Goal: Task Accomplishment & Management: Manage account settings

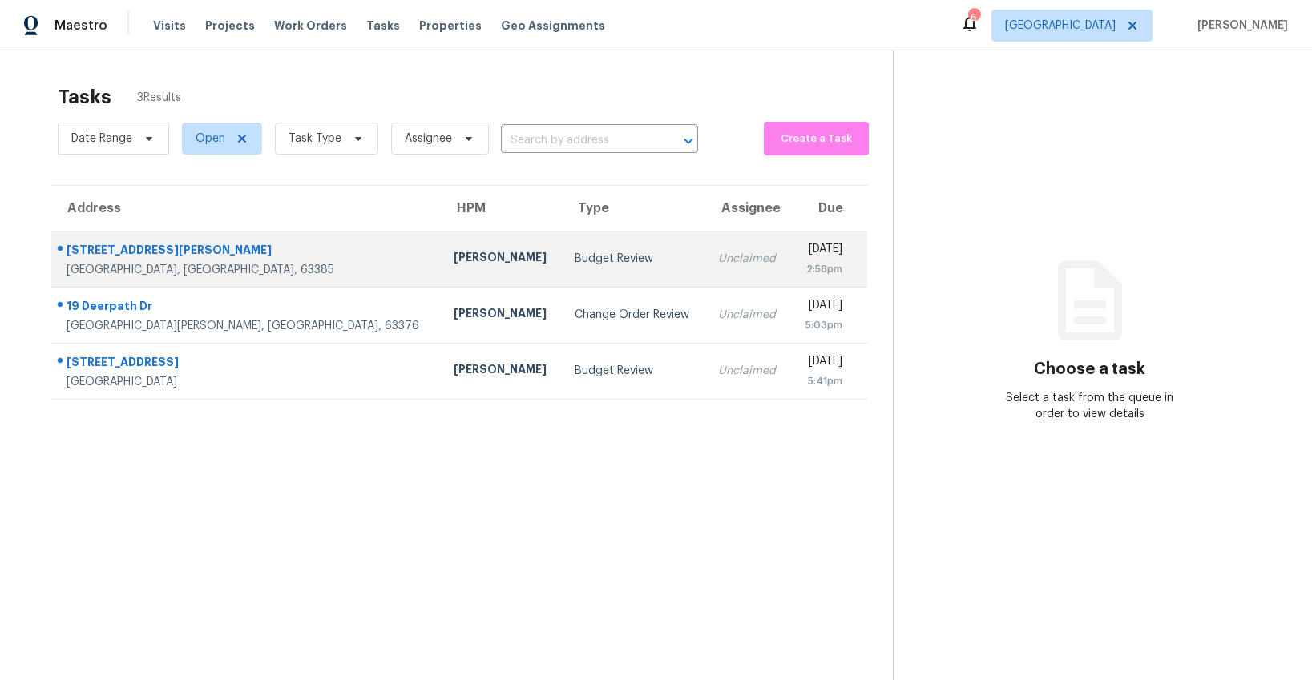
click at [575, 260] on div "Budget Review" at bounding box center [634, 259] width 118 height 16
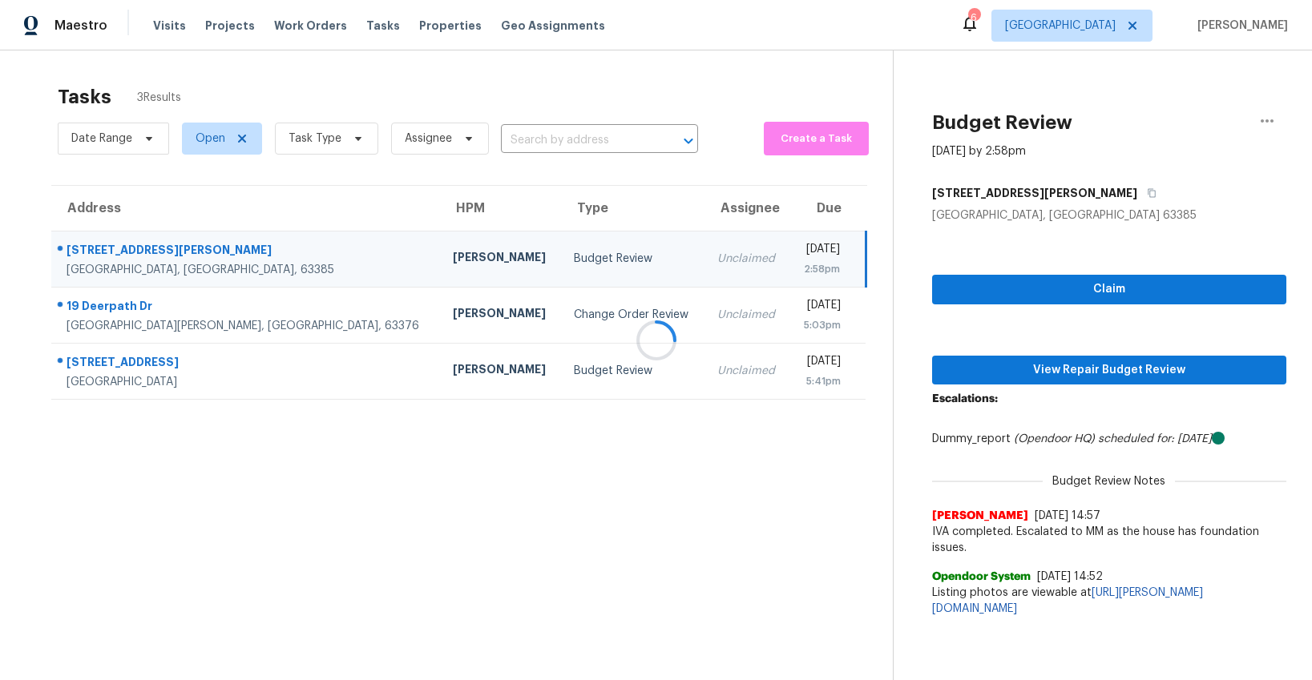
click at [1074, 377] on div at bounding box center [656, 340] width 1312 height 680
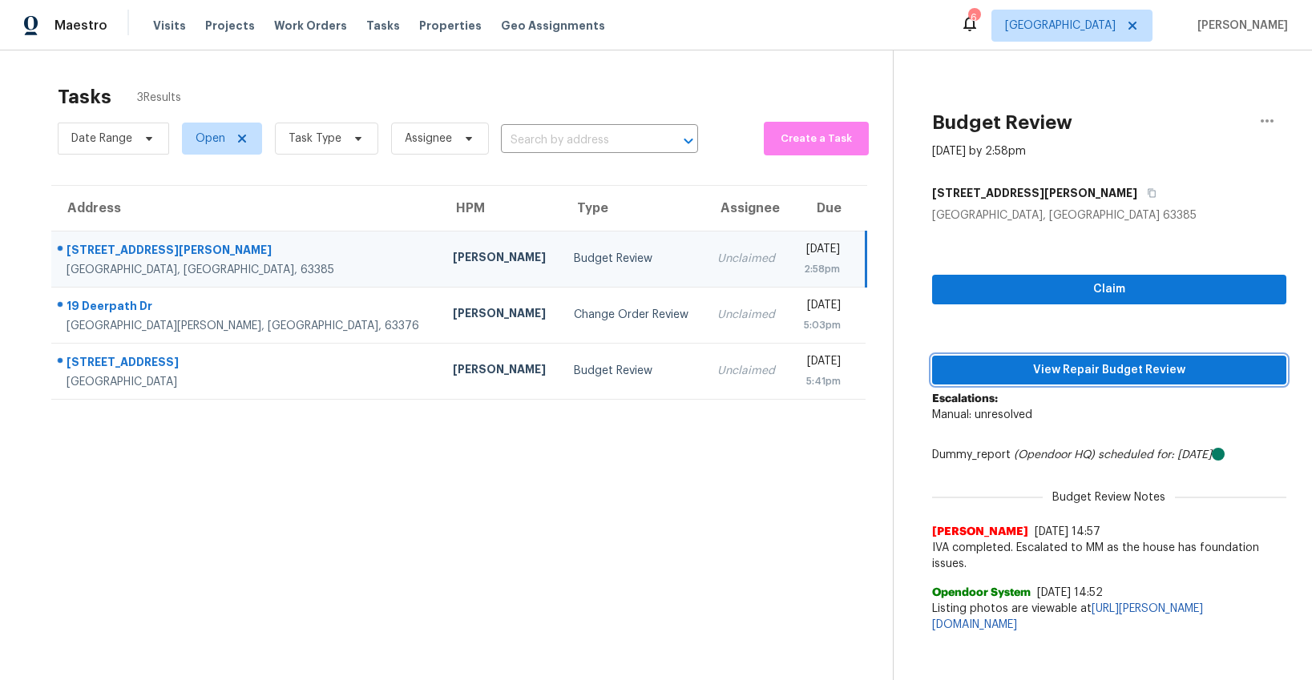
click at [1074, 377] on span "View Repair Budget Review" at bounding box center [1109, 371] width 329 height 20
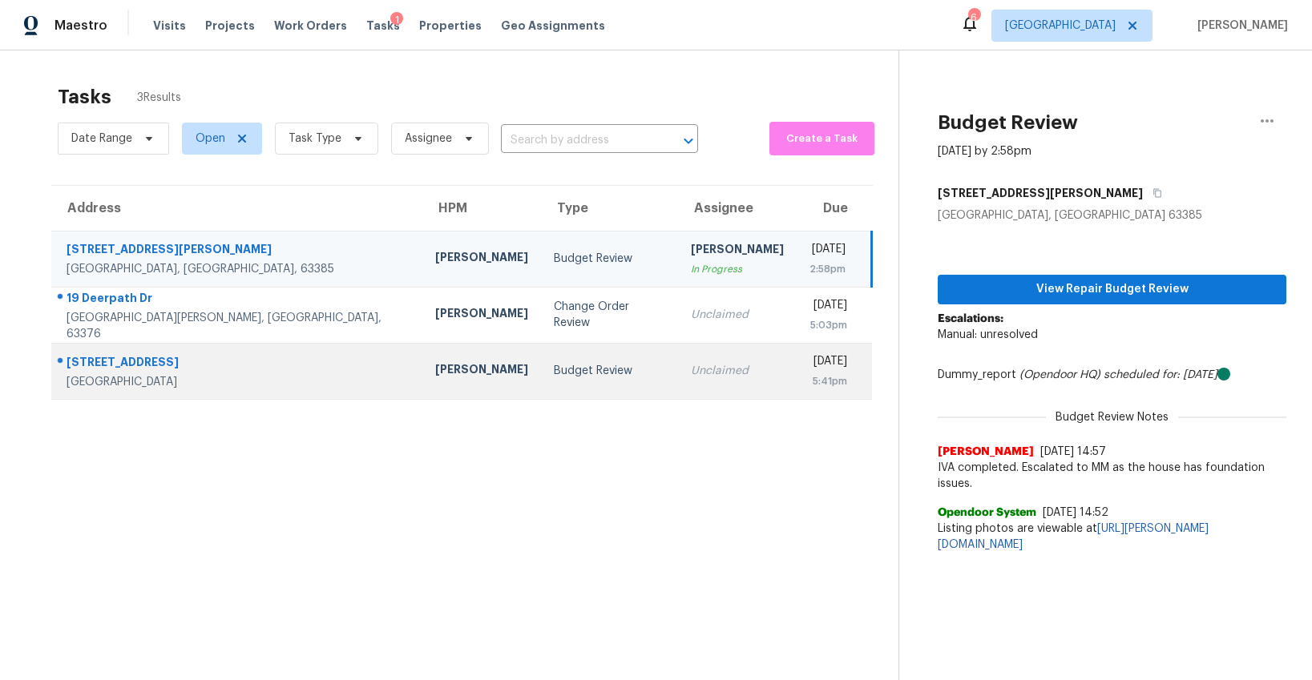
click at [541, 379] on td "Budget Review" at bounding box center [609, 371] width 137 height 56
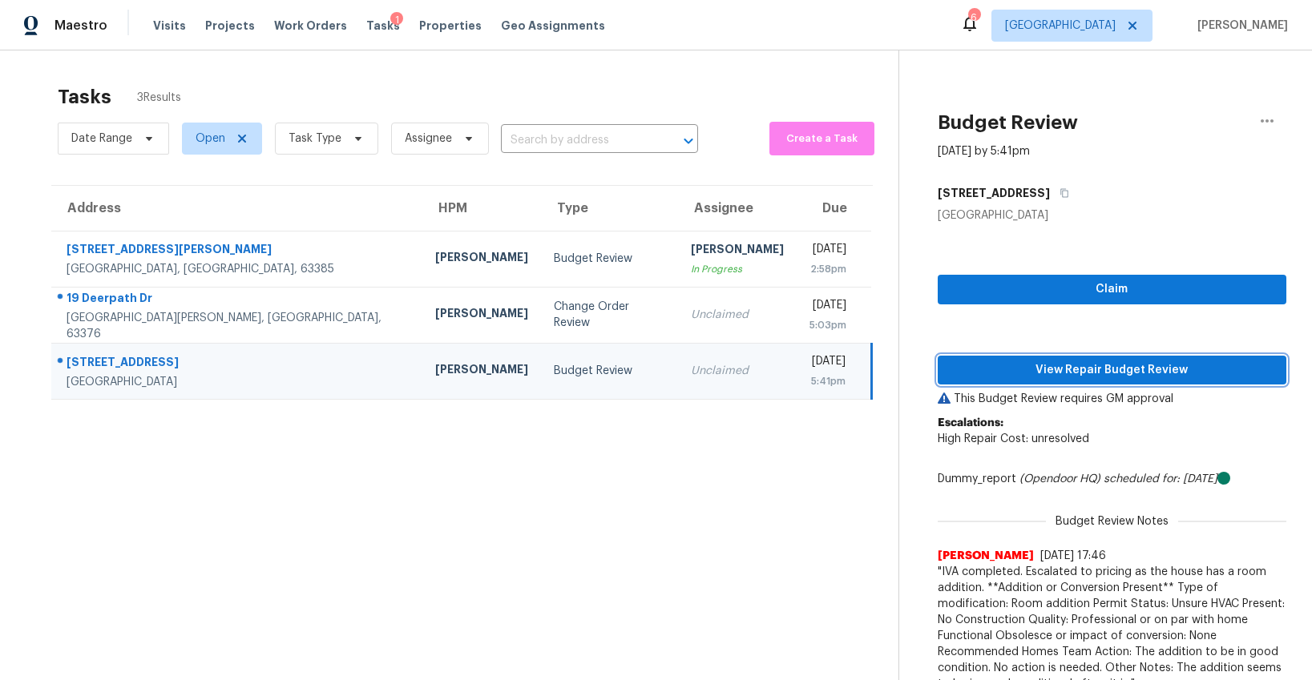
click at [1095, 374] on span "View Repair Budget Review" at bounding box center [1112, 371] width 323 height 20
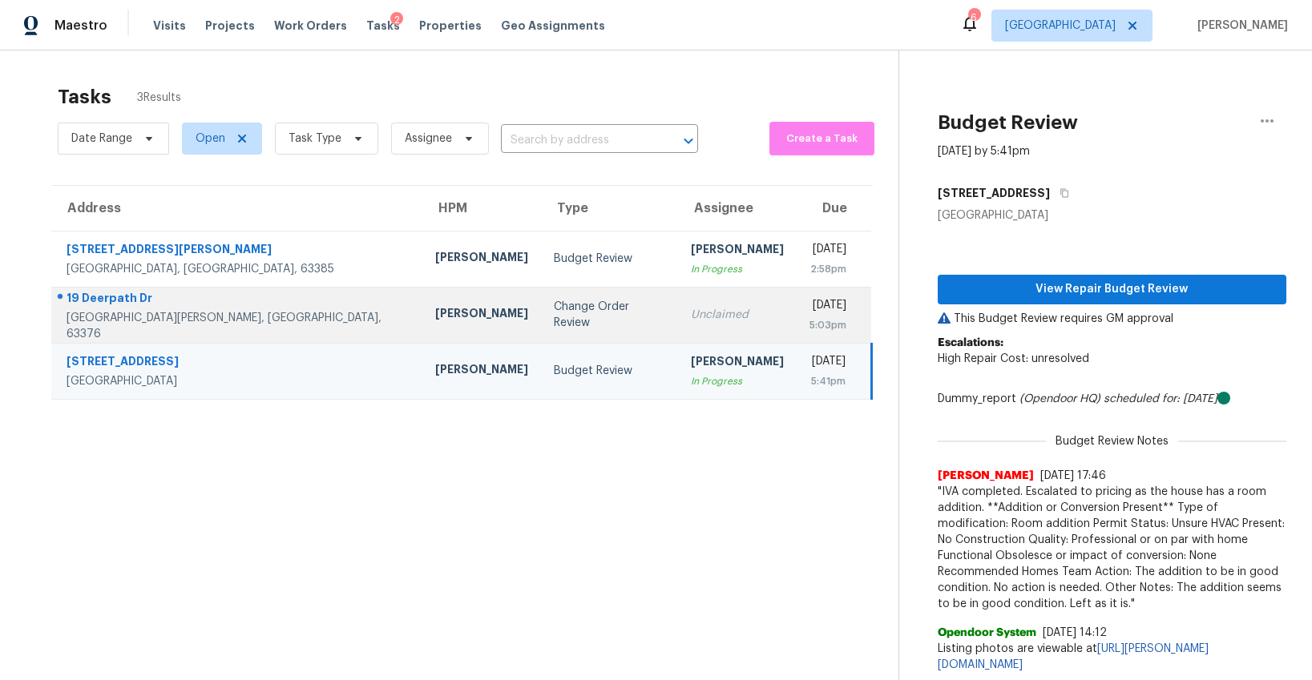
click at [554, 322] on div "Change Order Review" at bounding box center [609, 315] width 111 height 32
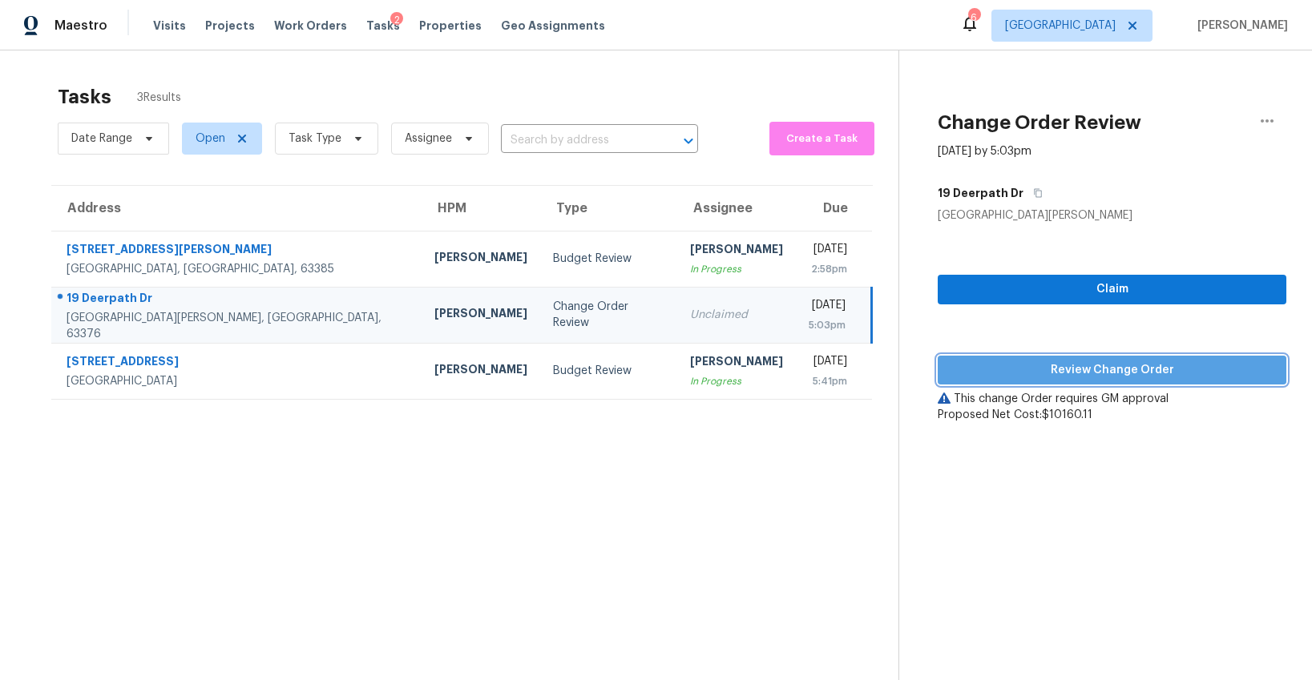
click at [1121, 372] on span "Review Change Order" at bounding box center [1112, 371] width 323 height 20
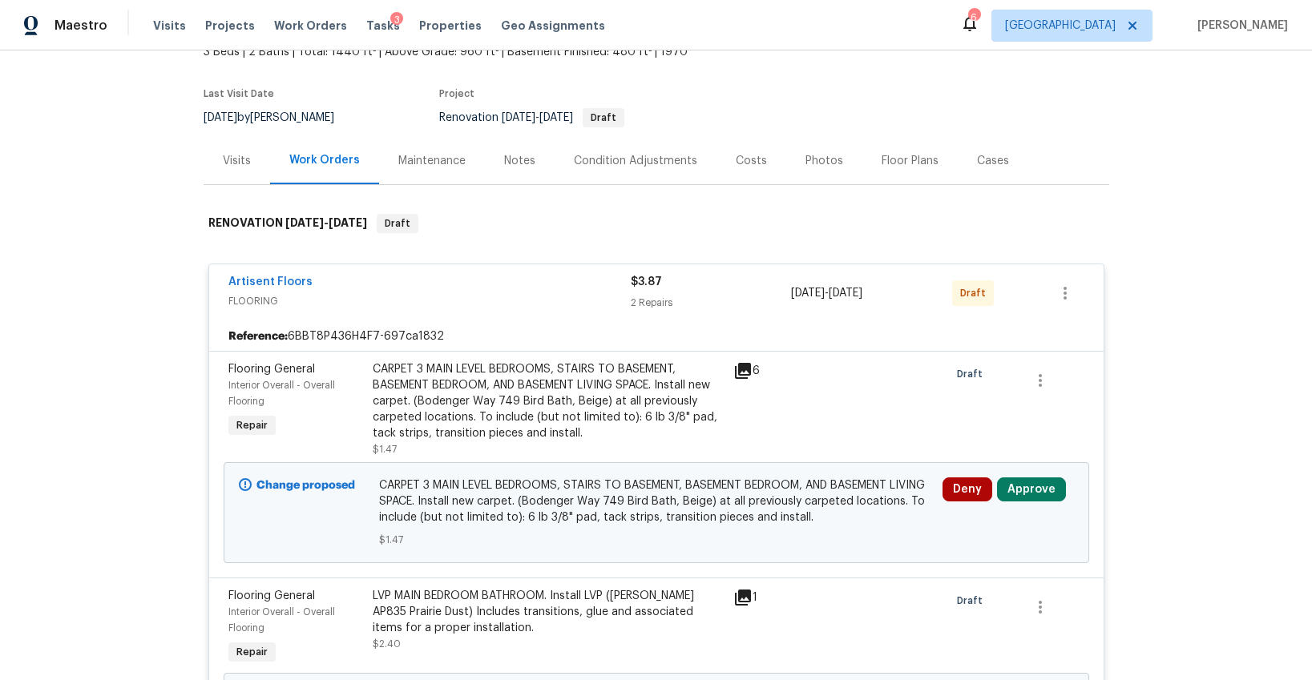
scroll to position [216, 0]
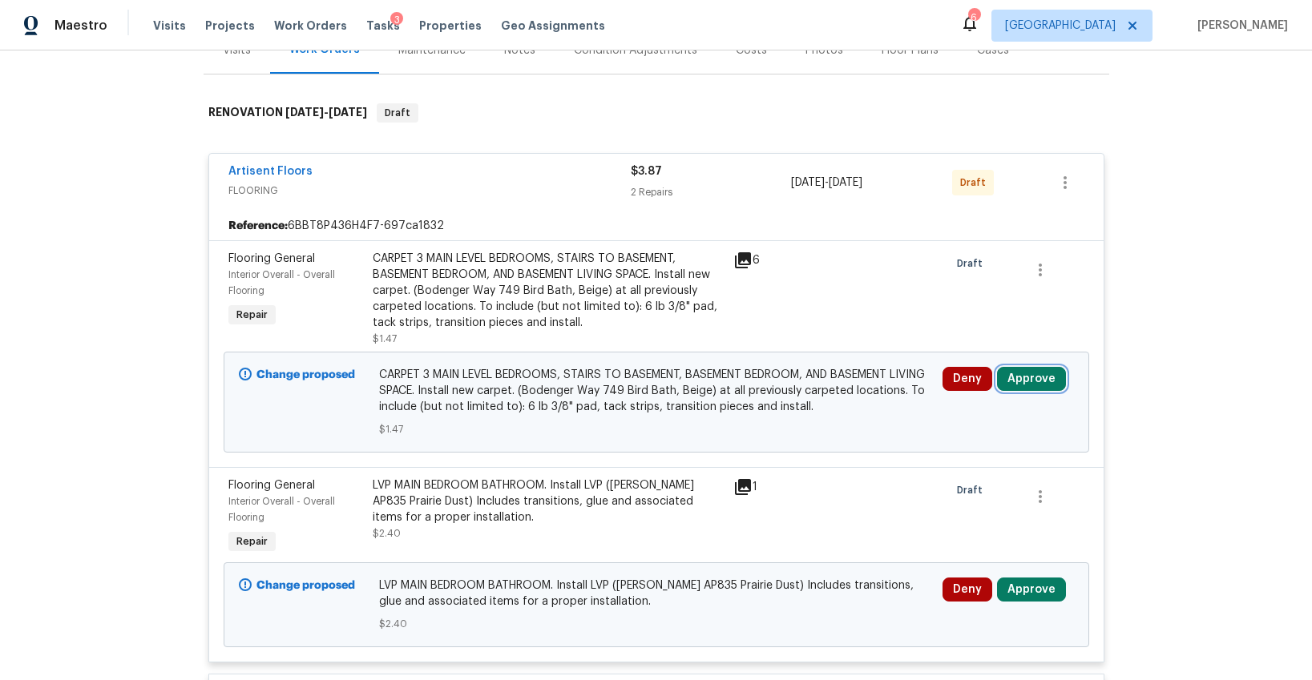
click at [1021, 382] on button "Approve" at bounding box center [1031, 379] width 69 height 24
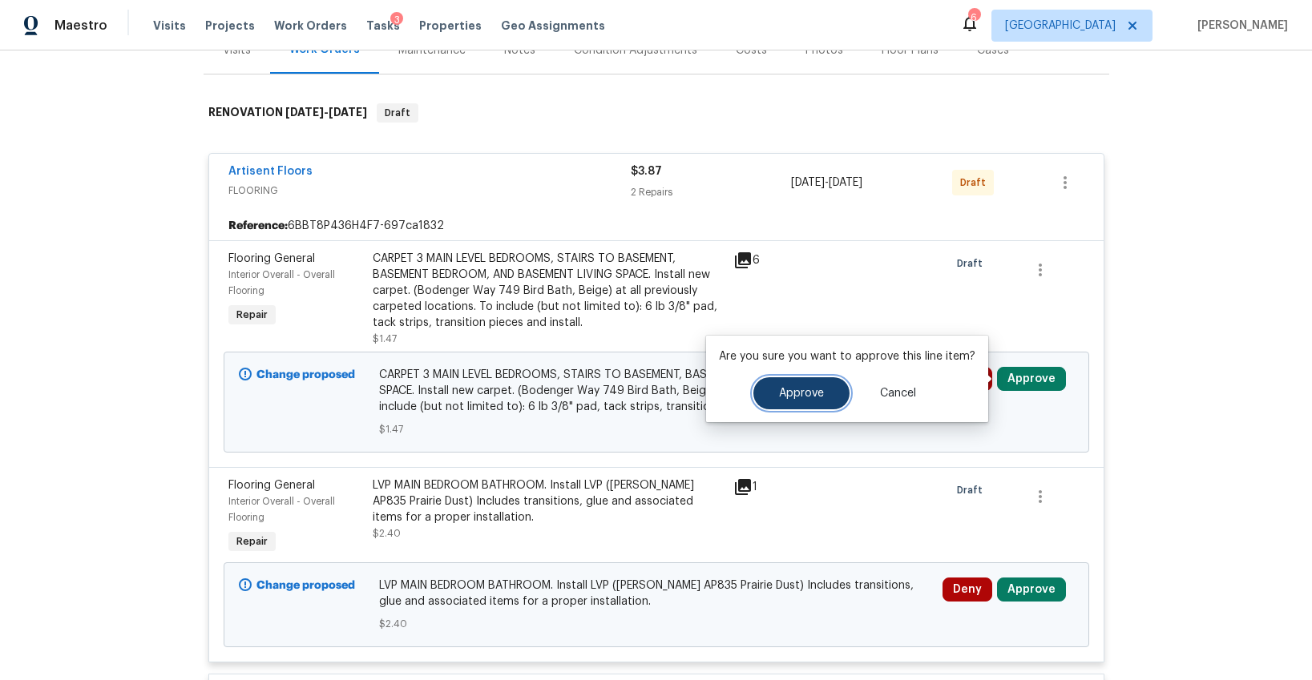
click at [825, 394] on button "Approve" at bounding box center [801, 394] width 96 height 32
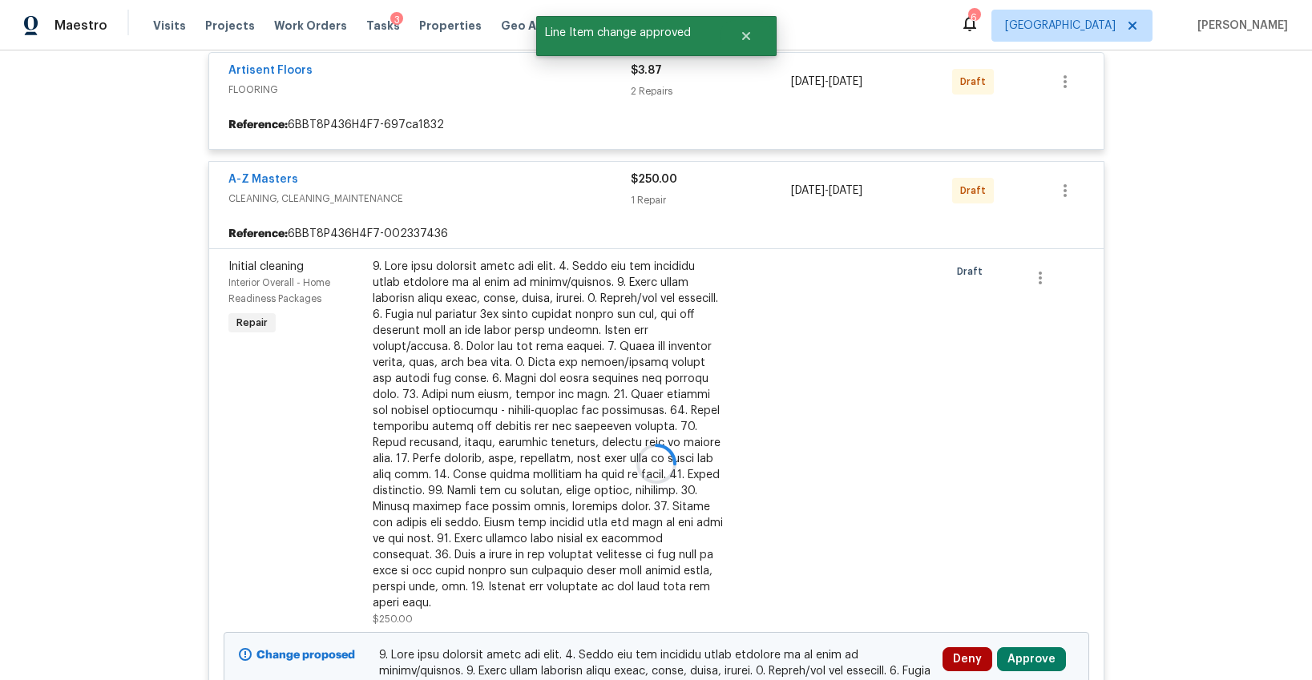
scroll to position [464, 0]
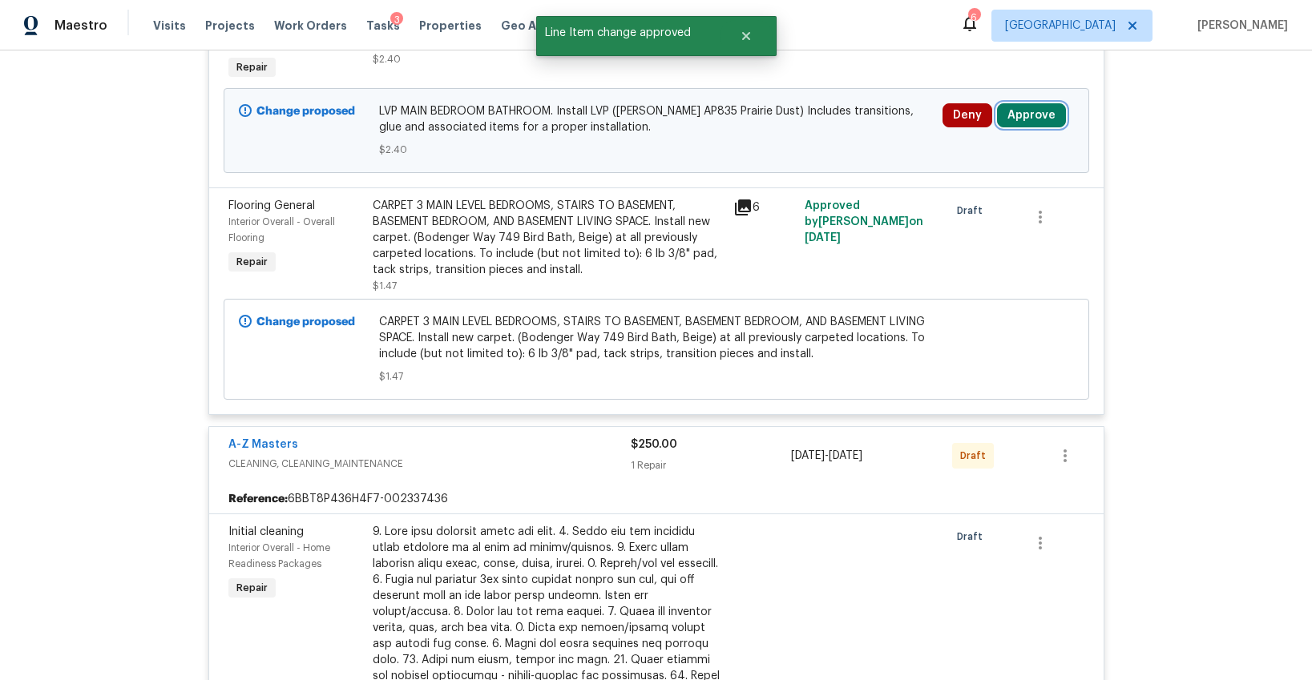
click at [1037, 109] on button "Approve" at bounding box center [1031, 115] width 69 height 24
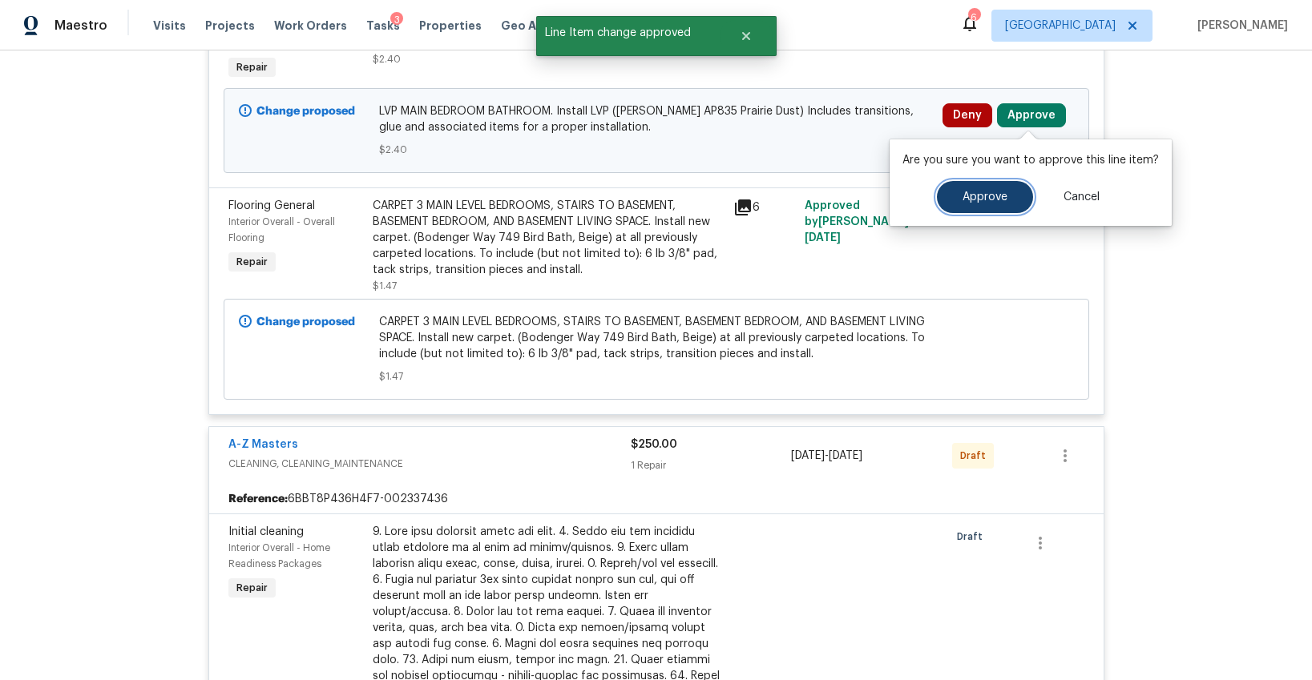
click at [963, 195] on span "Approve" at bounding box center [985, 198] width 45 height 12
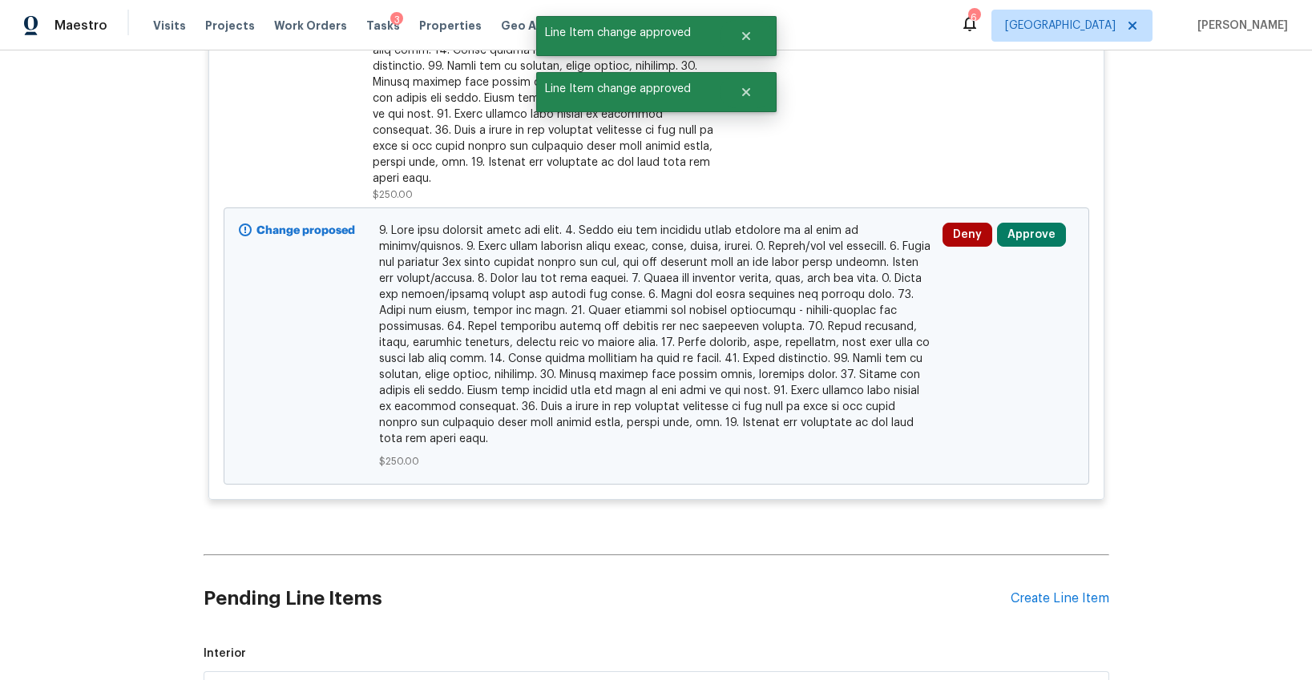
scroll to position [1068, 0]
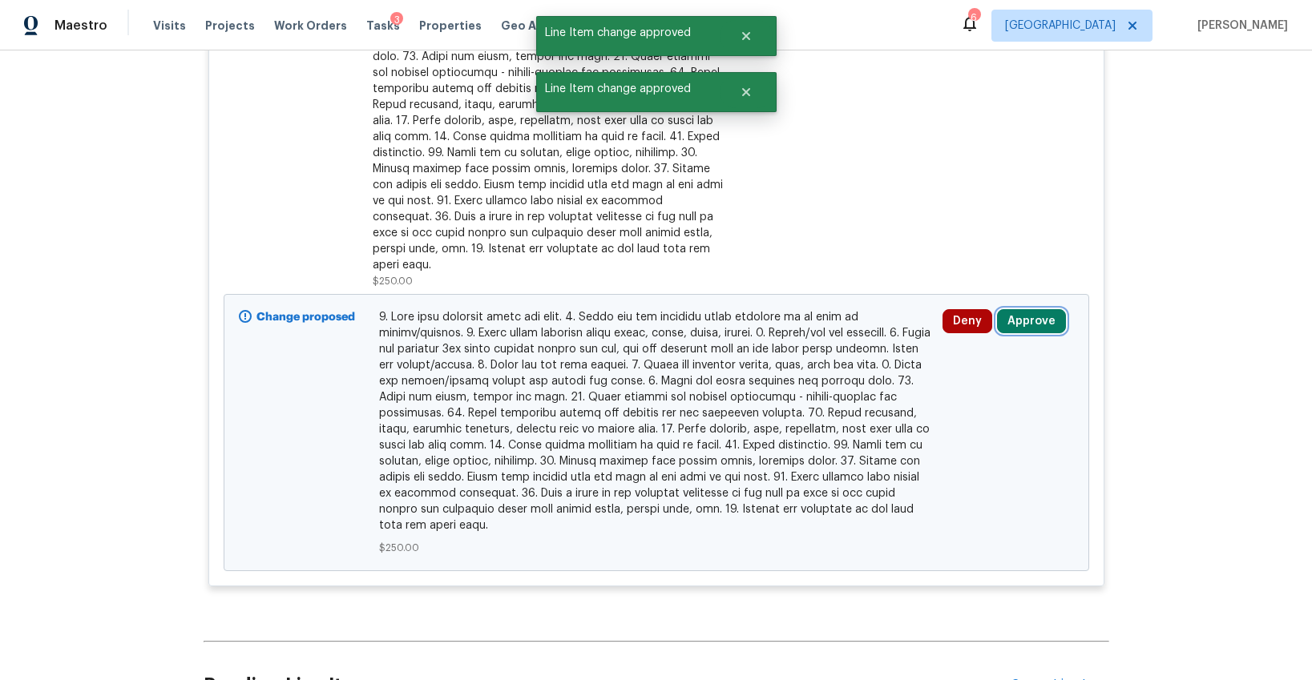
click at [1020, 312] on button "Approve" at bounding box center [1031, 321] width 69 height 24
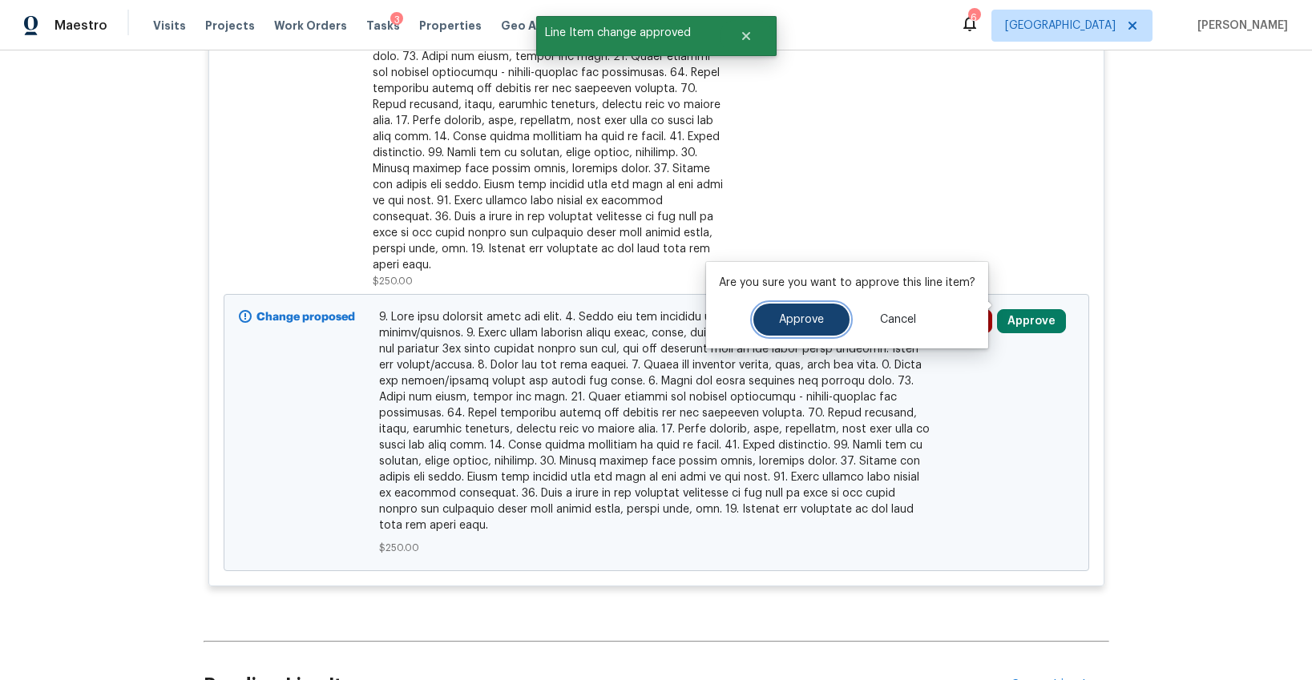
click at [799, 335] on button "Approve" at bounding box center [801, 320] width 96 height 32
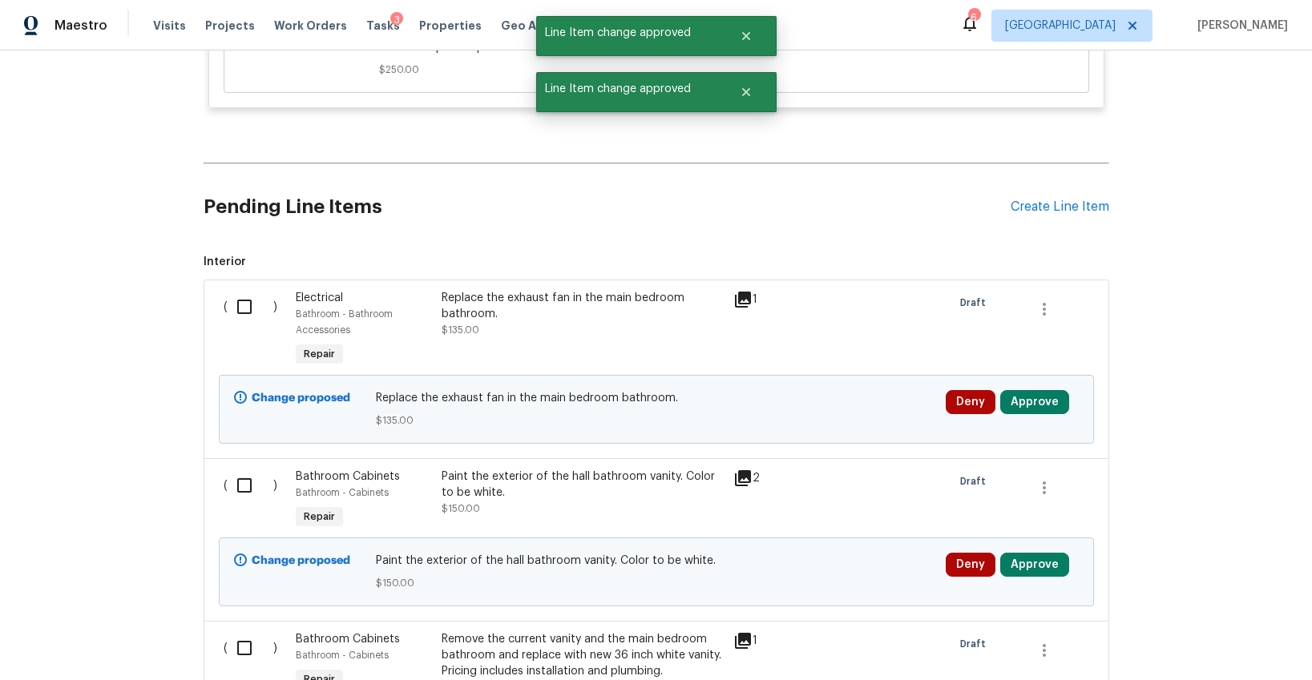
scroll to position [1625, 0]
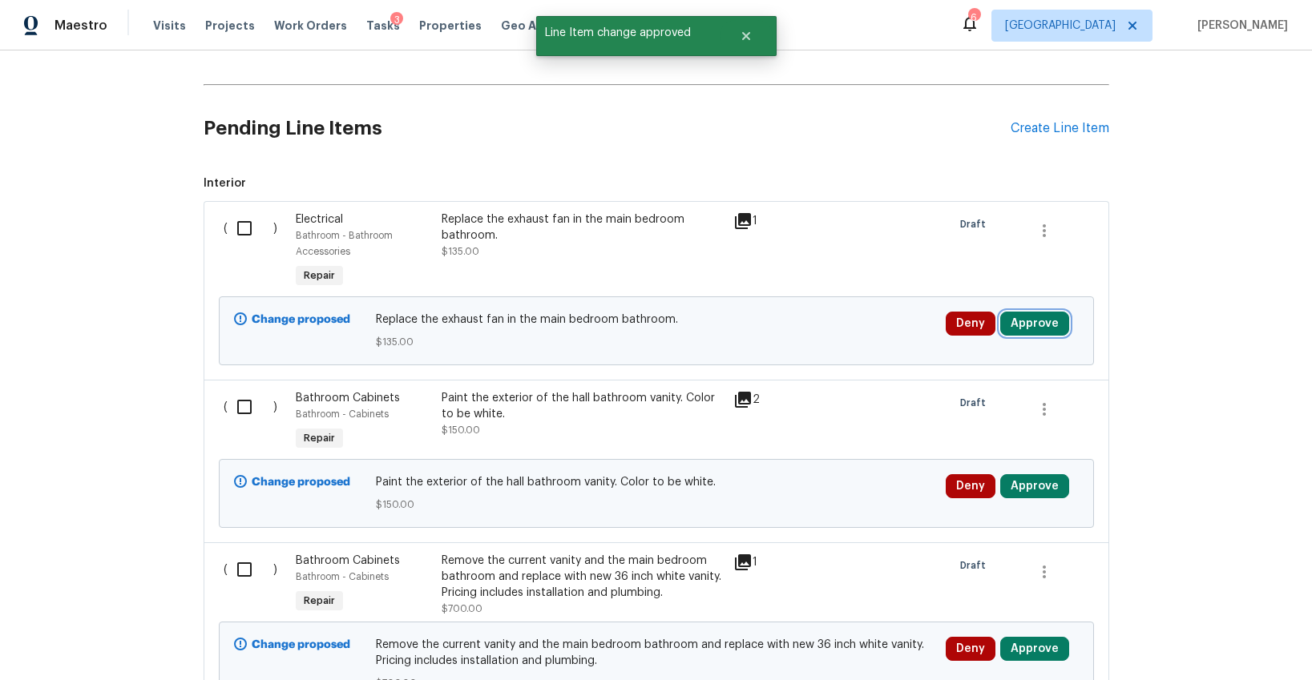
click at [1049, 312] on button "Approve" at bounding box center [1034, 324] width 69 height 24
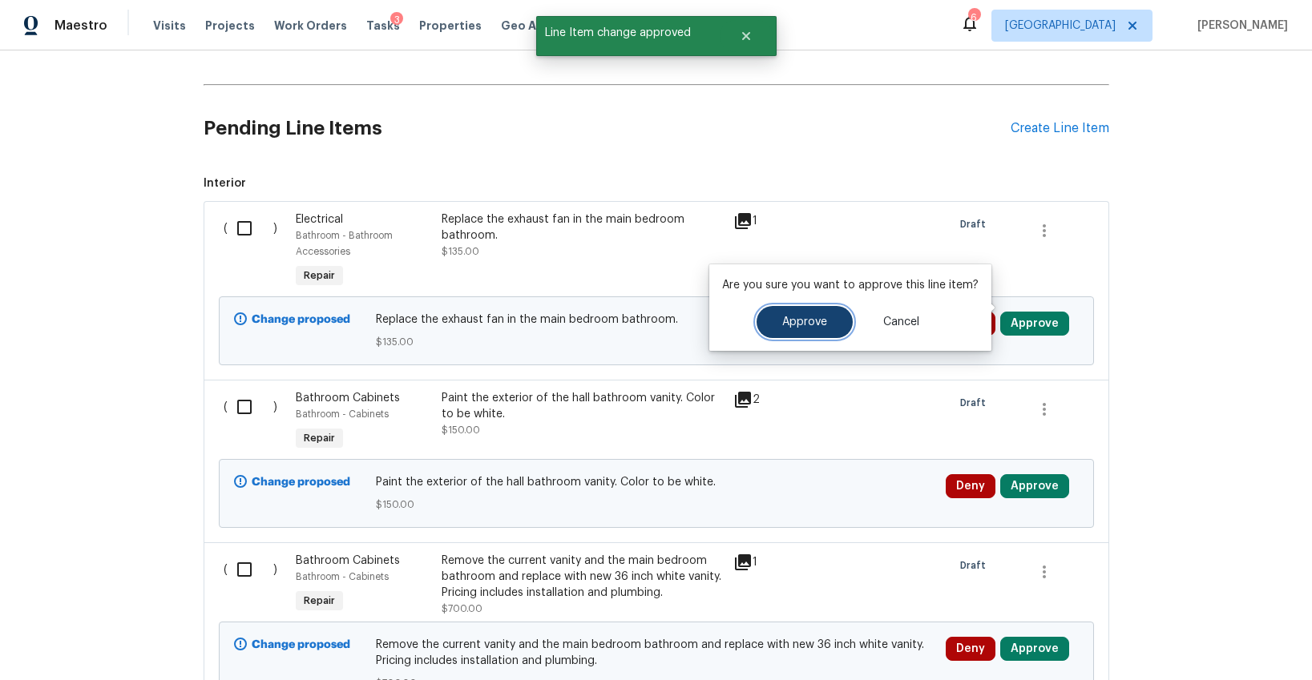
click at [806, 317] on span "Approve" at bounding box center [804, 323] width 45 height 12
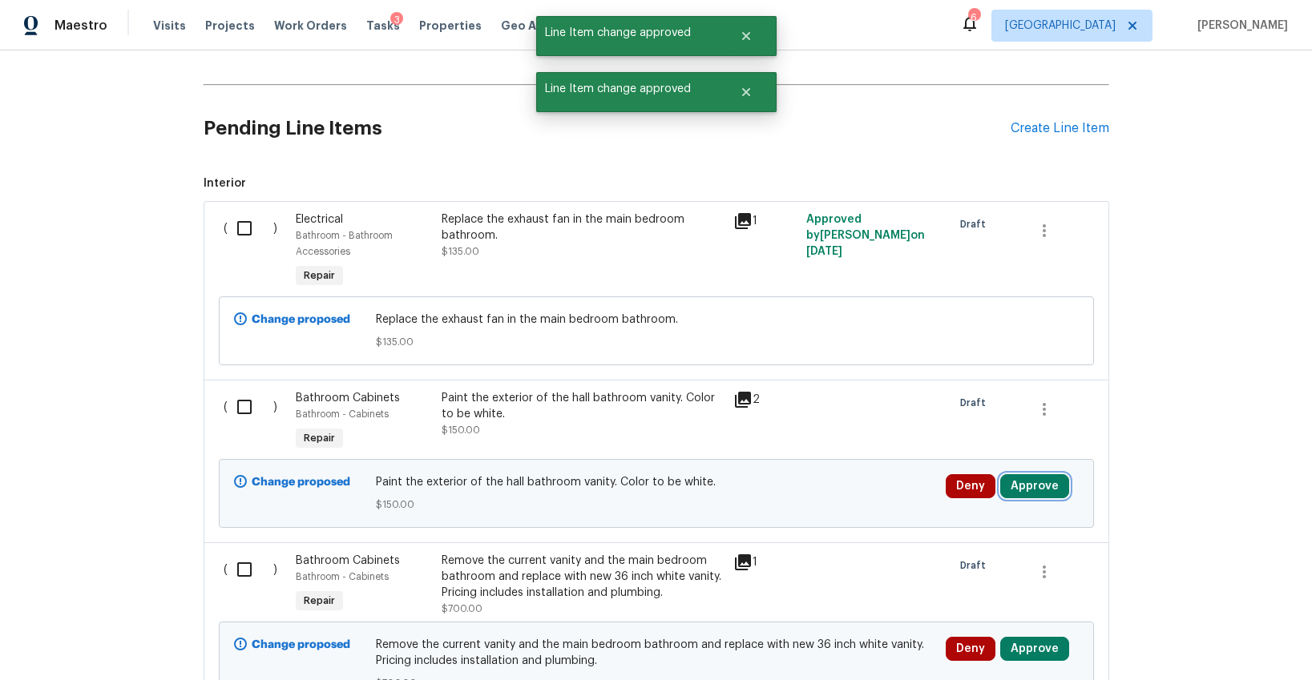
click at [1013, 474] on button "Approve" at bounding box center [1034, 486] width 69 height 24
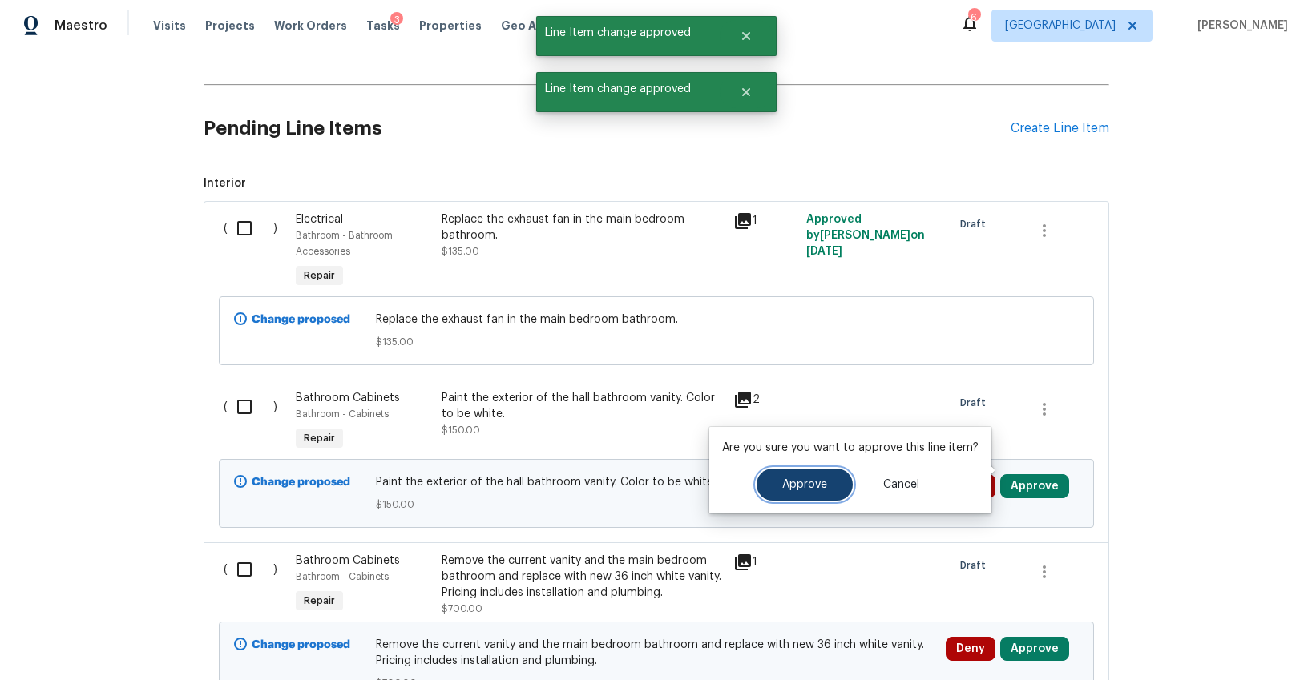
click at [786, 477] on button "Approve" at bounding box center [805, 485] width 96 height 32
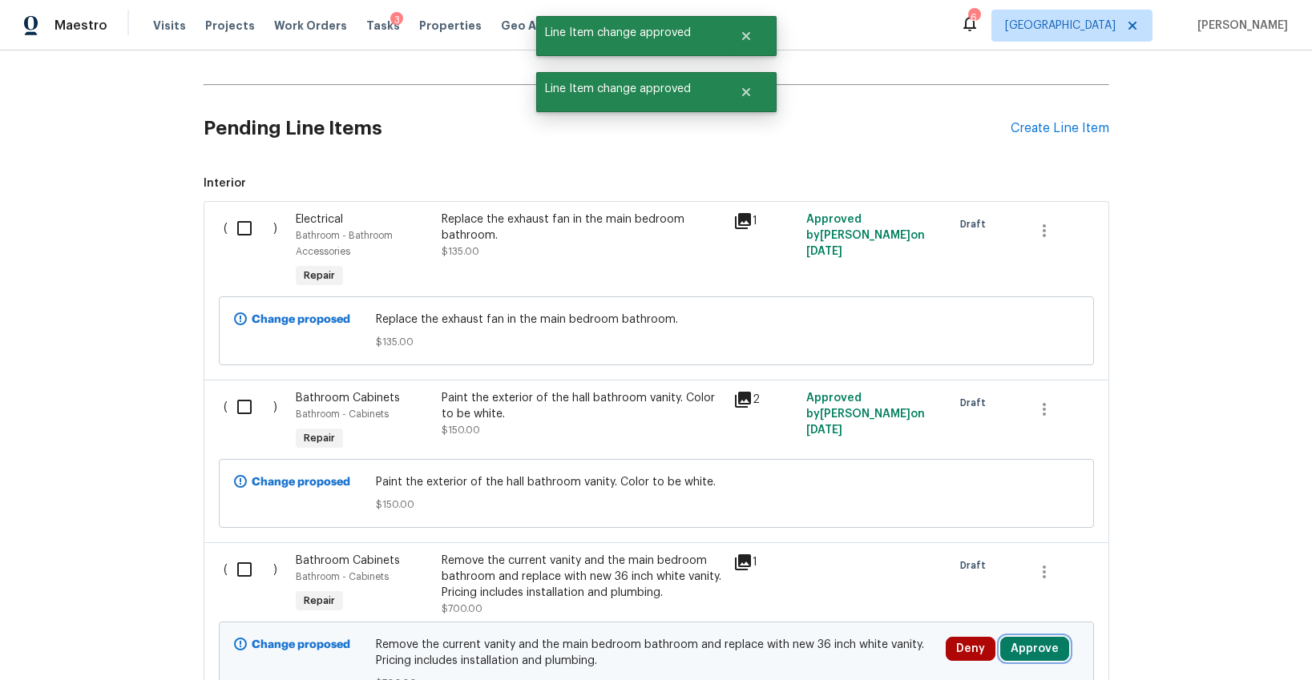
click at [1012, 637] on button "Approve" at bounding box center [1034, 649] width 69 height 24
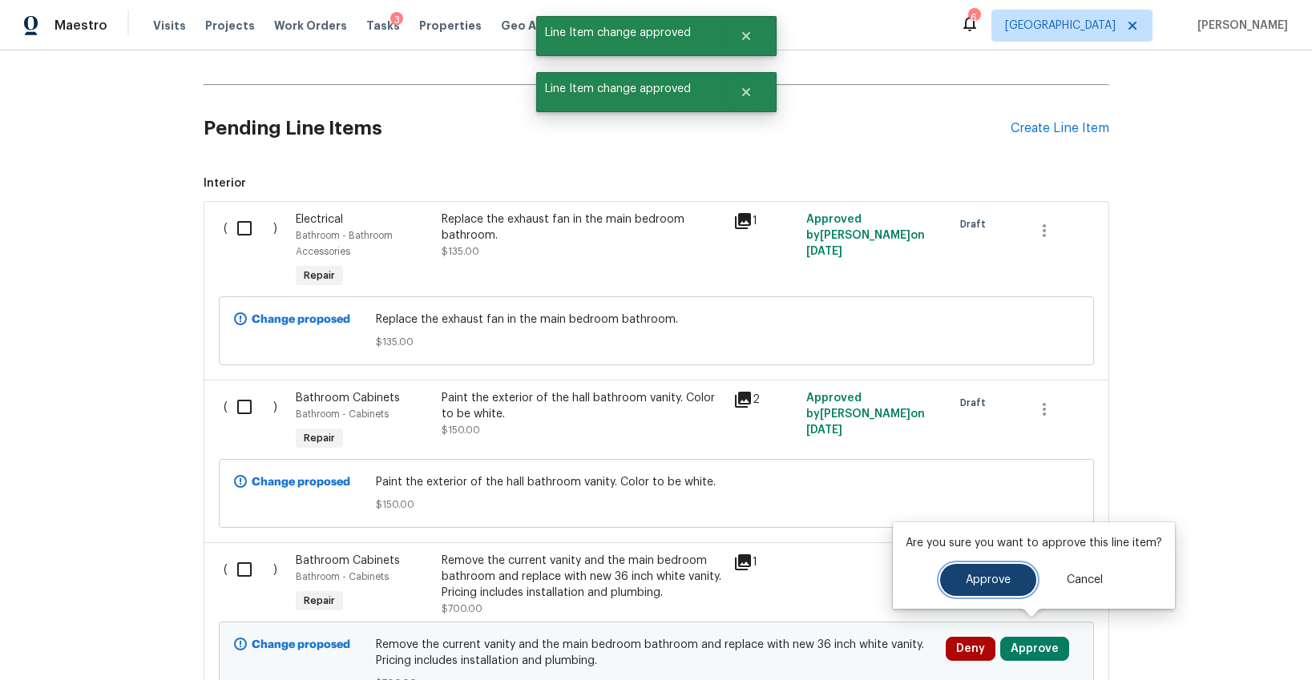
click at [964, 589] on button "Approve" at bounding box center [988, 580] width 96 height 32
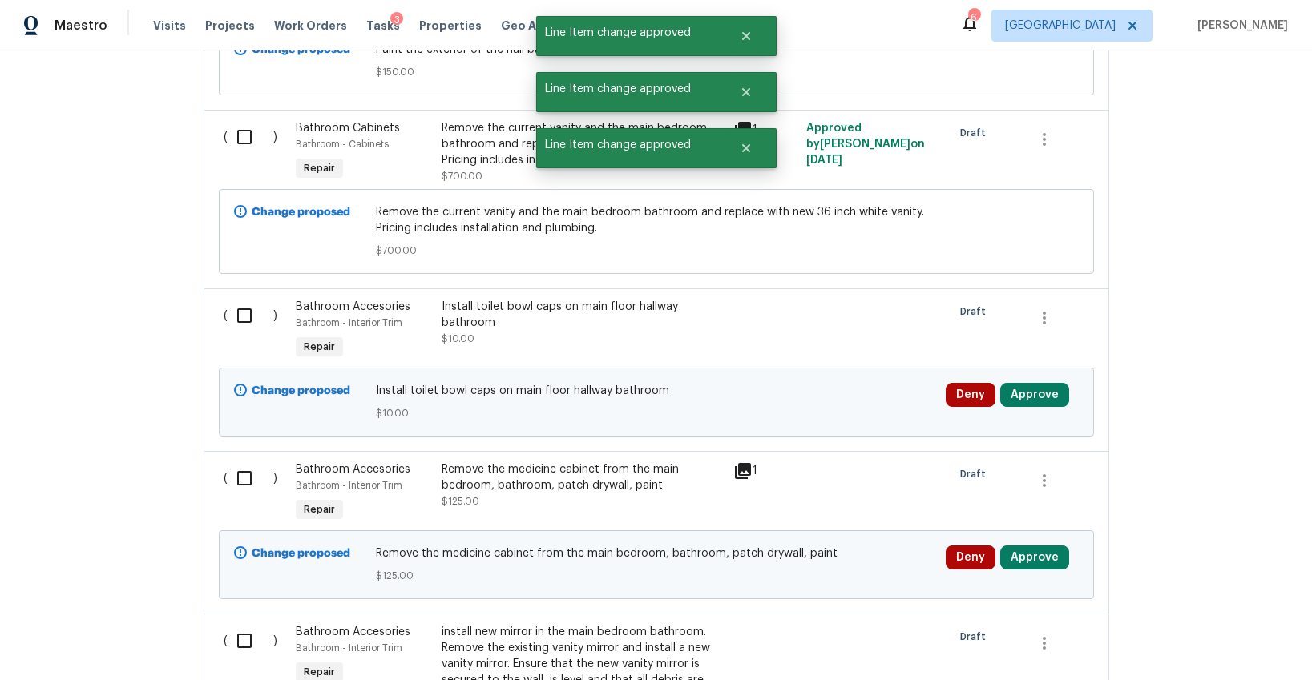
scroll to position [2086, 0]
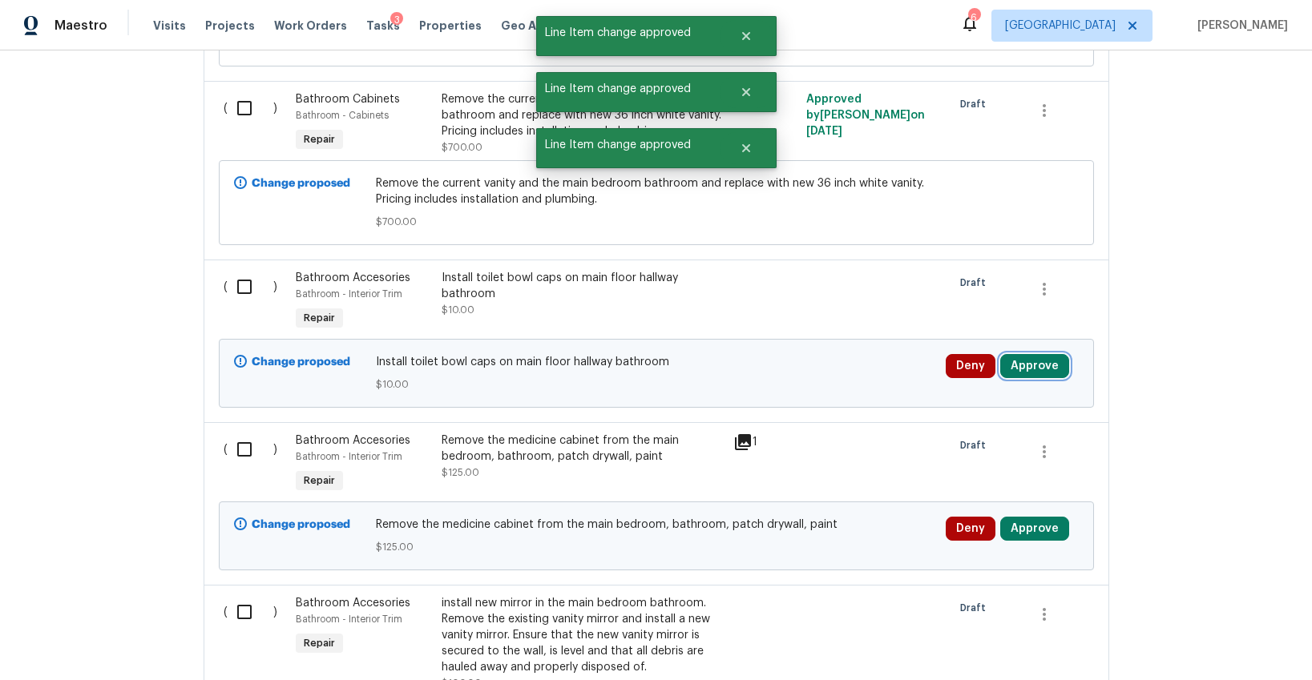
click at [1016, 354] on button "Approve" at bounding box center [1034, 366] width 69 height 24
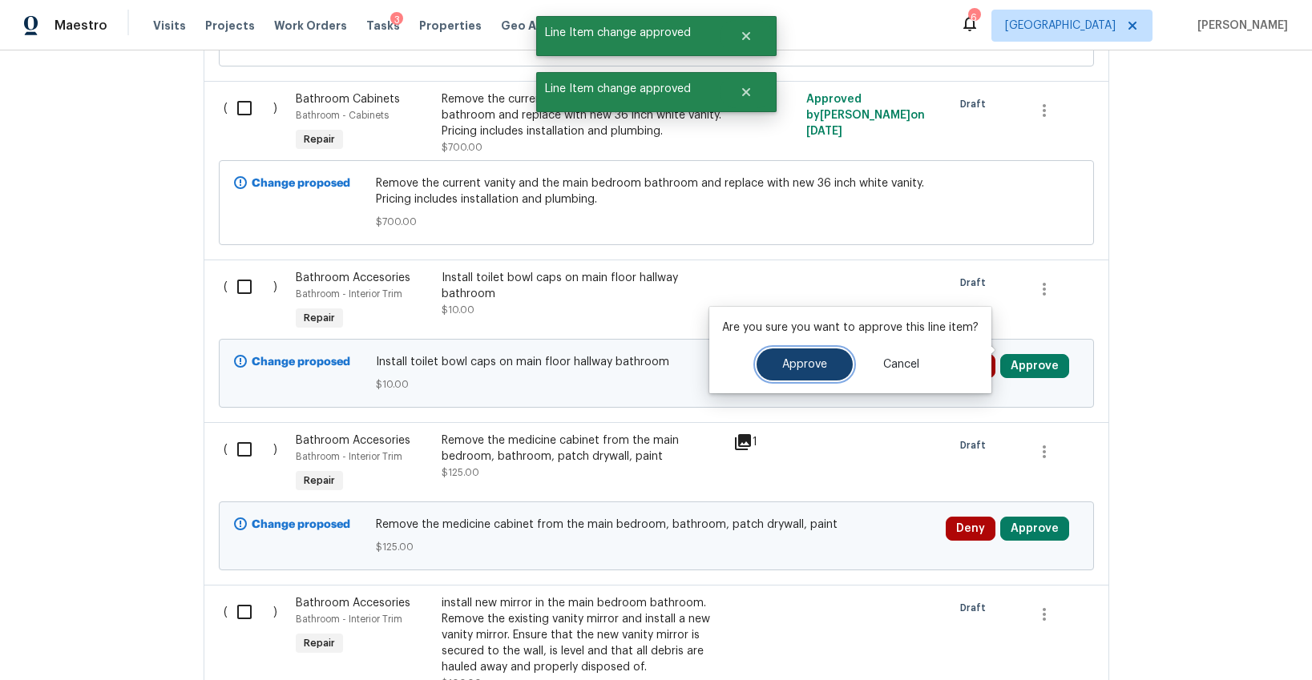
click at [774, 365] on button "Approve" at bounding box center [805, 365] width 96 height 32
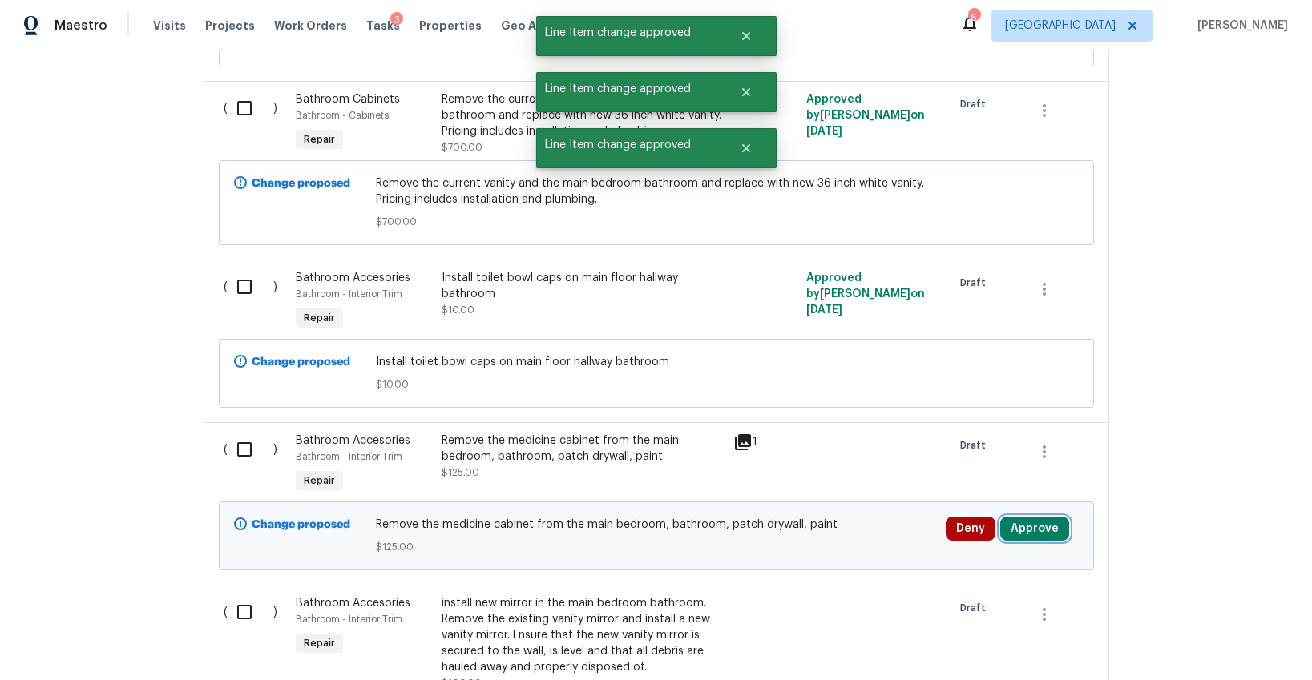
click at [1036, 517] on button "Approve" at bounding box center [1034, 529] width 69 height 24
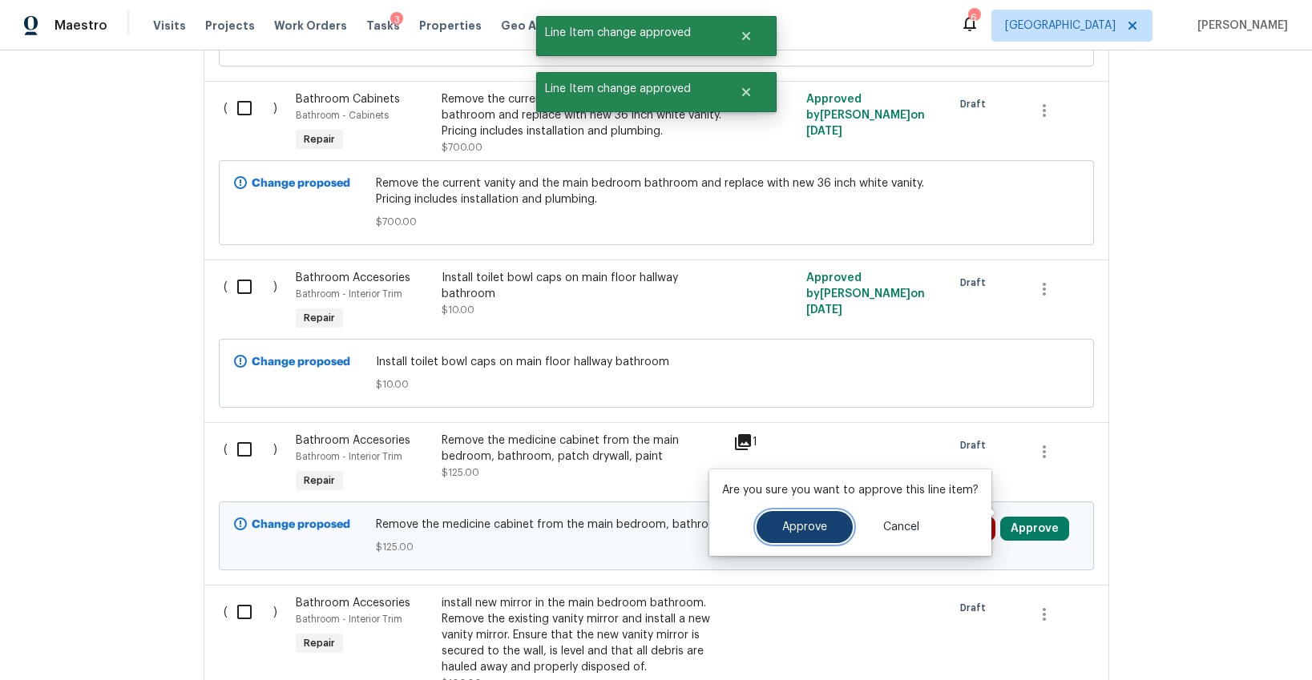
click at [836, 525] on button "Approve" at bounding box center [805, 527] width 96 height 32
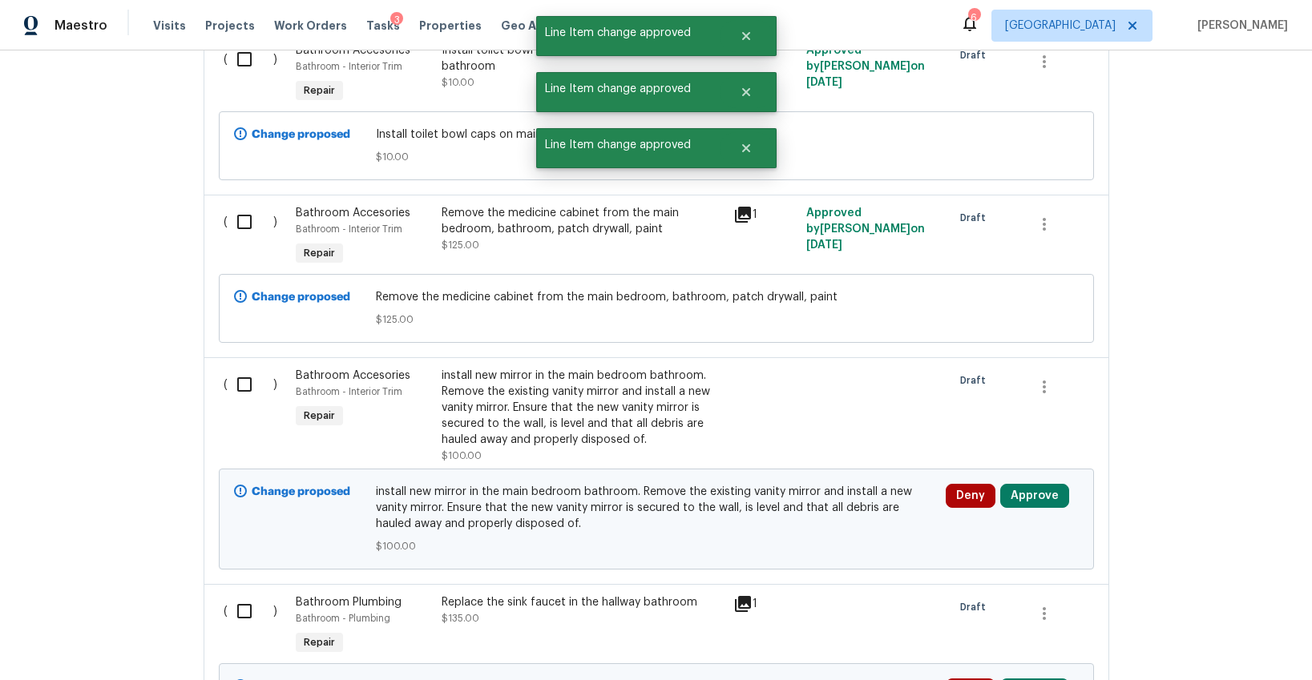
scroll to position [2324, 0]
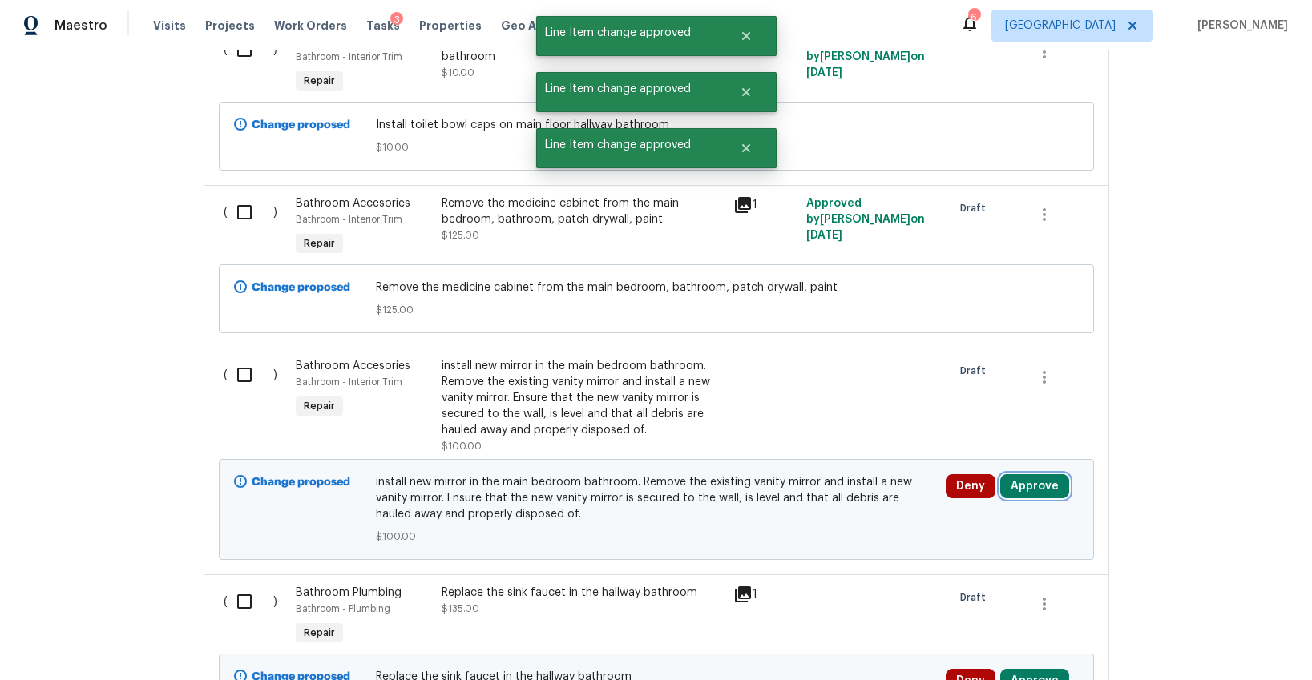
click at [1017, 475] on button "Approve" at bounding box center [1034, 486] width 69 height 24
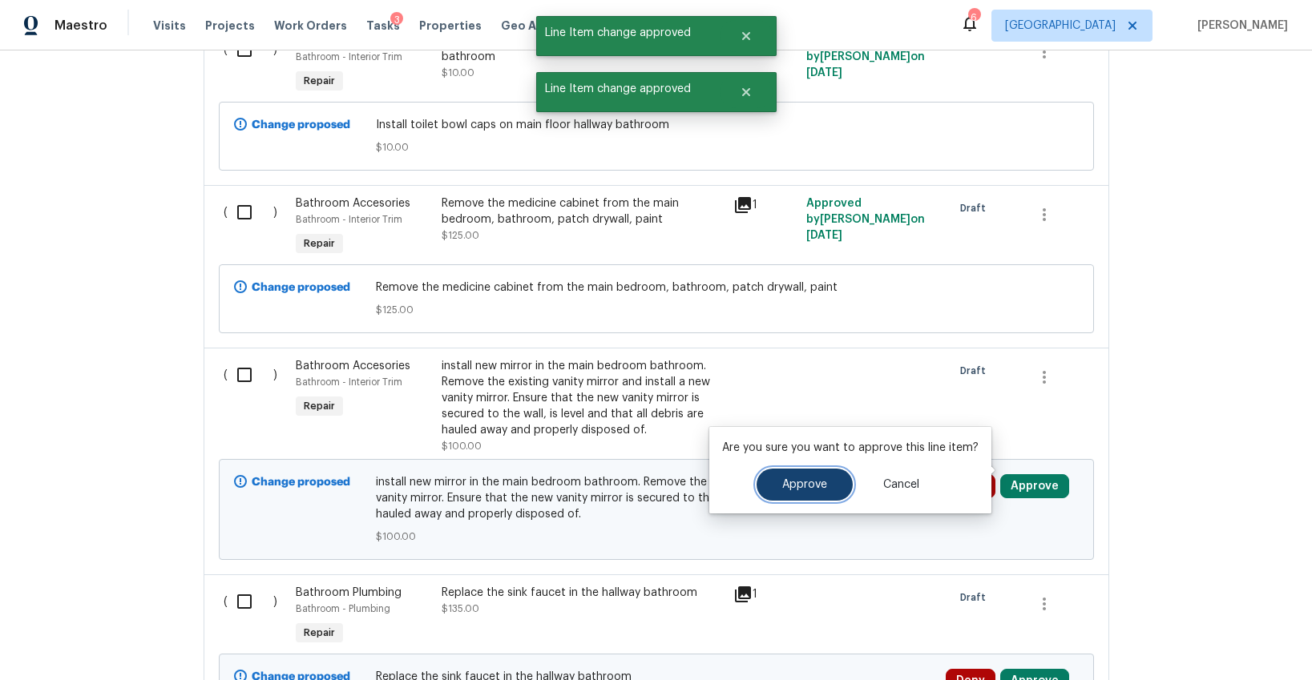
click at [828, 474] on button "Approve" at bounding box center [805, 485] width 96 height 32
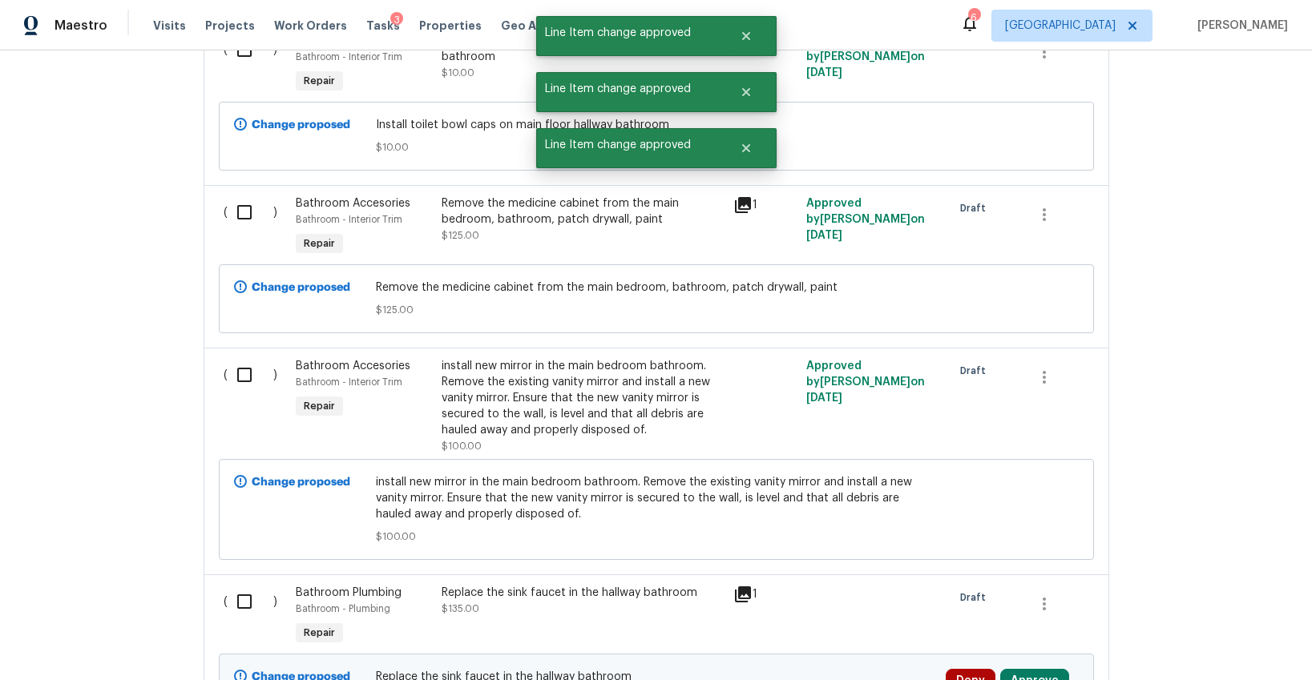
scroll to position [2324, 0]
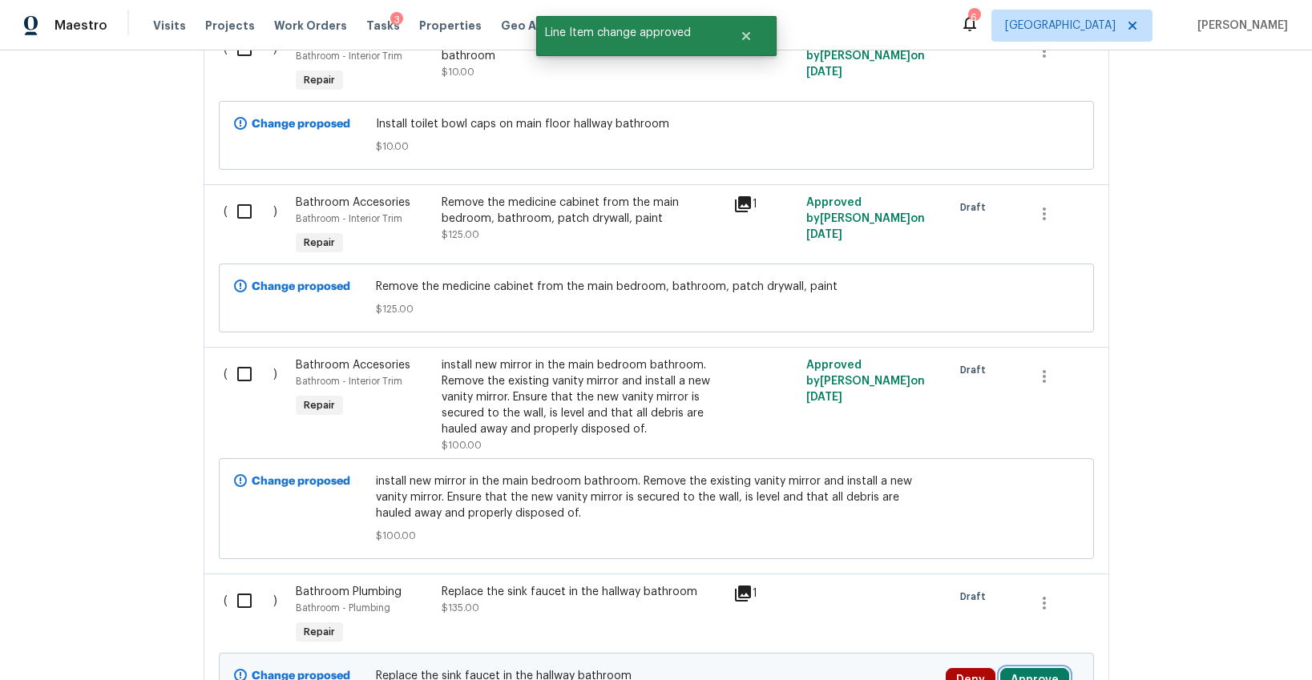
click at [1038, 668] on button "Approve" at bounding box center [1034, 680] width 69 height 24
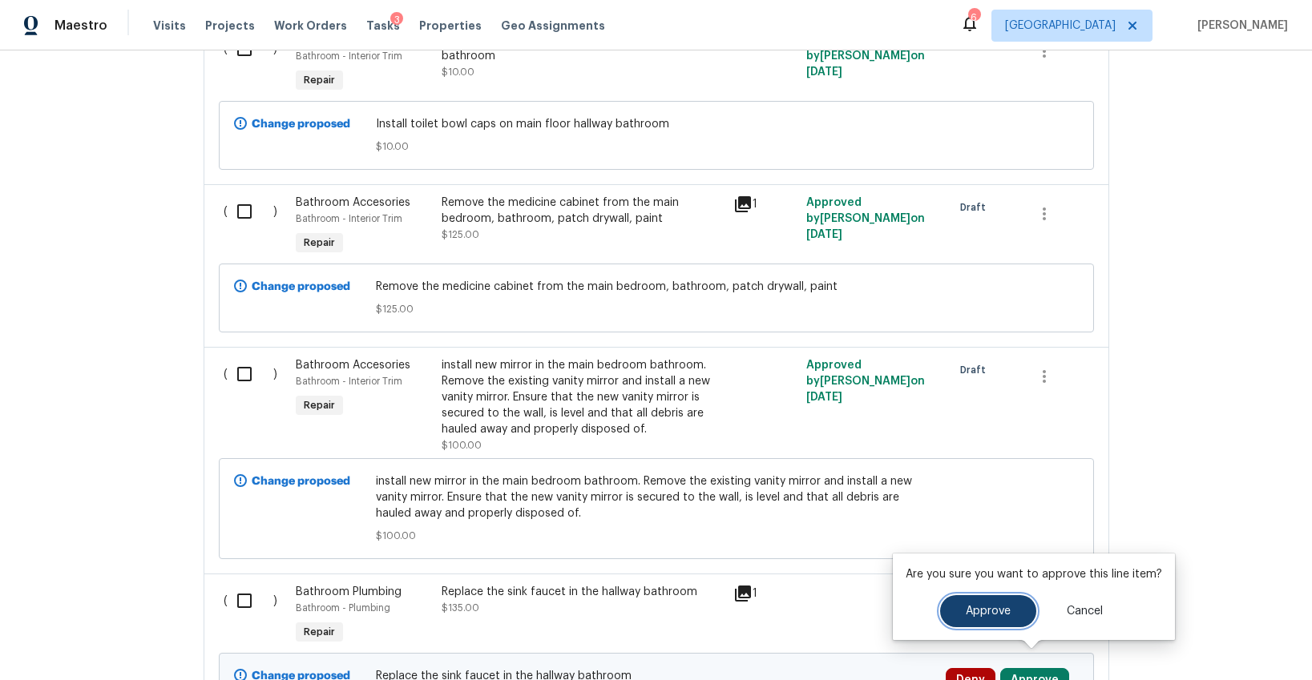
click at [961, 612] on button "Approve" at bounding box center [988, 612] width 96 height 32
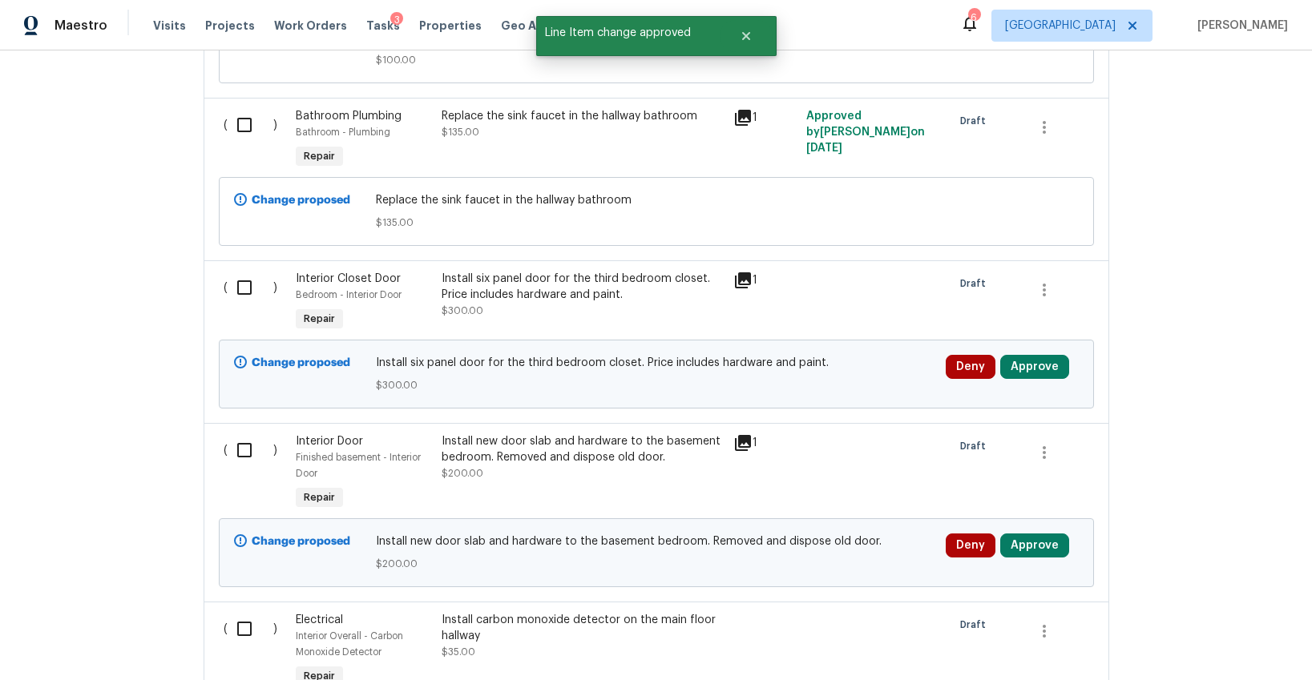
scroll to position [2806, 0]
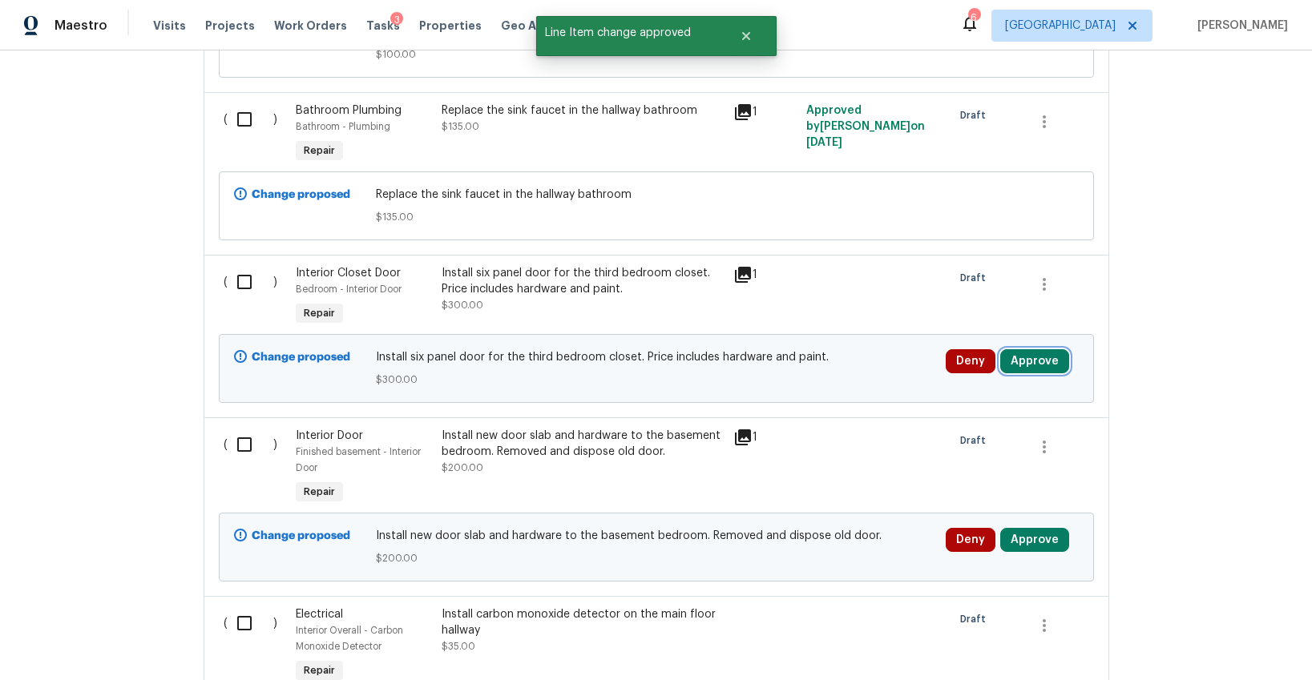
click at [1012, 349] on button "Approve" at bounding box center [1034, 361] width 69 height 24
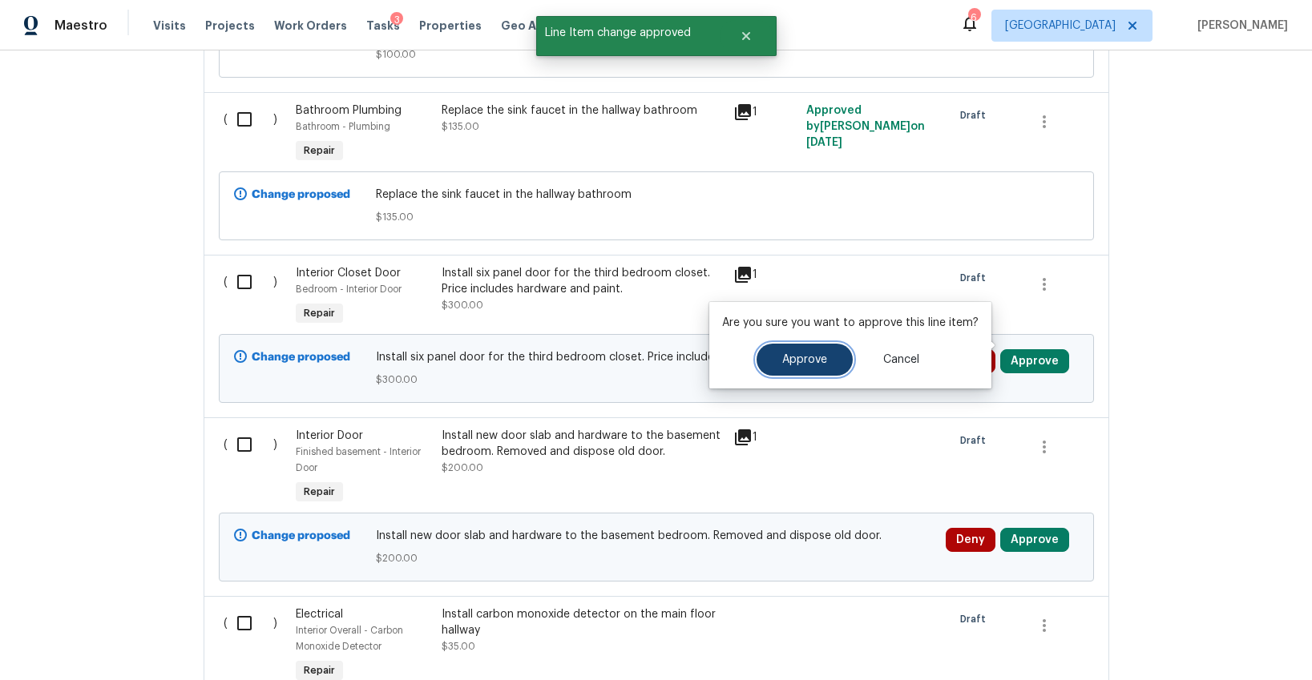
click at [825, 351] on button "Approve" at bounding box center [805, 360] width 96 height 32
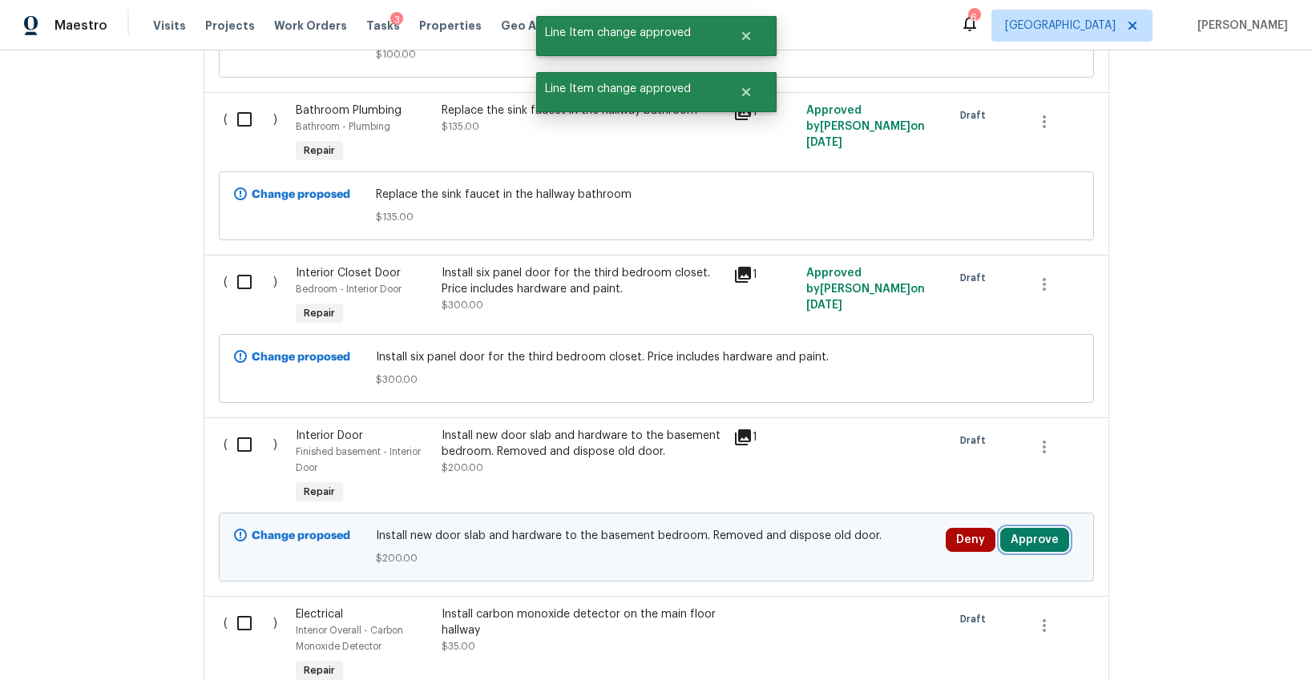
click at [1028, 528] on button "Approve" at bounding box center [1034, 540] width 69 height 24
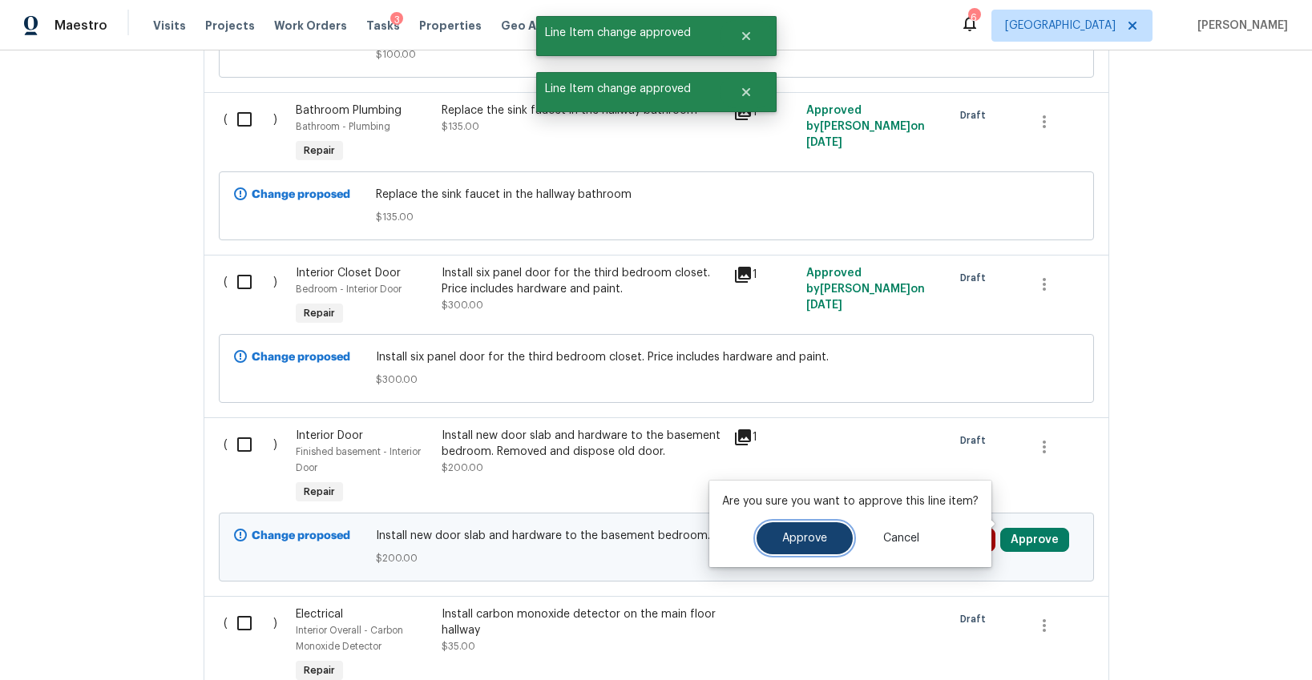
click at [787, 549] on button "Approve" at bounding box center [805, 539] width 96 height 32
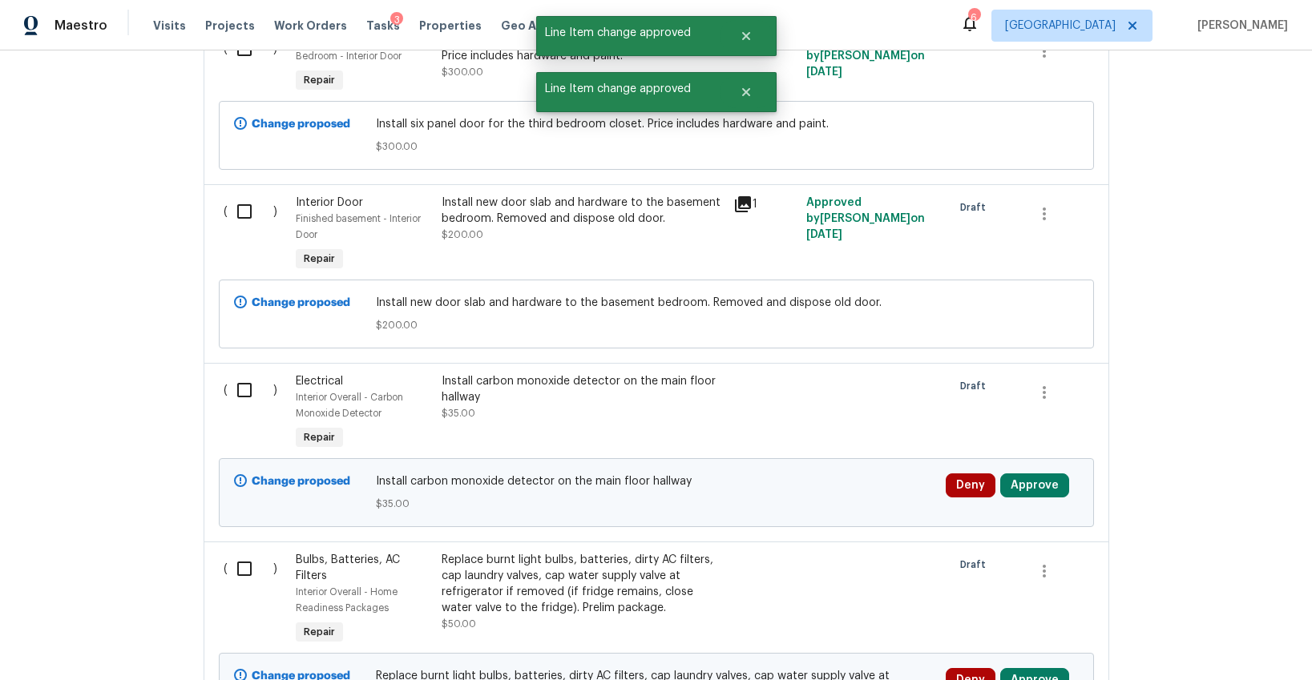
scroll to position [3044, 0]
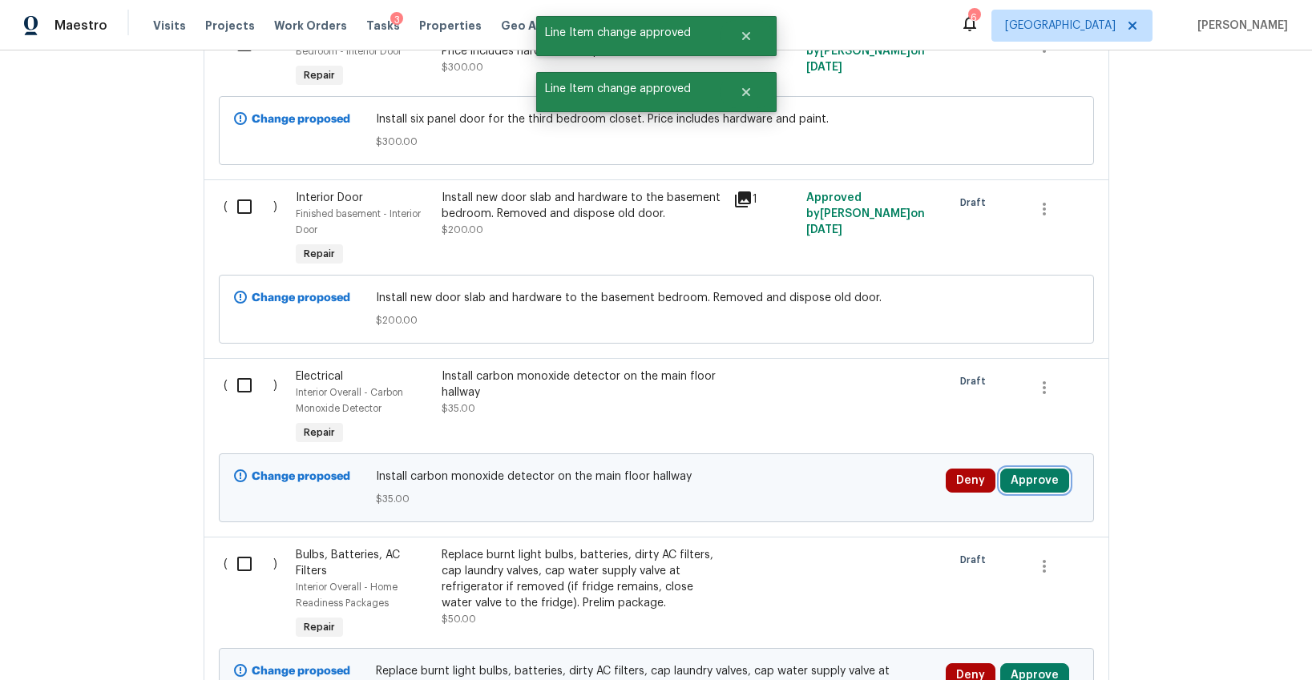
click at [1044, 470] on button "Approve" at bounding box center [1034, 481] width 69 height 24
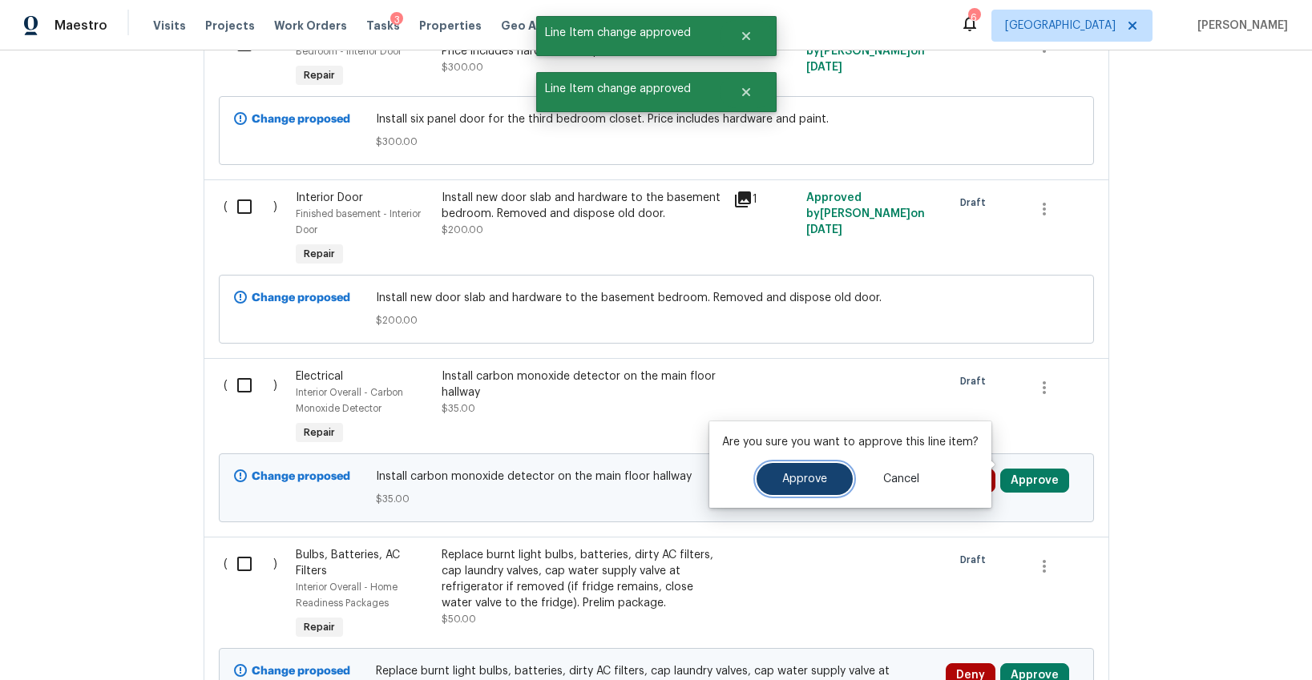
click at [772, 478] on button "Approve" at bounding box center [805, 479] width 96 height 32
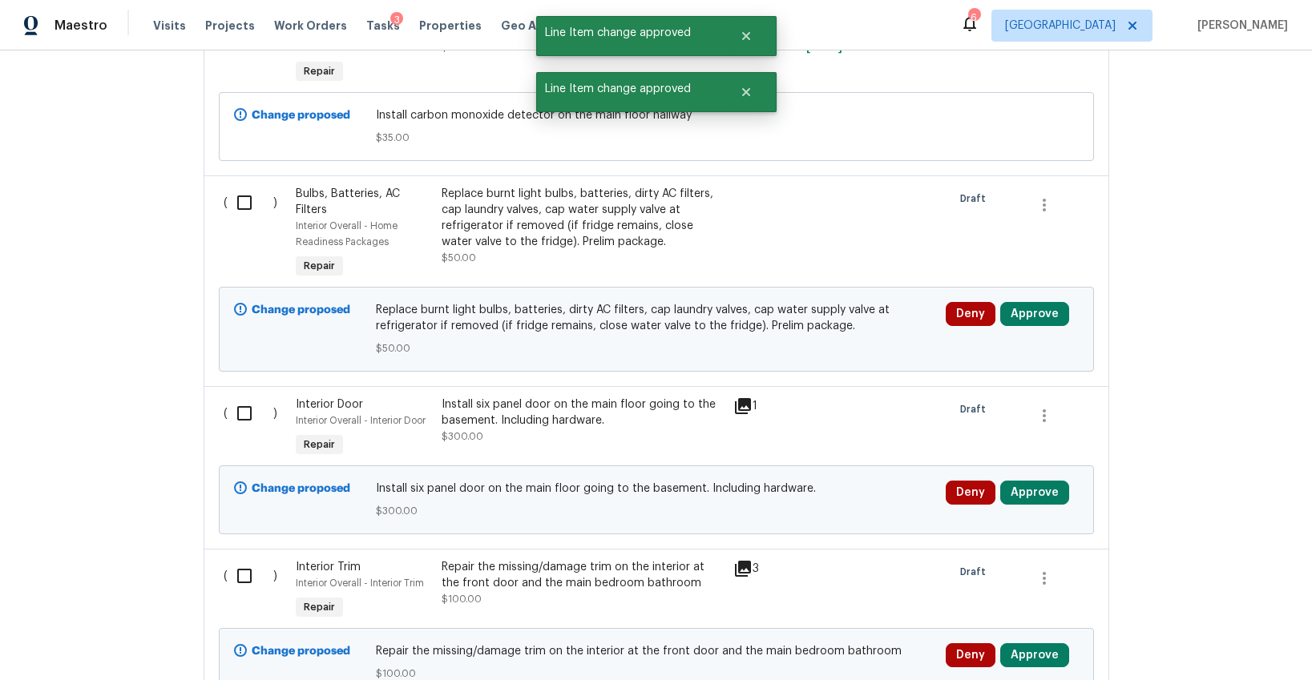
scroll to position [3440, 0]
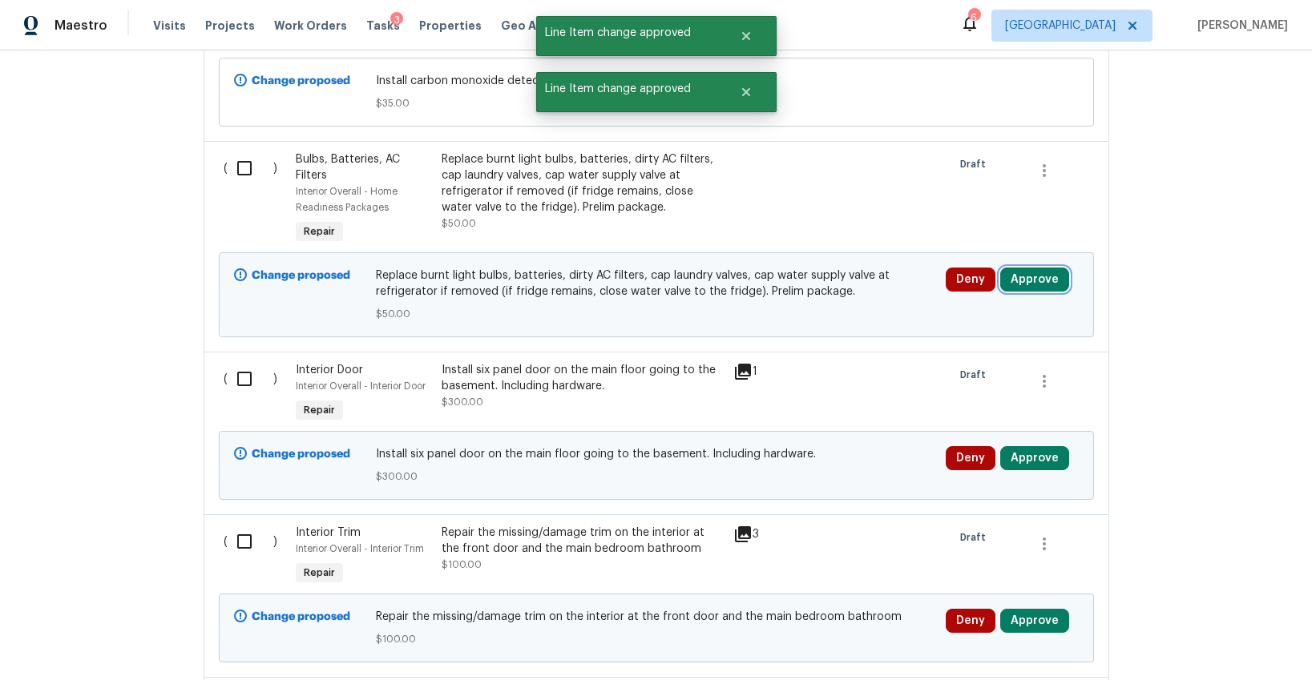
click at [1032, 268] on button "Approve" at bounding box center [1034, 280] width 69 height 24
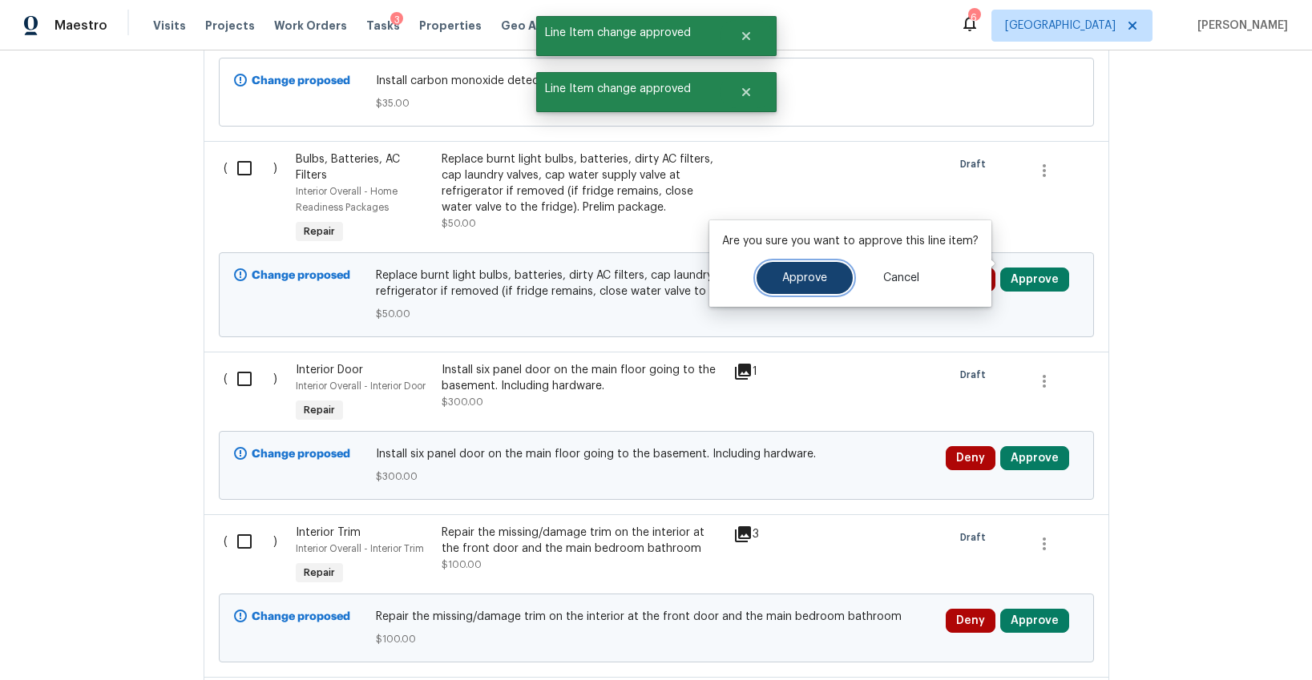
click at [807, 285] on button "Approve" at bounding box center [805, 278] width 96 height 32
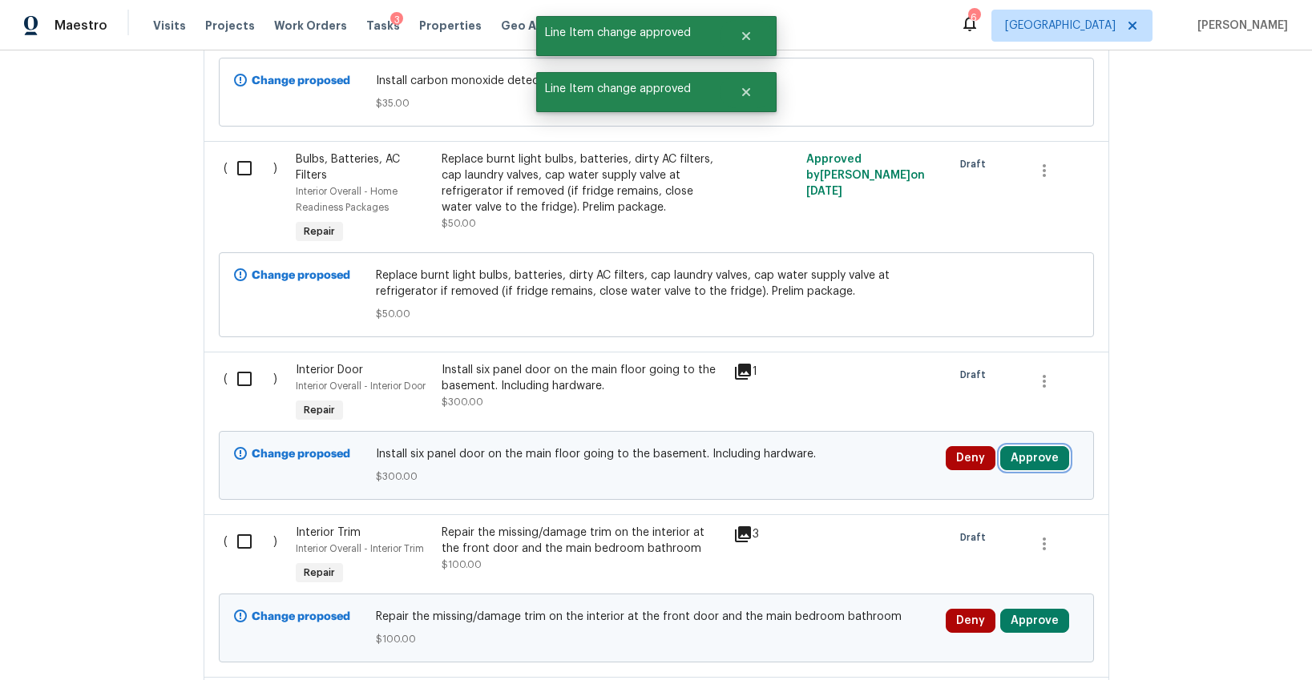
click at [1028, 446] on button "Approve" at bounding box center [1034, 458] width 69 height 24
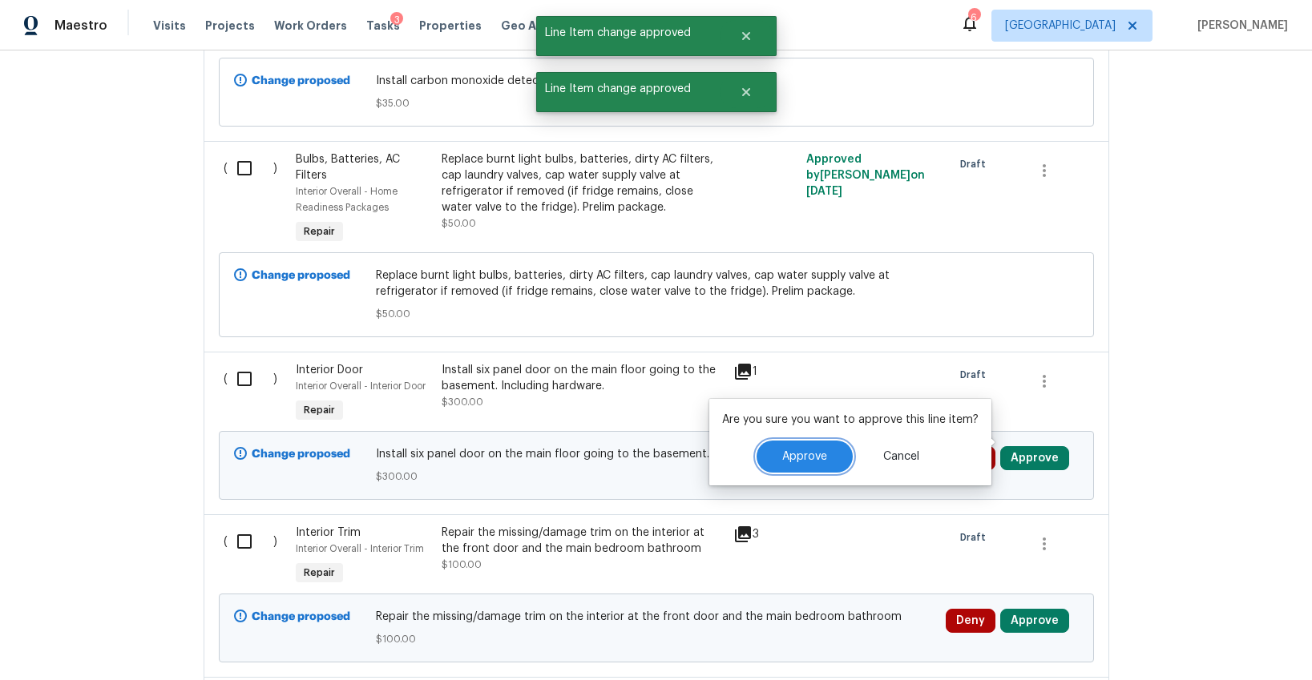
click at [803, 456] on span "Approve" at bounding box center [804, 457] width 45 height 12
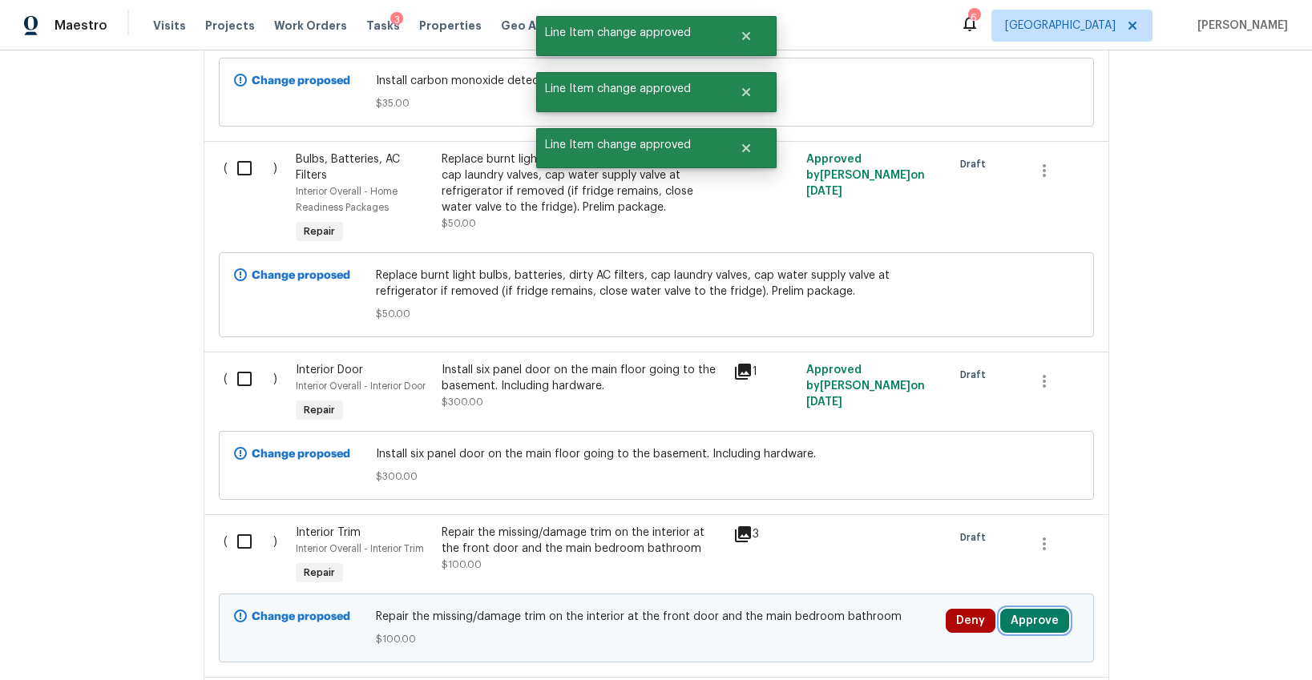
click at [1014, 609] on button "Approve" at bounding box center [1034, 621] width 69 height 24
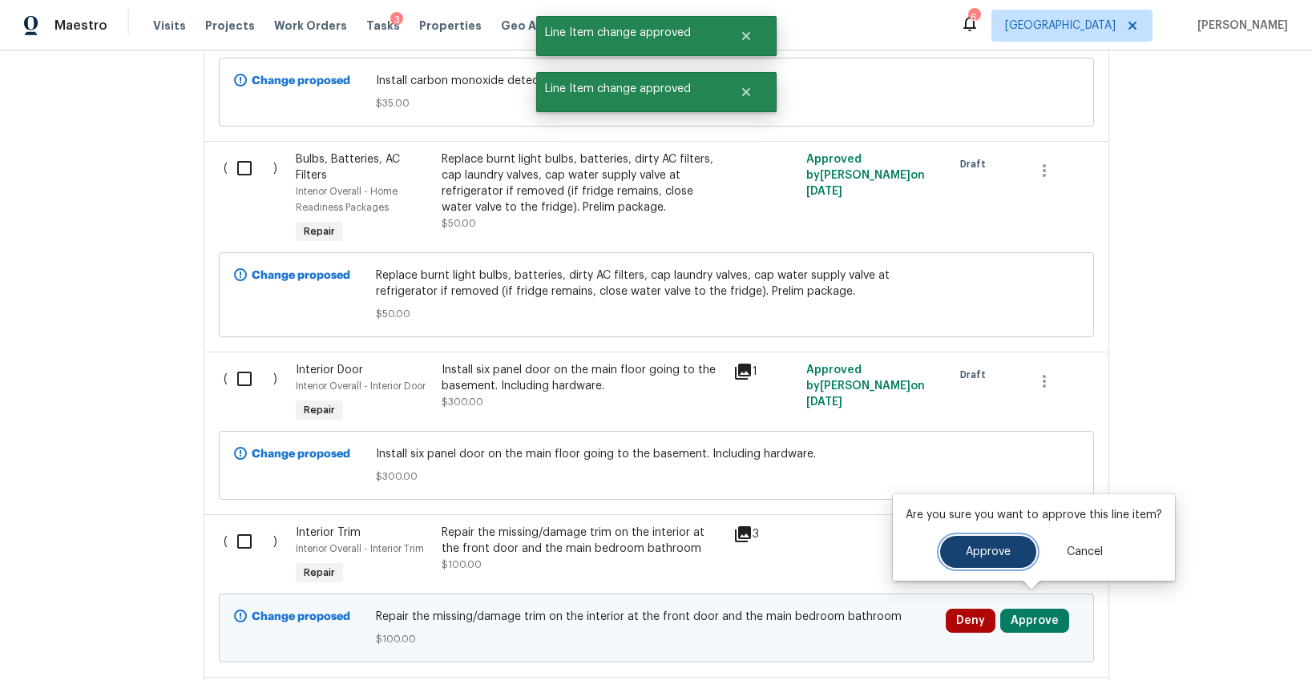
click at [956, 545] on button "Approve" at bounding box center [988, 552] width 96 height 32
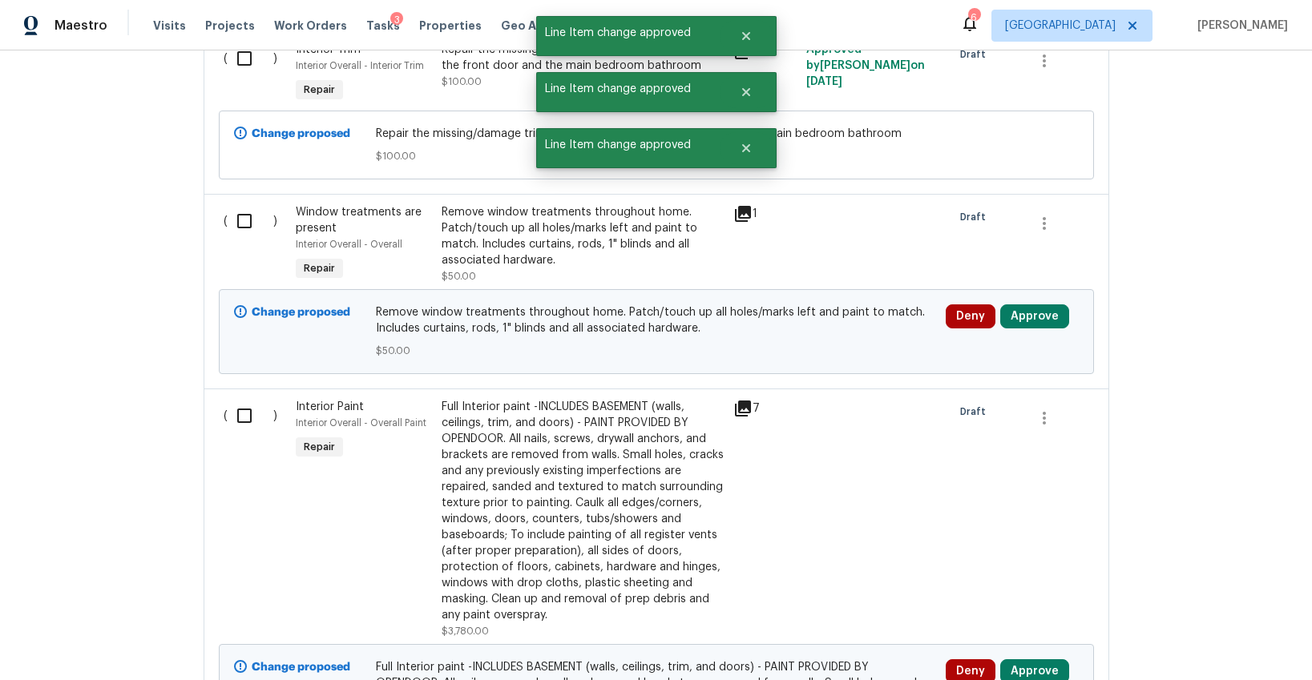
scroll to position [3951, 0]
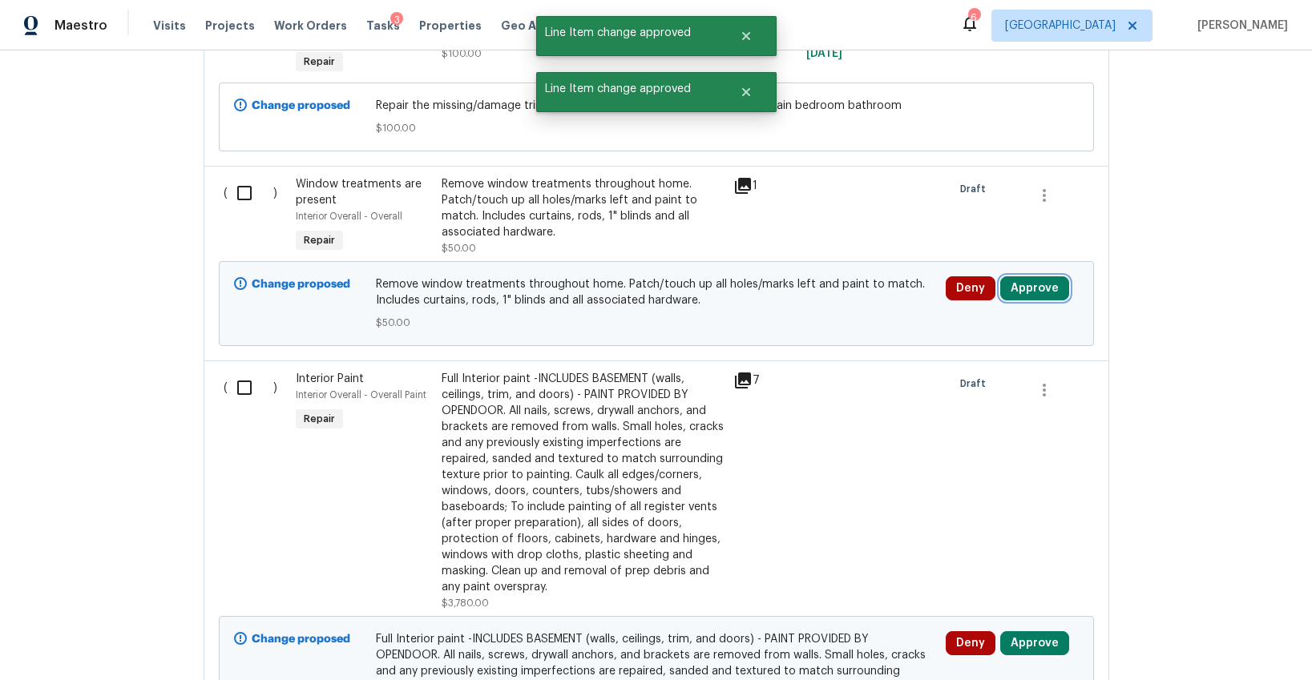
click at [1032, 277] on button "Approve" at bounding box center [1034, 289] width 69 height 24
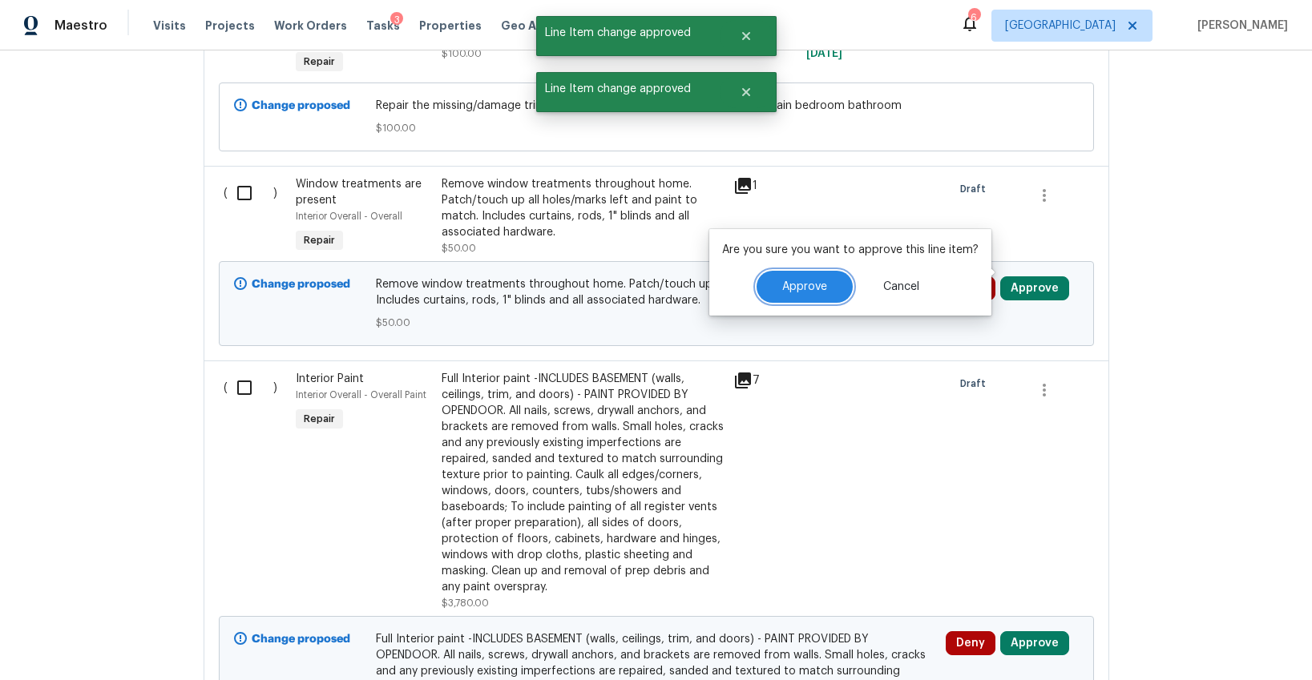
click at [834, 293] on button "Approve" at bounding box center [805, 287] width 96 height 32
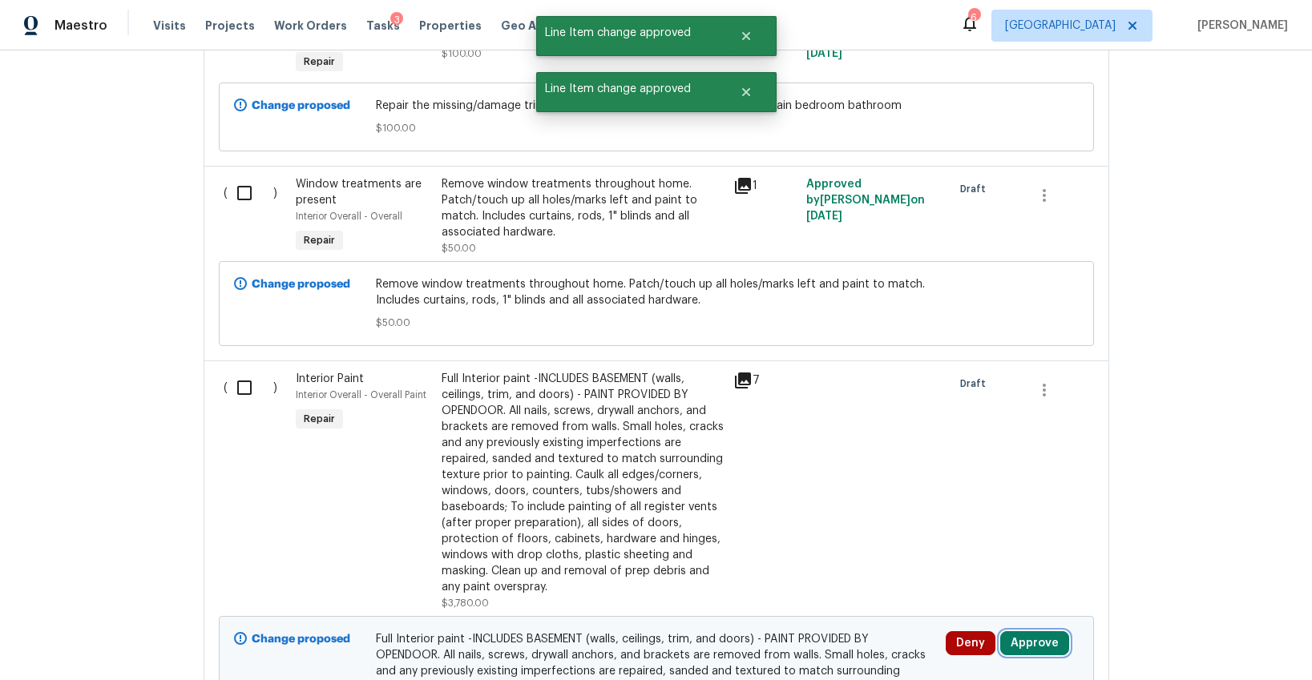
click at [1020, 632] on button "Approve" at bounding box center [1034, 644] width 69 height 24
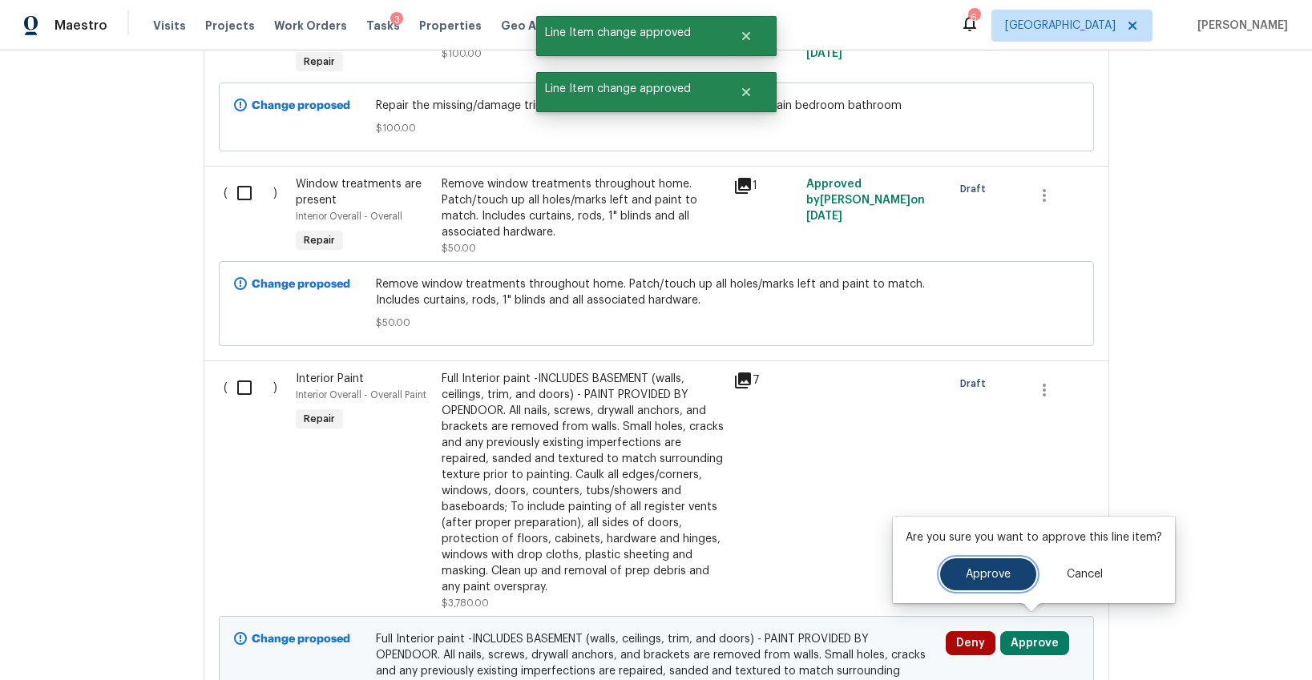
click at [984, 571] on span "Approve" at bounding box center [988, 575] width 45 height 12
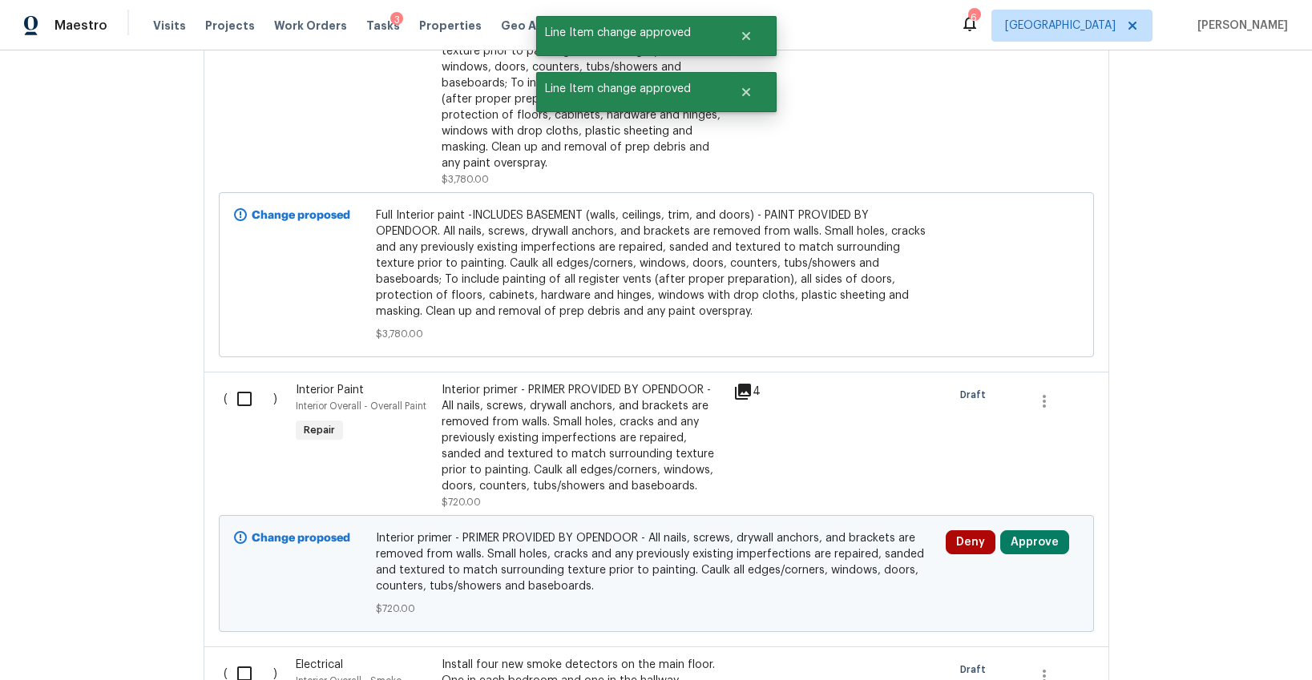
scroll to position [4385, 0]
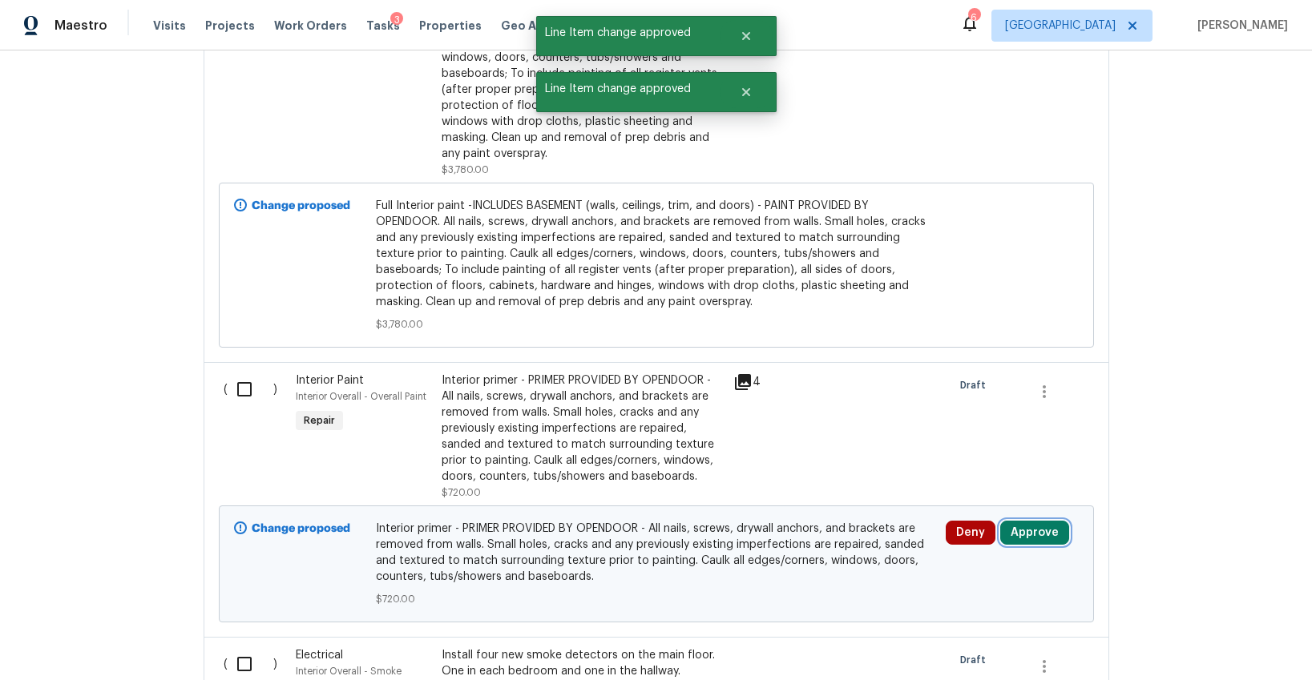
click at [1030, 521] on button "Approve" at bounding box center [1034, 533] width 69 height 24
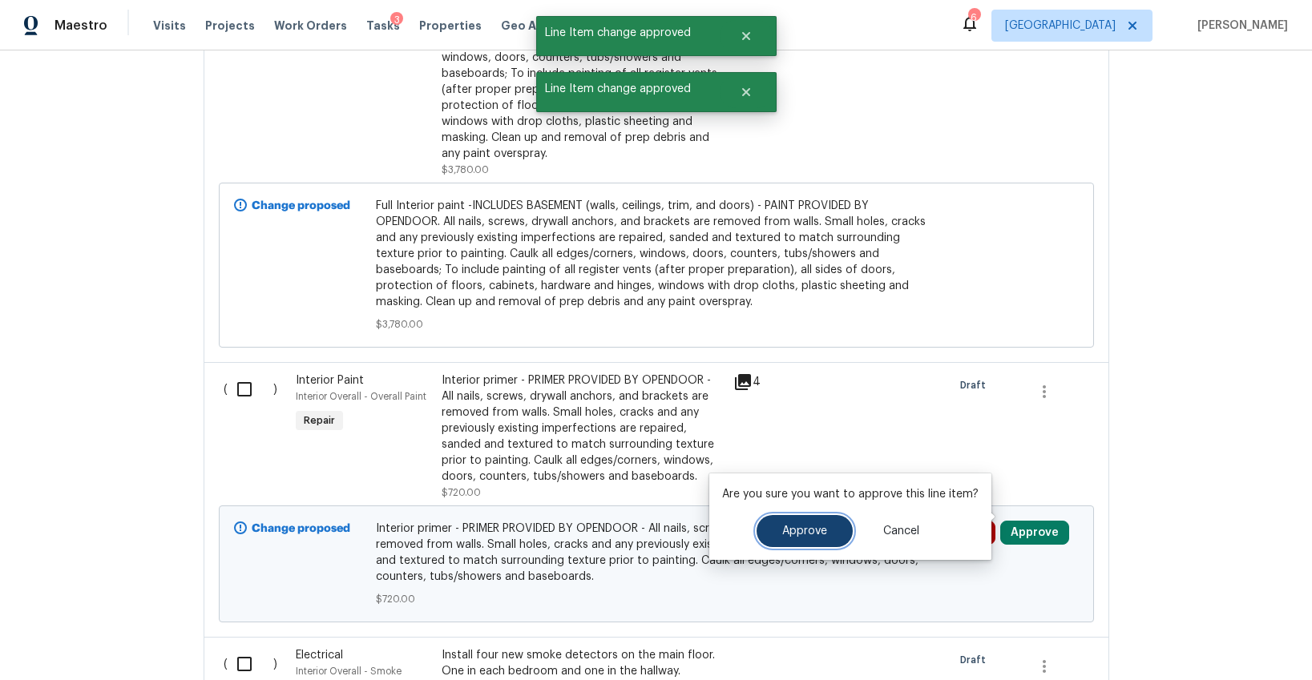
click at [825, 529] on button "Approve" at bounding box center [805, 531] width 96 height 32
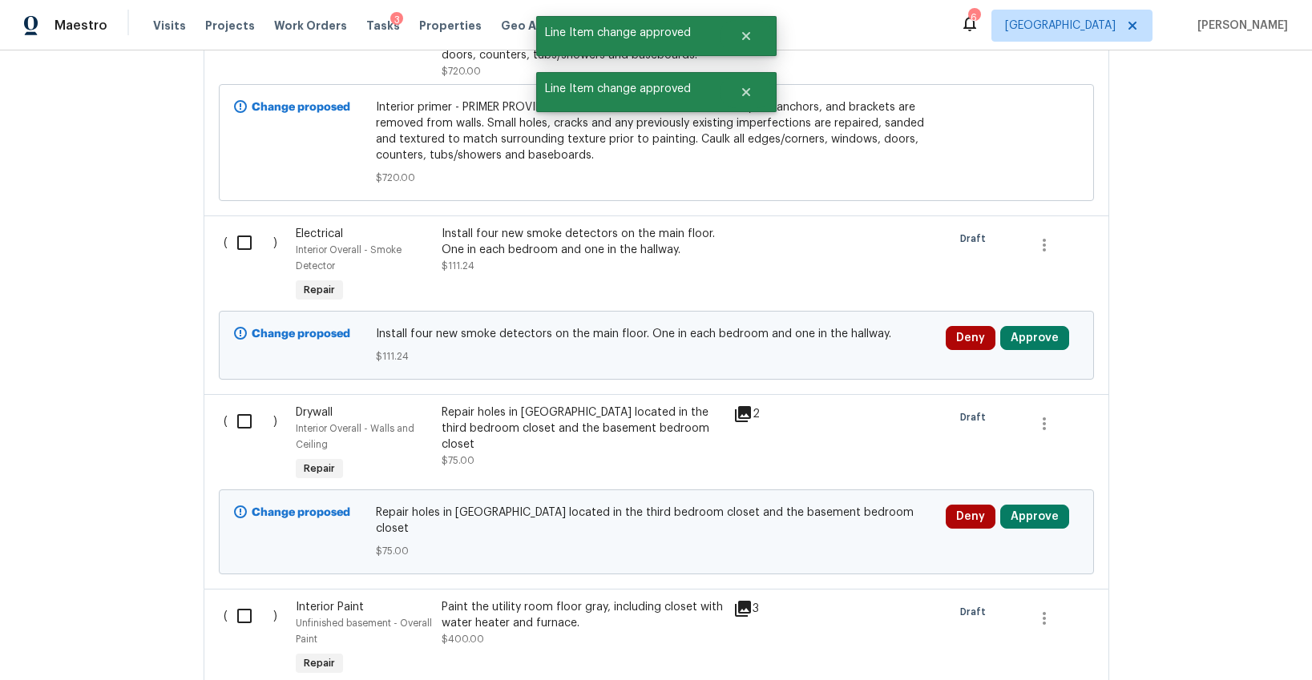
scroll to position [4810, 0]
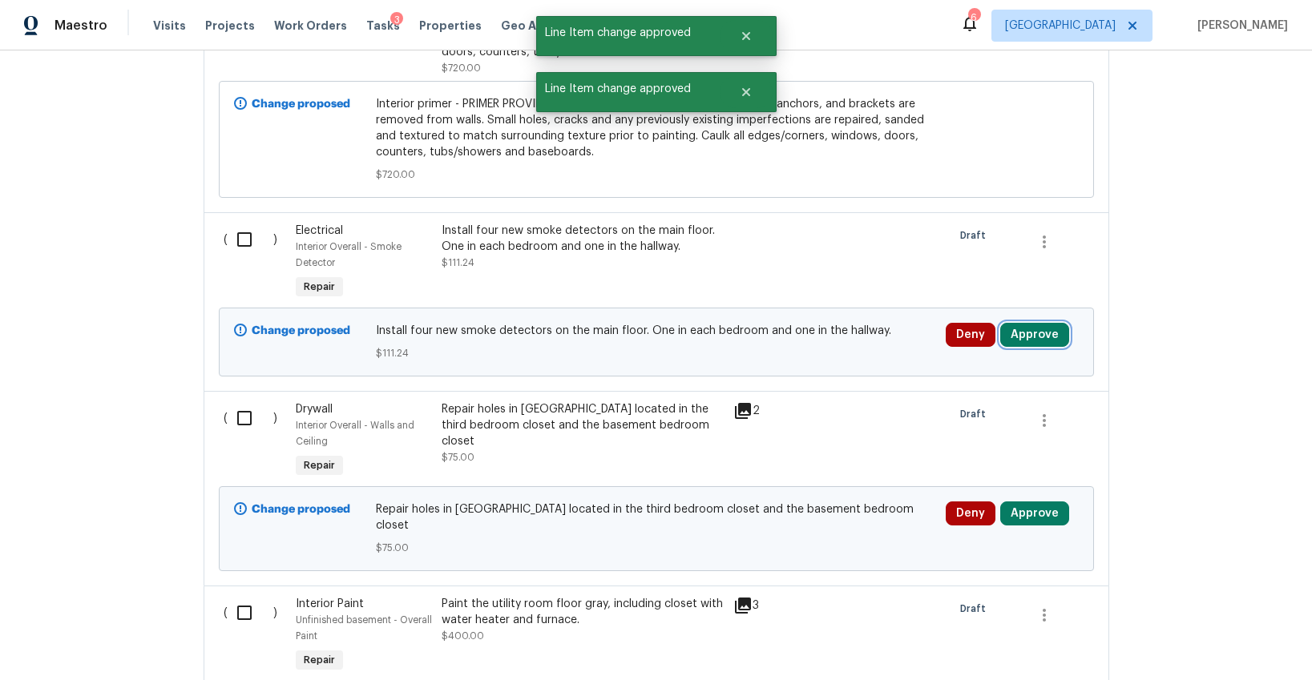
click at [1013, 323] on button "Approve" at bounding box center [1034, 335] width 69 height 24
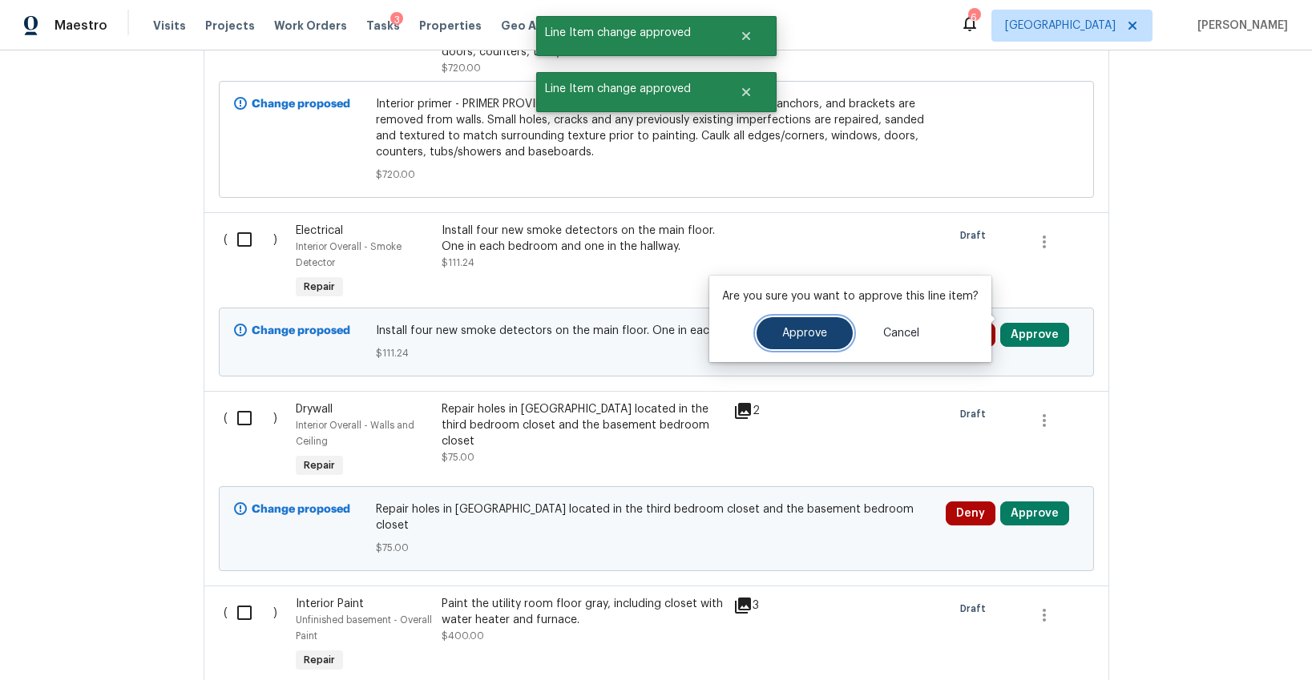
click at [836, 334] on button "Approve" at bounding box center [805, 333] width 96 height 32
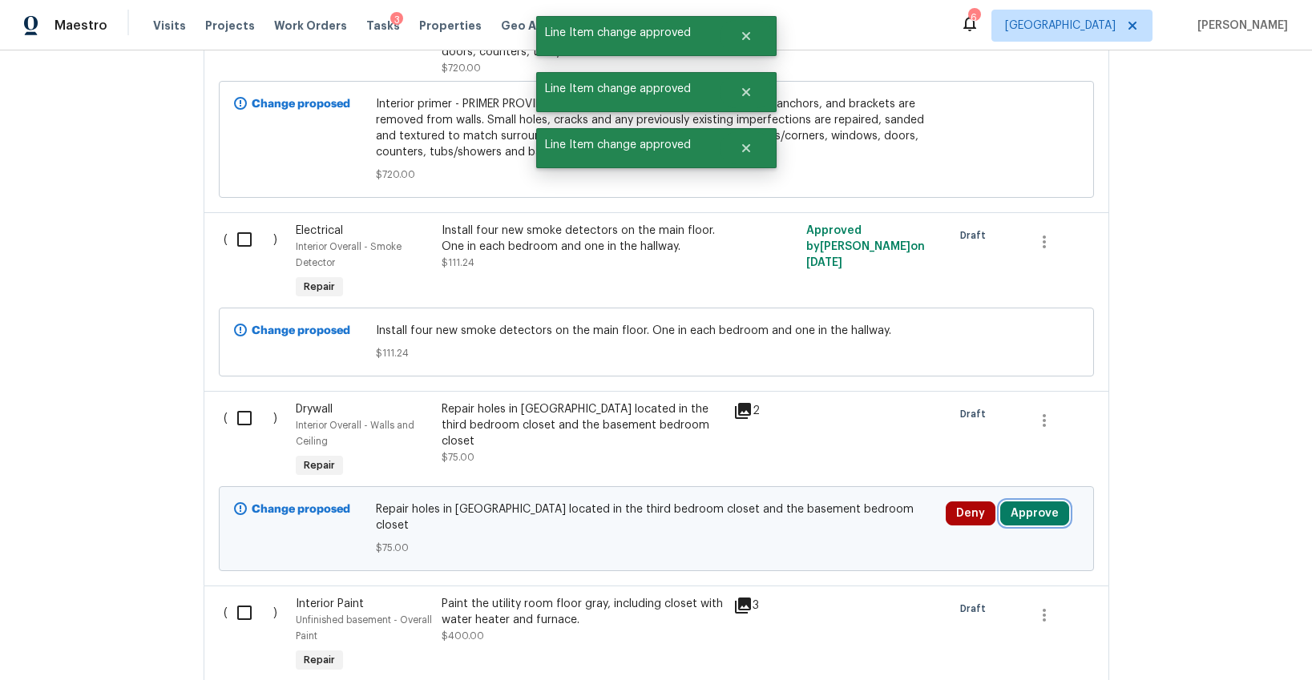
click at [1016, 502] on button "Approve" at bounding box center [1034, 514] width 69 height 24
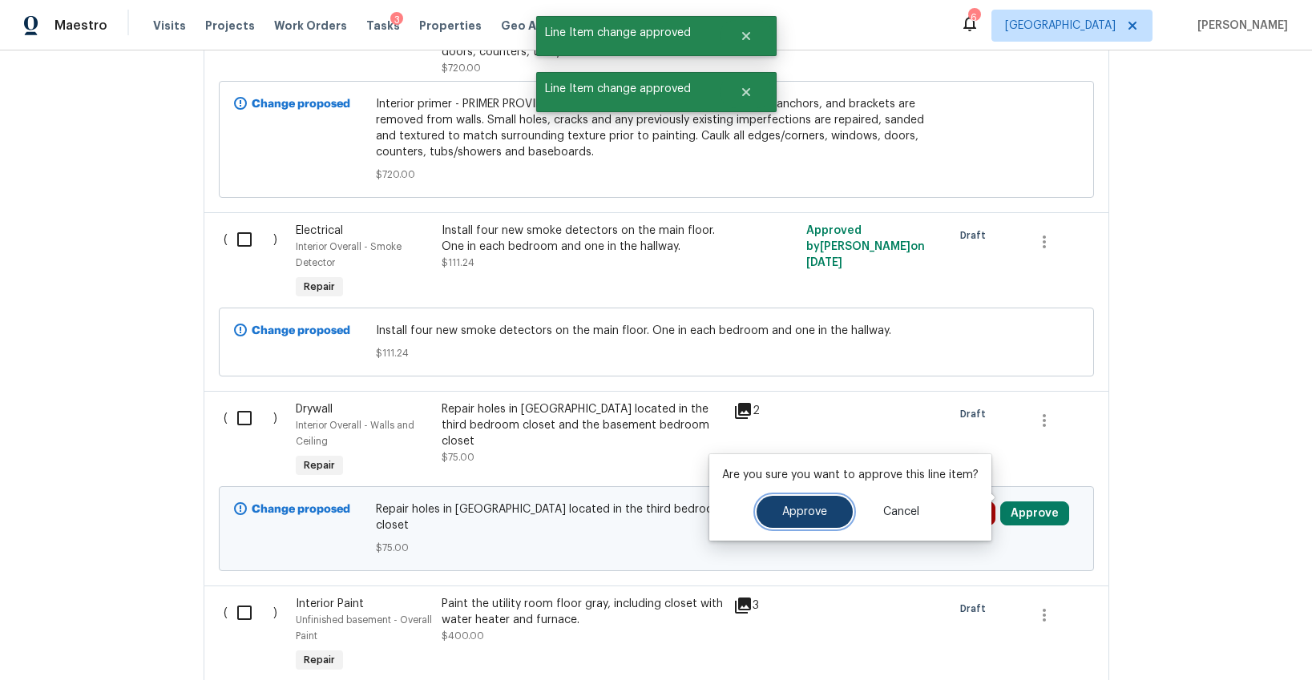
click at [816, 503] on button "Approve" at bounding box center [805, 512] width 96 height 32
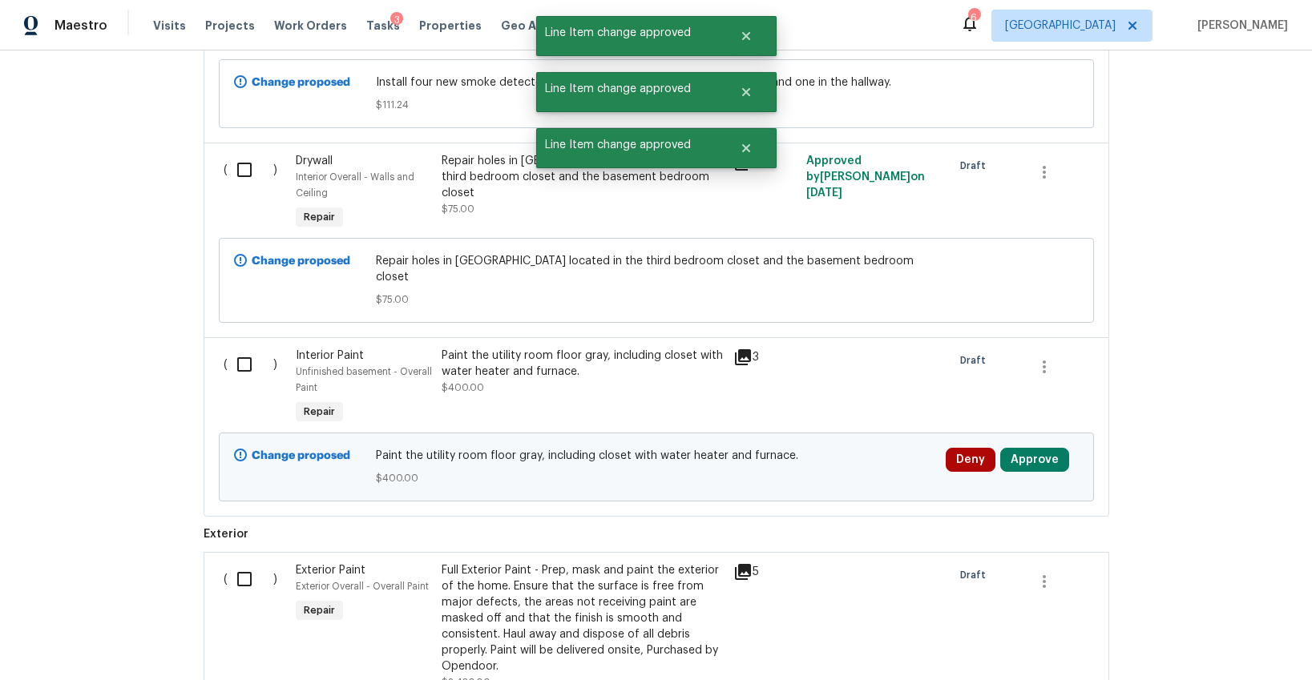
scroll to position [5086, 0]
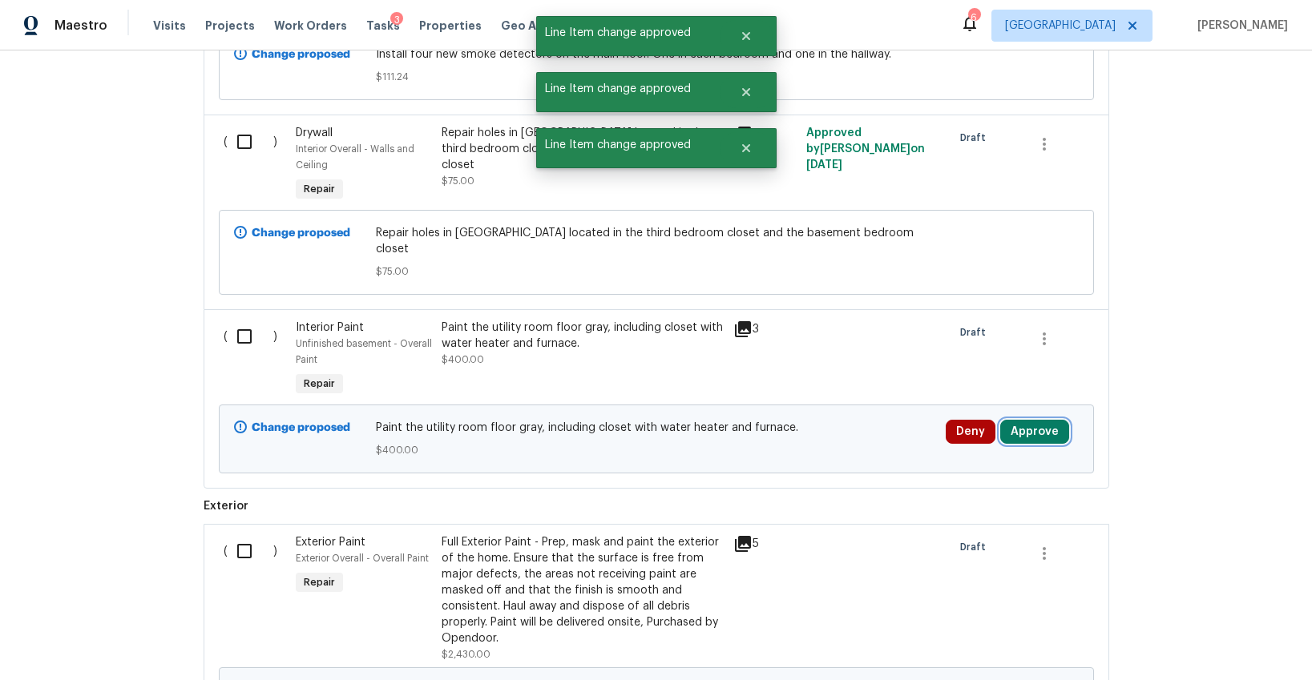
click at [1024, 420] on button "Approve" at bounding box center [1034, 432] width 69 height 24
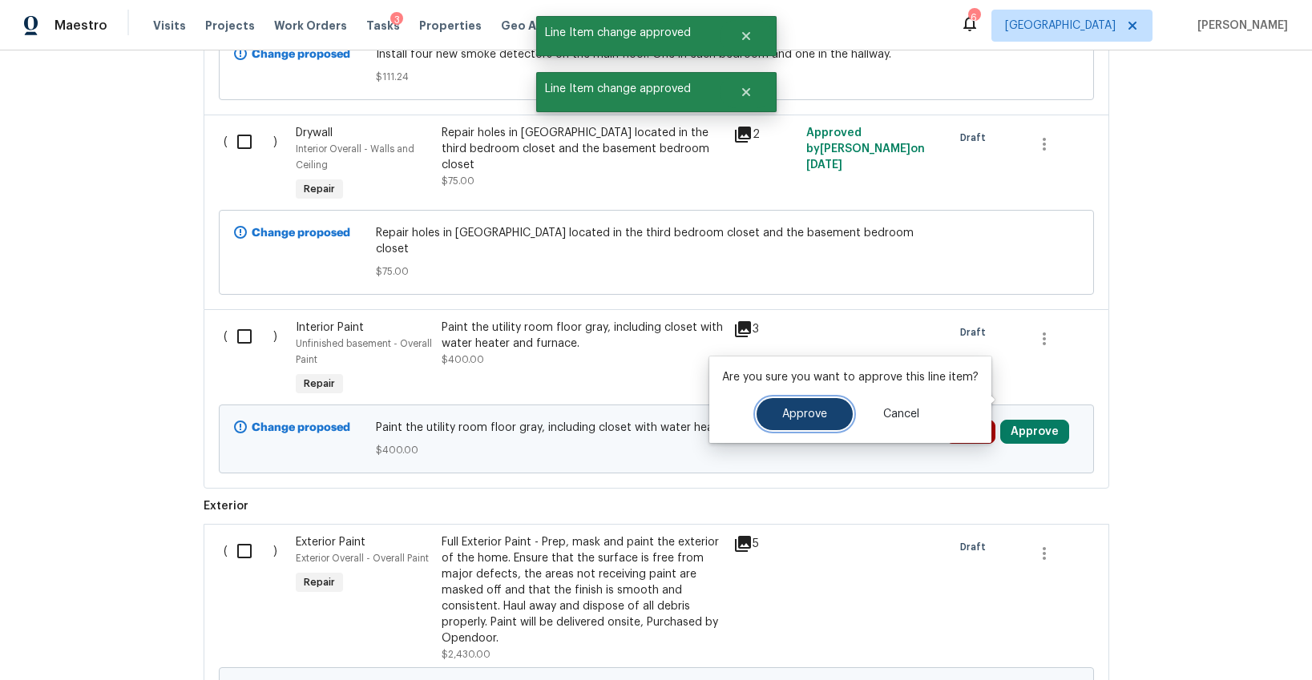
click at [818, 410] on span "Approve" at bounding box center [804, 415] width 45 height 12
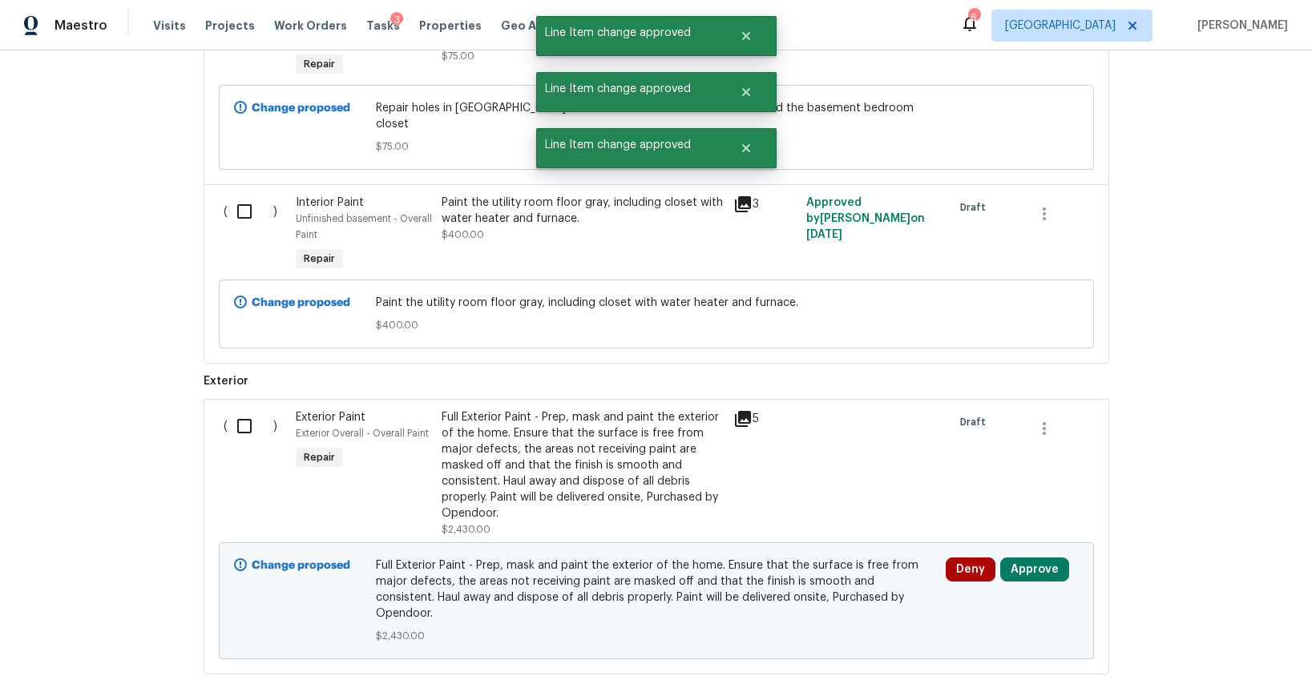
scroll to position [5267, 0]
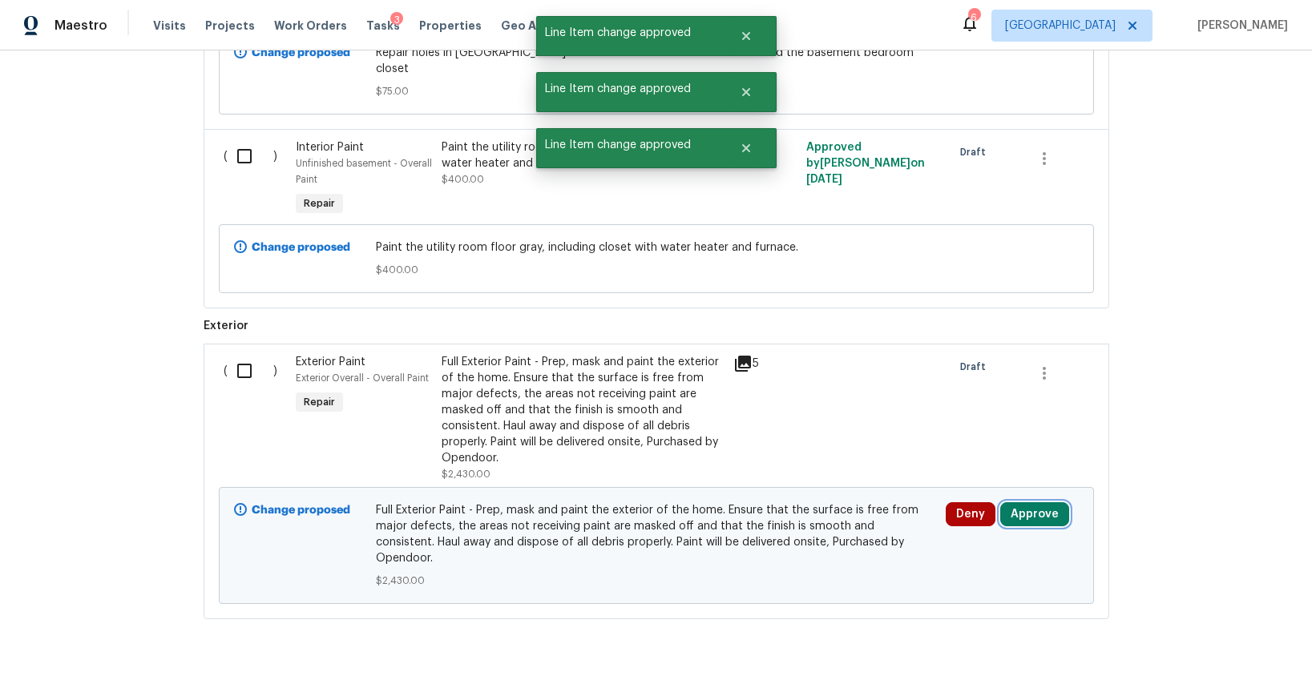
click at [1015, 503] on button "Approve" at bounding box center [1034, 515] width 69 height 24
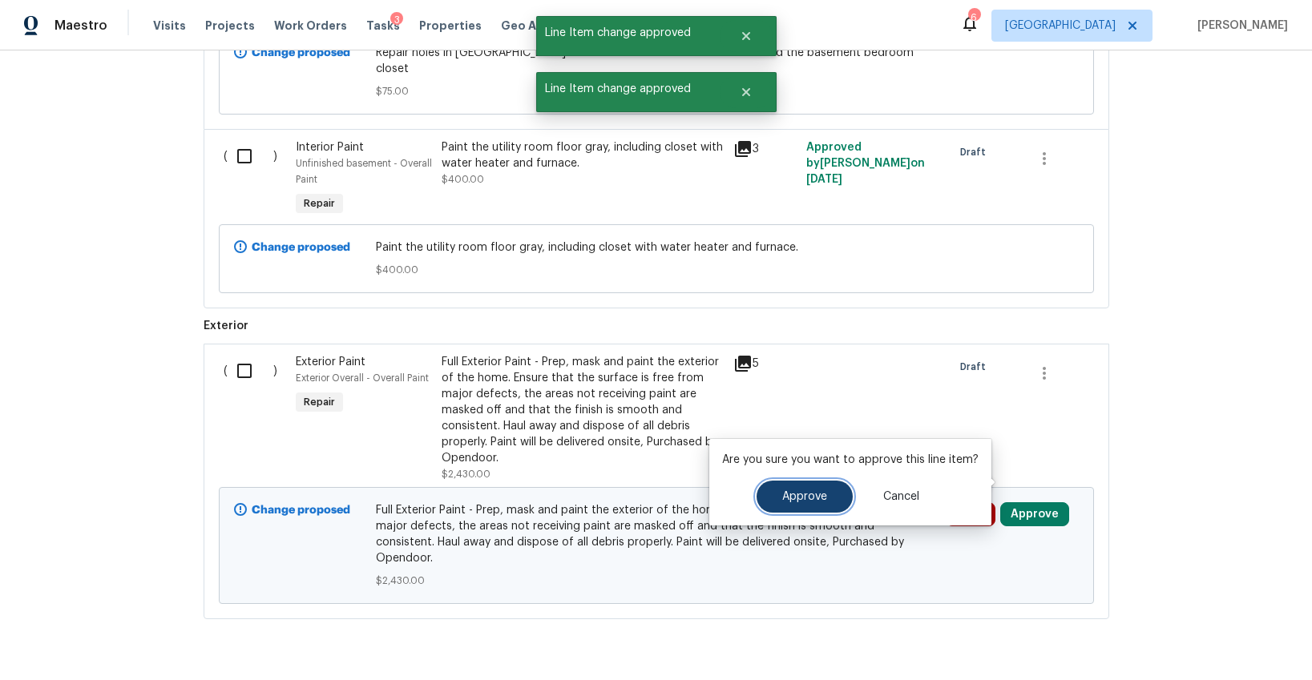
click at [830, 495] on button "Approve" at bounding box center [805, 497] width 96 height 32
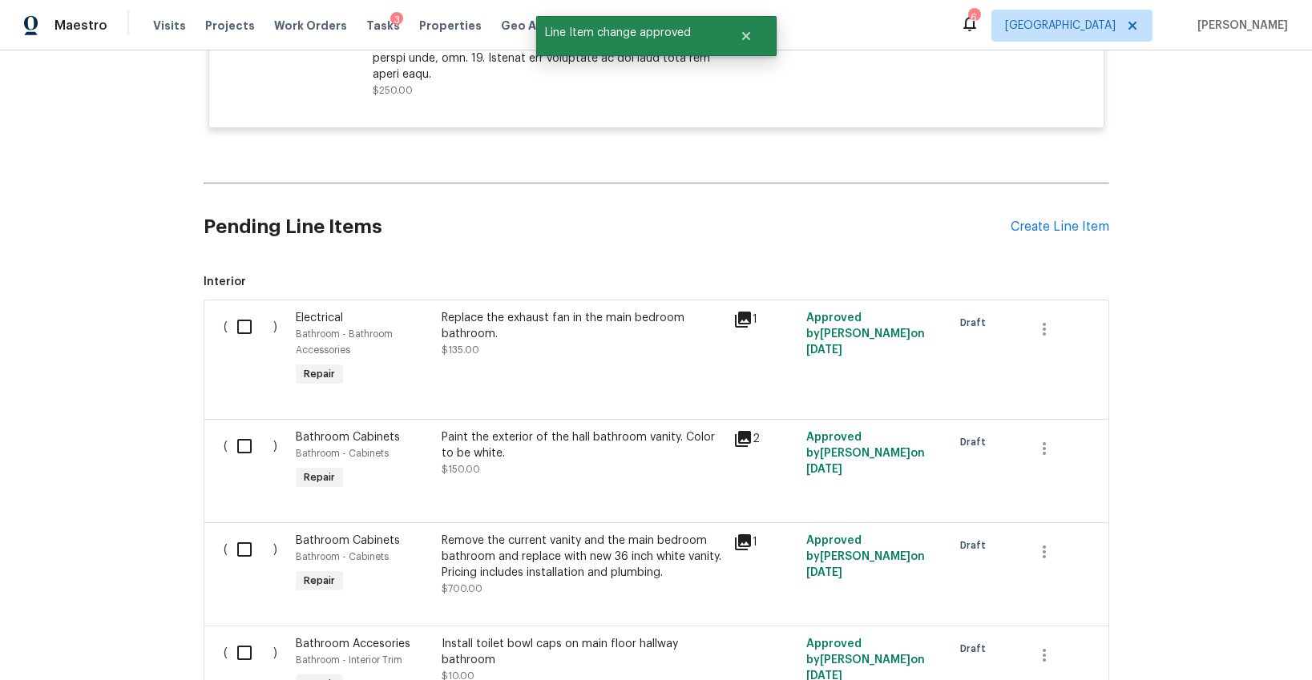
scroll to position [1107, 0]
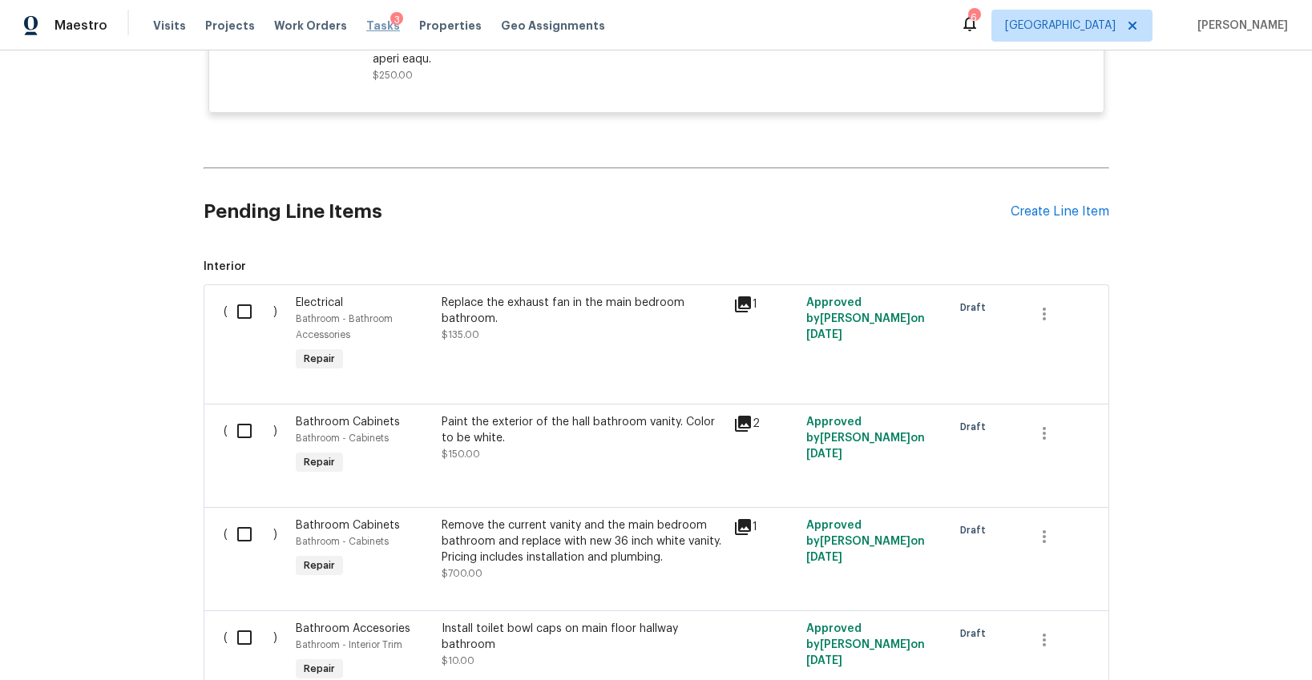
click at [366, 26] on span "Tasks" at bounding box center [383, 25] width 34 height 11
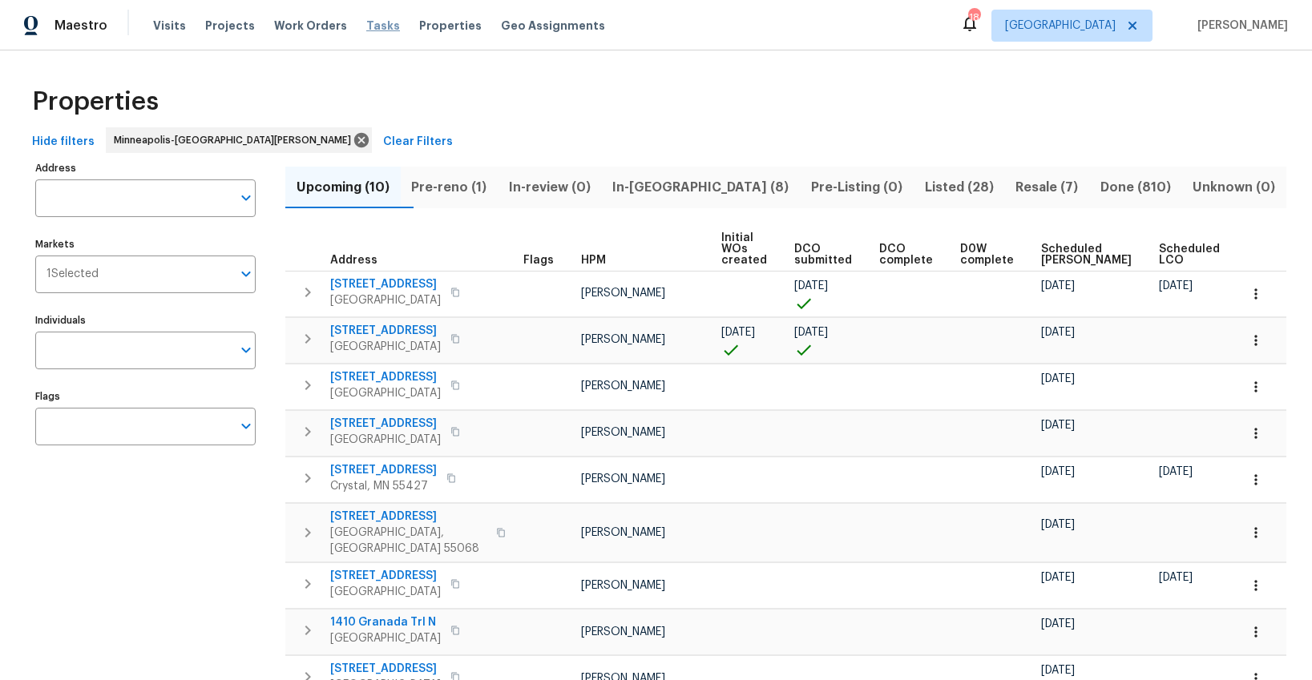
click at [366, 21] on span "Tasks" at bounding box center [383, 25] width 34 height 11
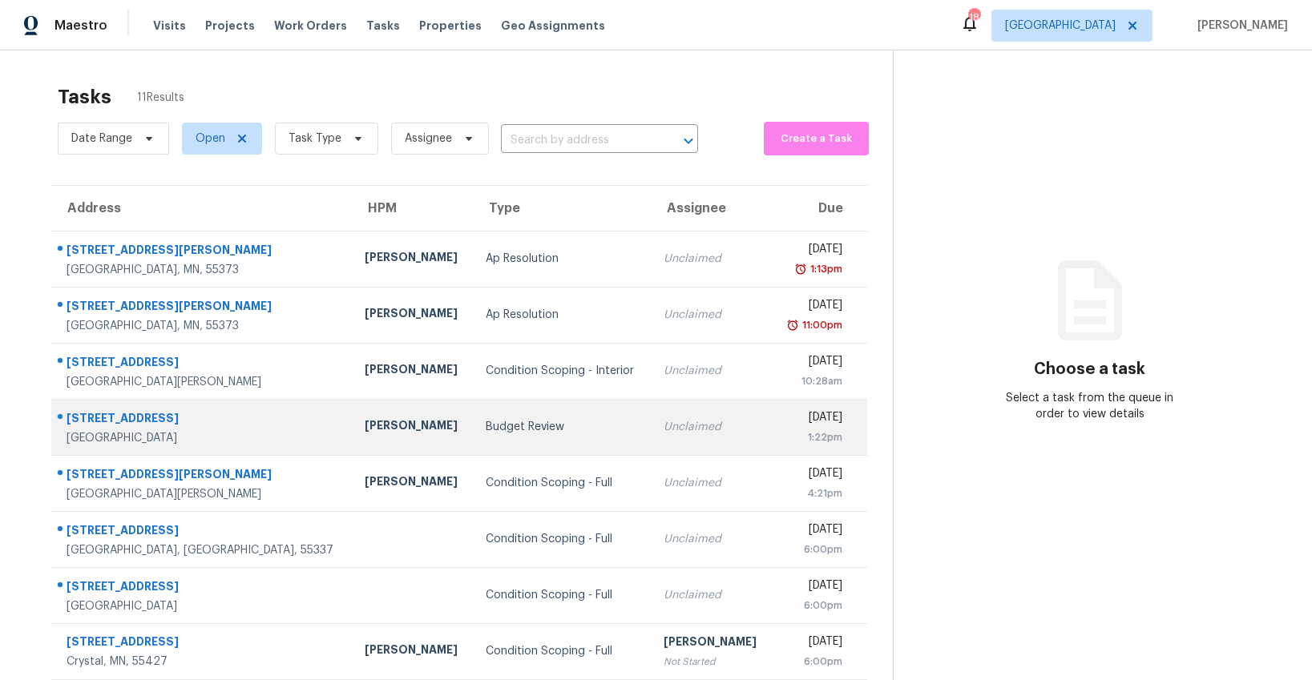
click at [473, 437] on td "Budget Review" at bounding box center [561, 427] width 177 height 56
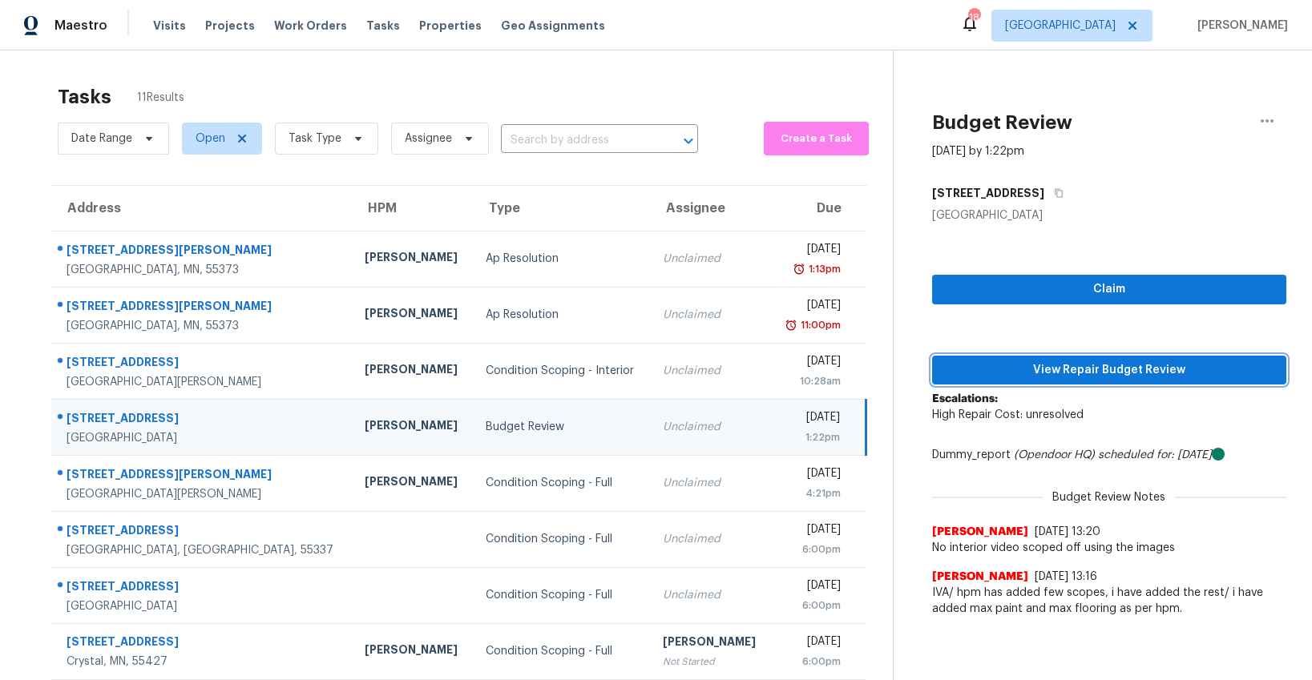
click at [989, 366] on span "View Repair Budget Review" at bounding box center [1109, 371] width 329 height 20
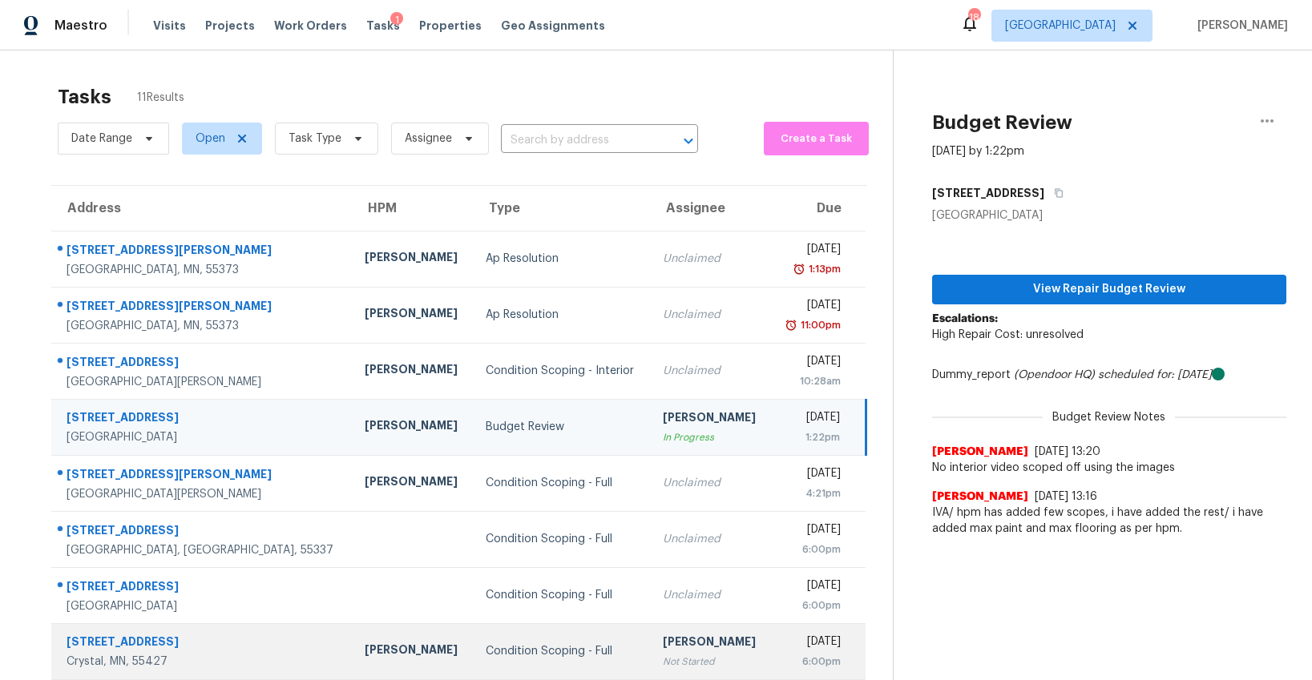
scroll to position [155, 0]
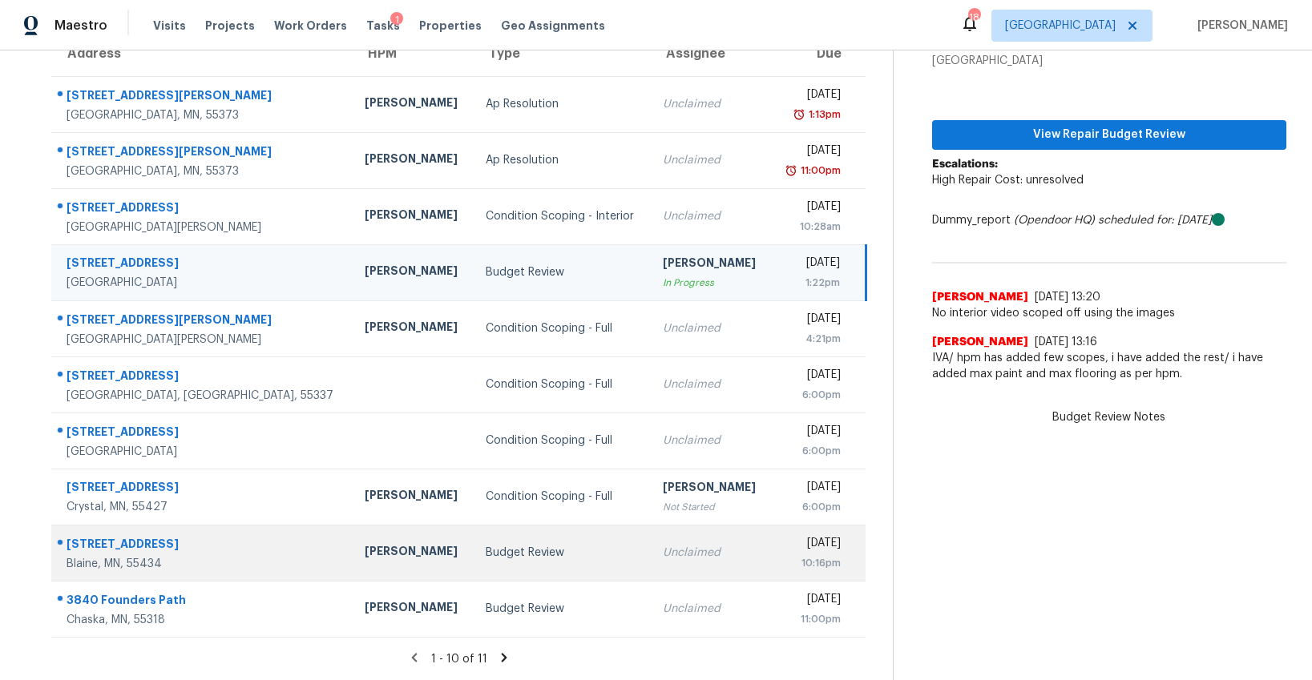
click at [663, 549] on div "Unclaimed" at bounding box center [710, 553] width 95 height 16
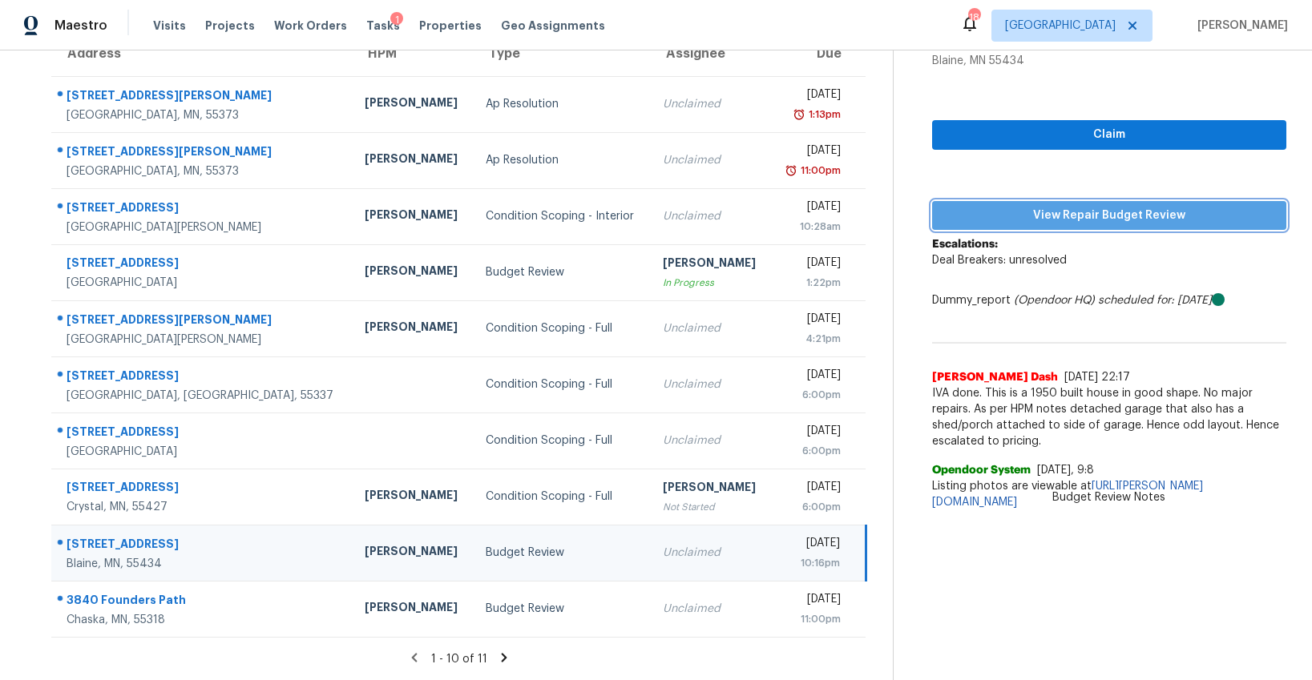
click at [1054, 217] on span "View Repair Budget Review" at bounding box center [1109, 216] width 329 height 20
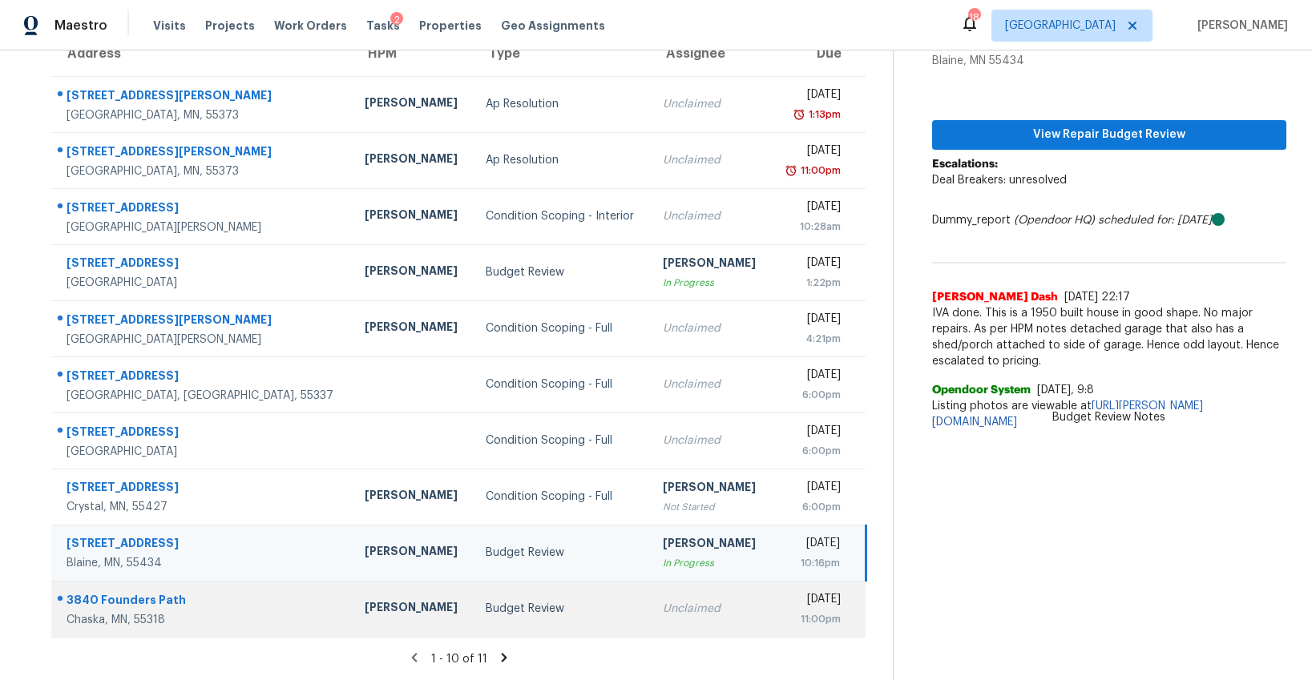
click at [663, 613] on div "Unclaimed" at bounding box center [710, 609] width 95 height 16
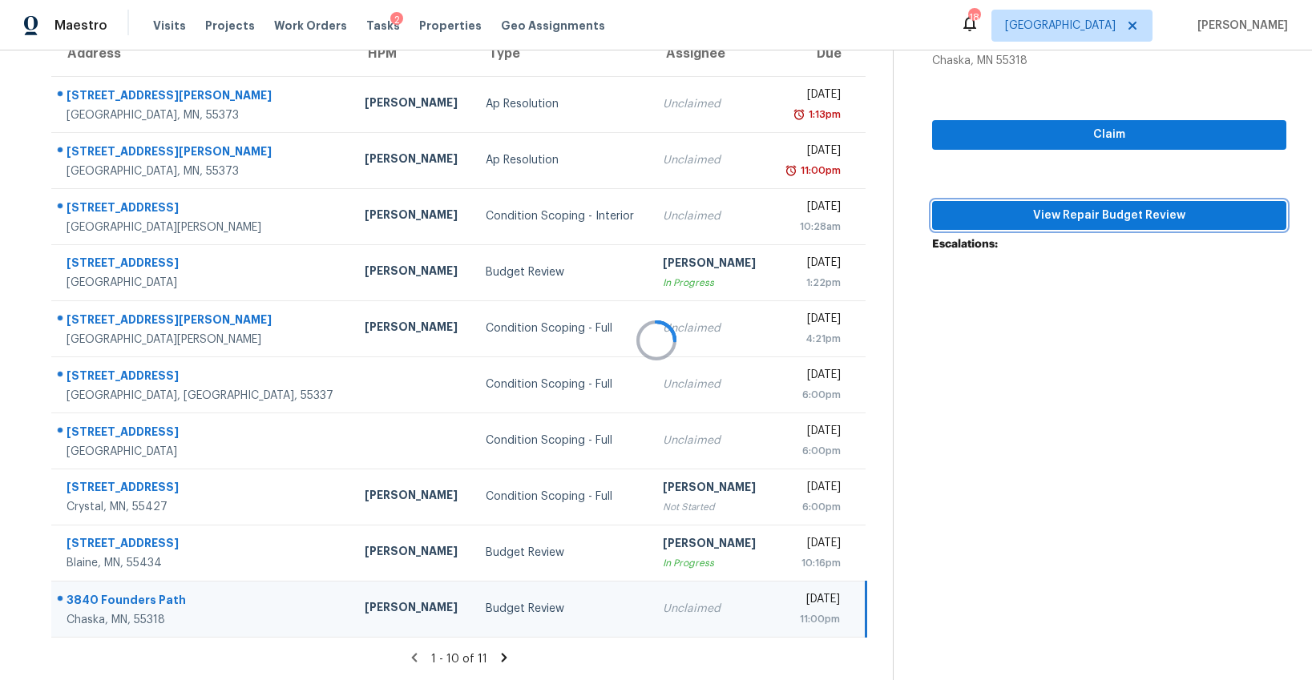
click at [1149, 216] on span "View Repair Budget Review" at bounding box center [1109, 216] width 329 height 20
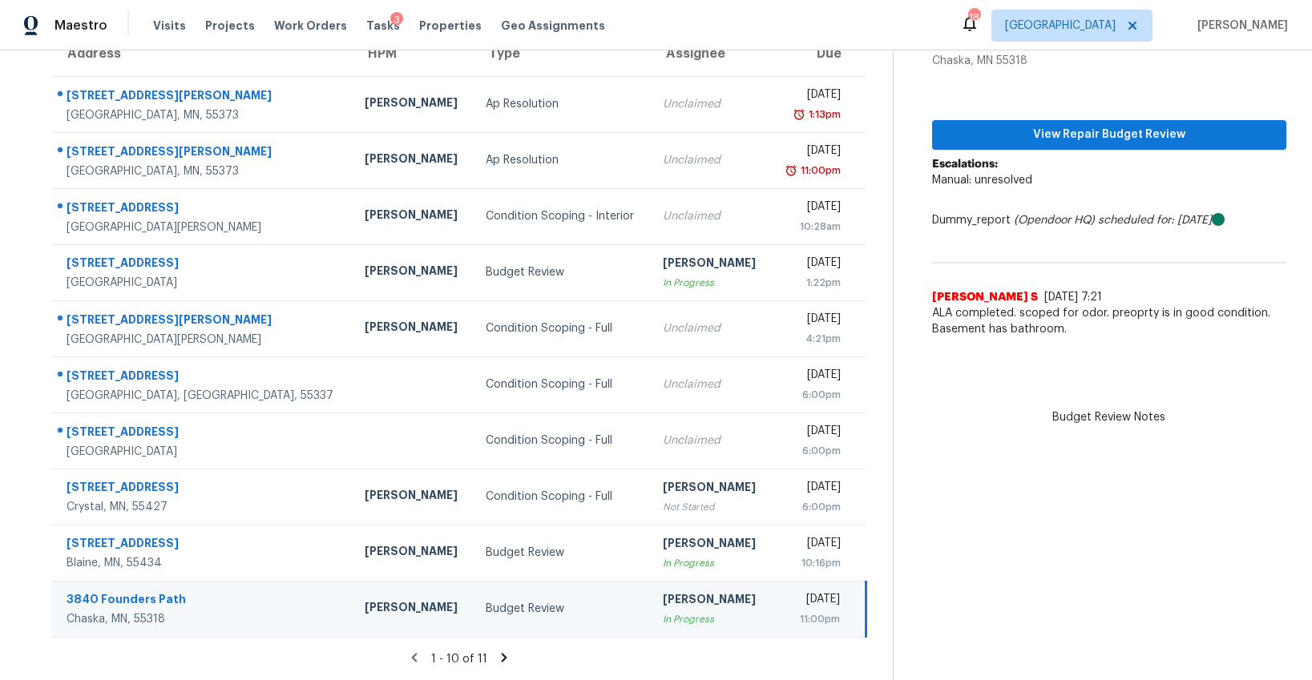
click at [502, 657] on icon at bounding box center [505, 657] width 6 height 9
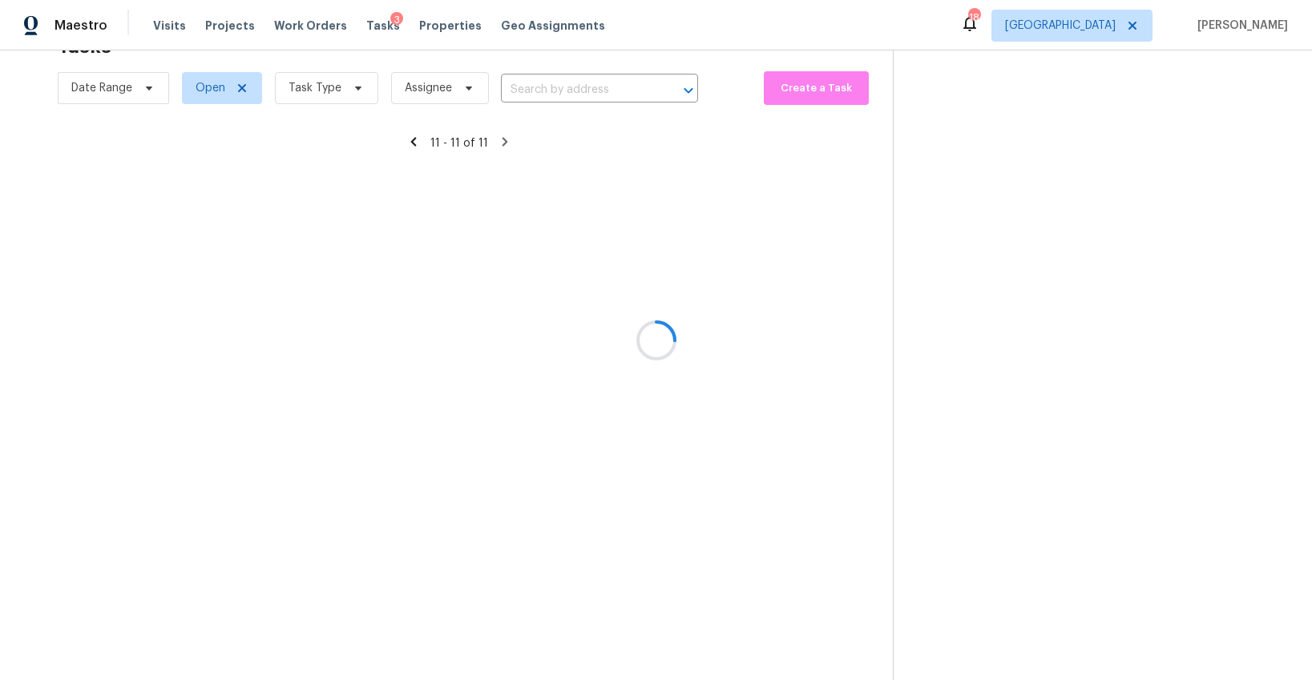
scroll to position [50, 0]
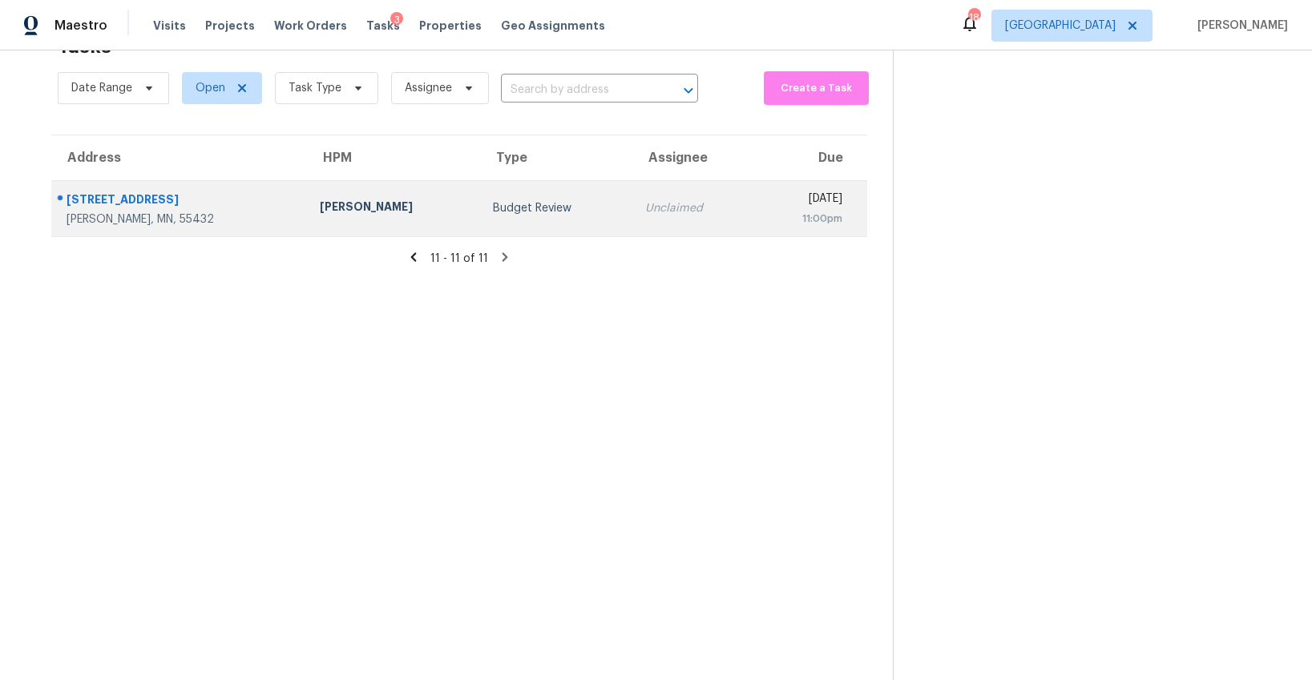
click at [493, 205] on div "Budget Review" at bounding box center [556, 208] width 127 height 16
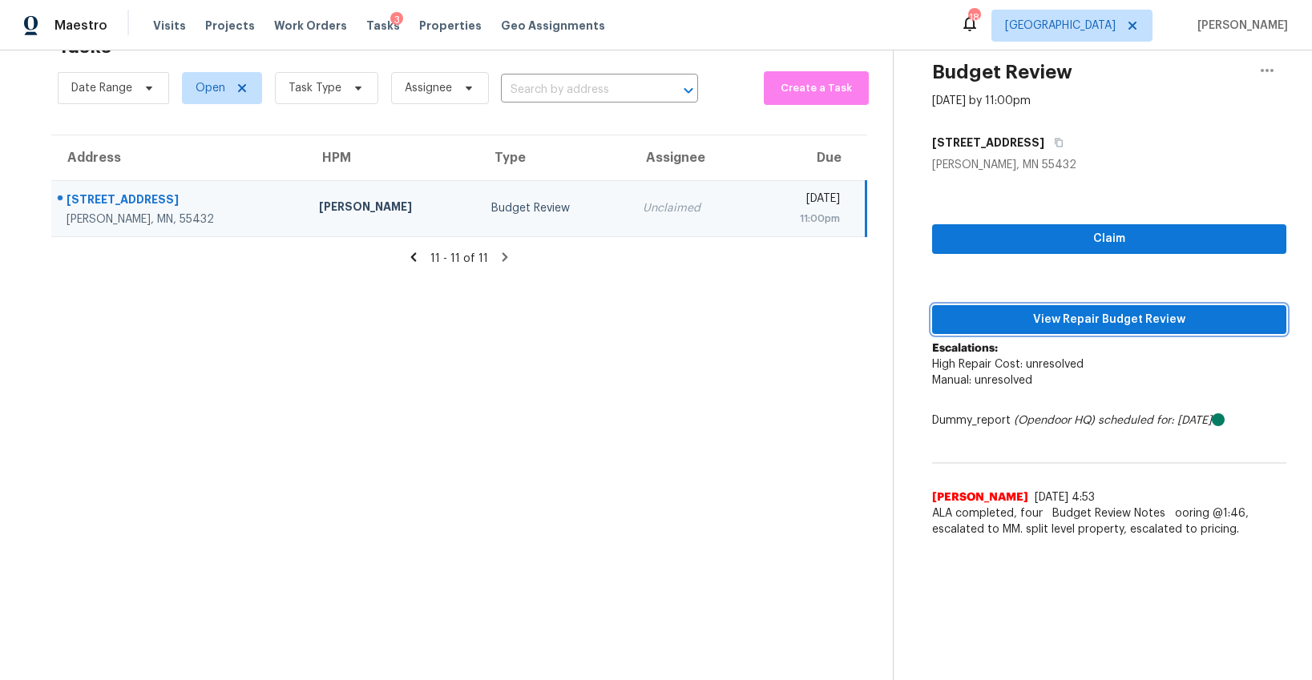
click at [1101, 321] on span "View Repair Budget Review" at bounding box center [1109, 320] width 329 height 20
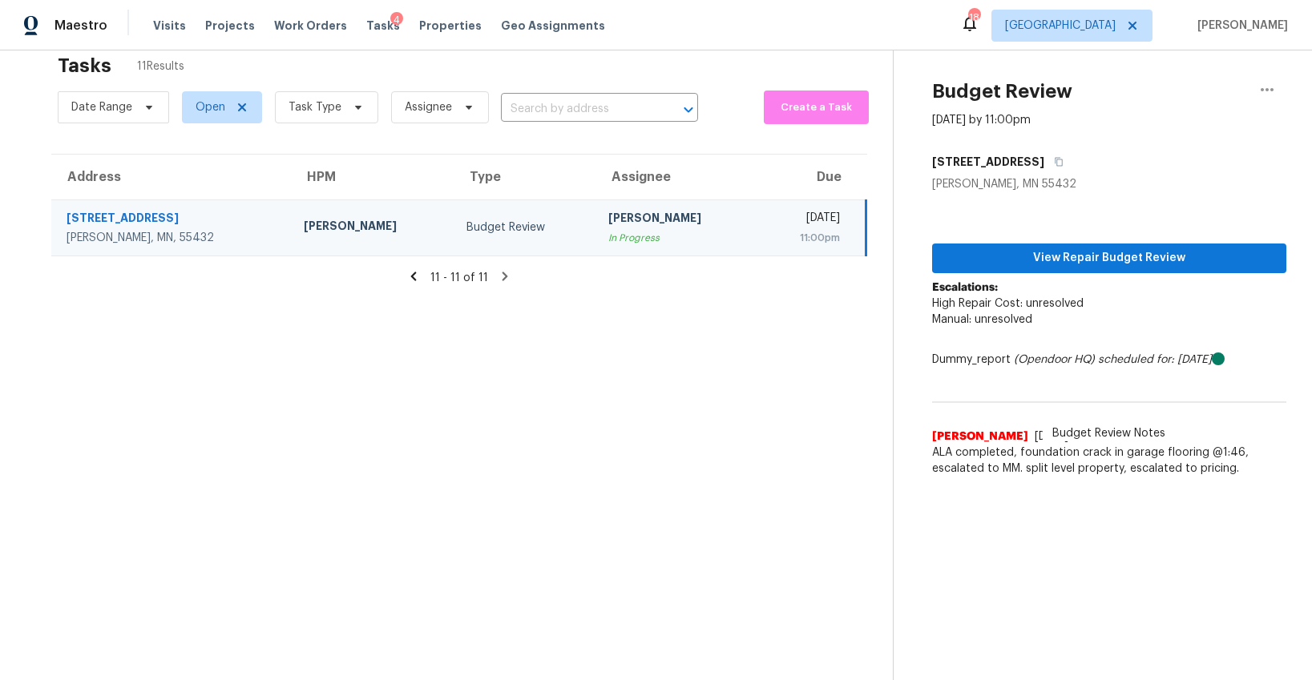
scroll to position [27, 0]
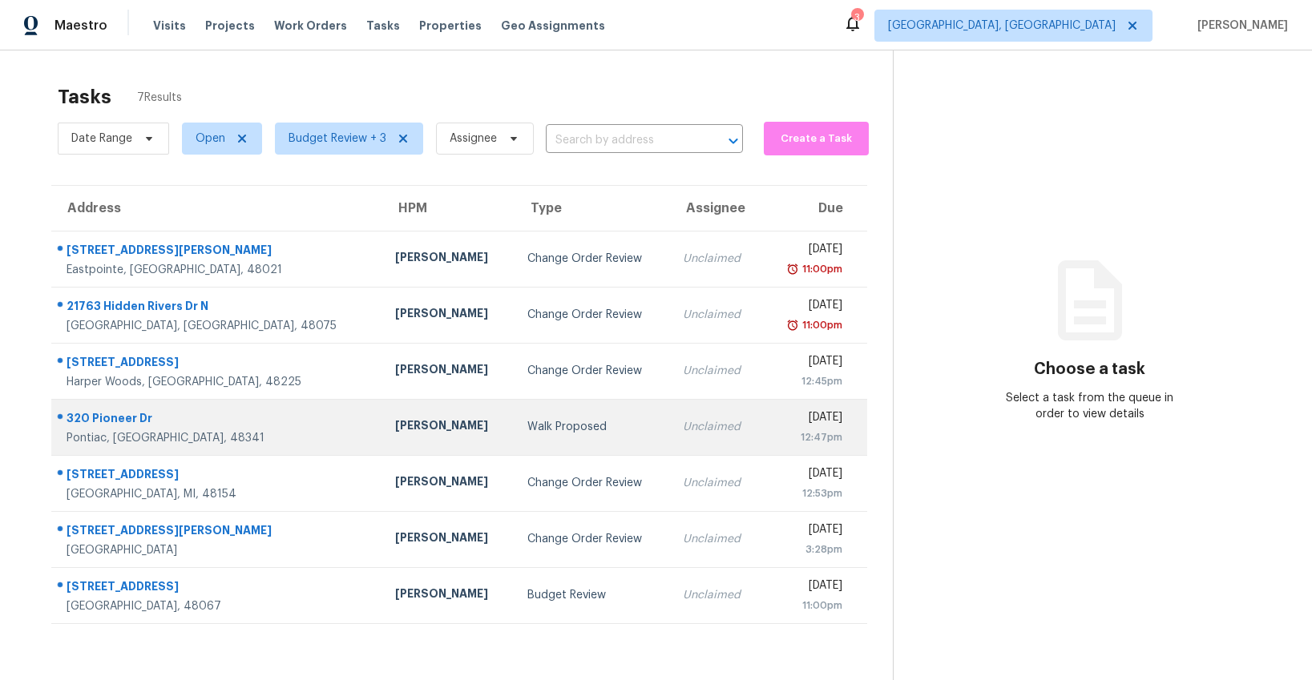
click at [527, 428] on div "Walk Proposed" at bounding box center [592, 427] width 130 height 16
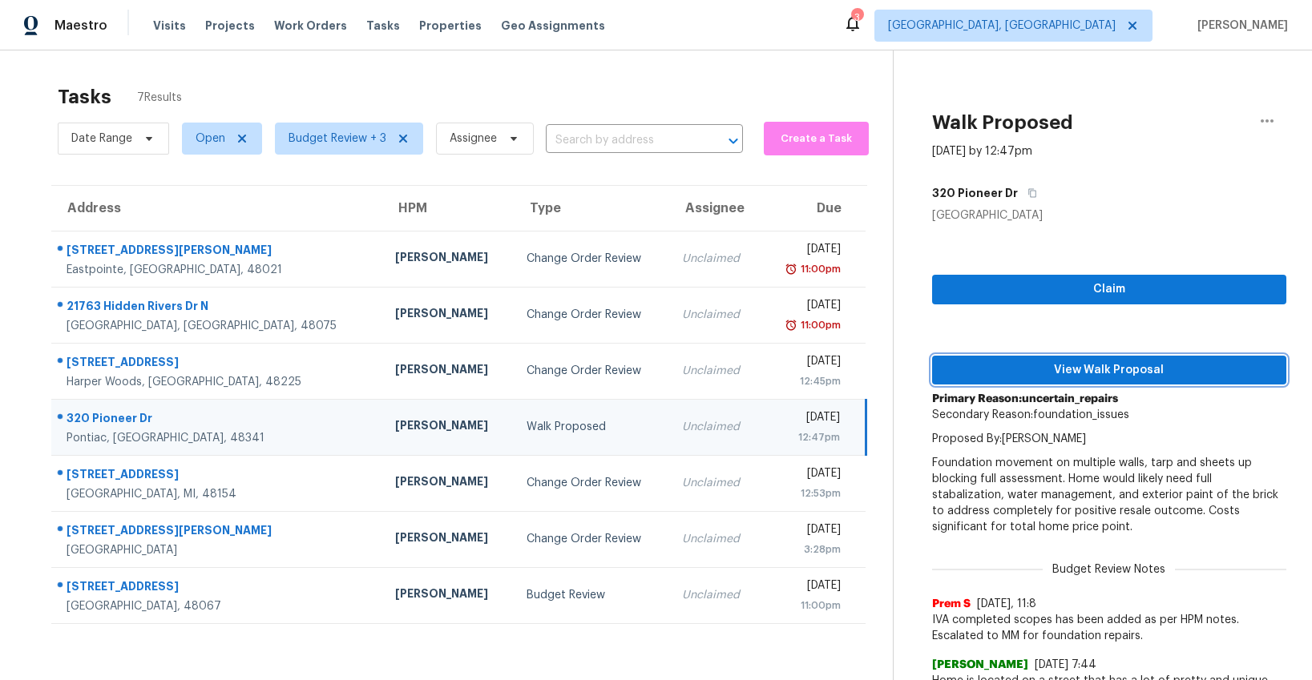
click at [1024, 367] on span "View Walk Proposal" at bounding box center [1109, 371] width 329 height 20
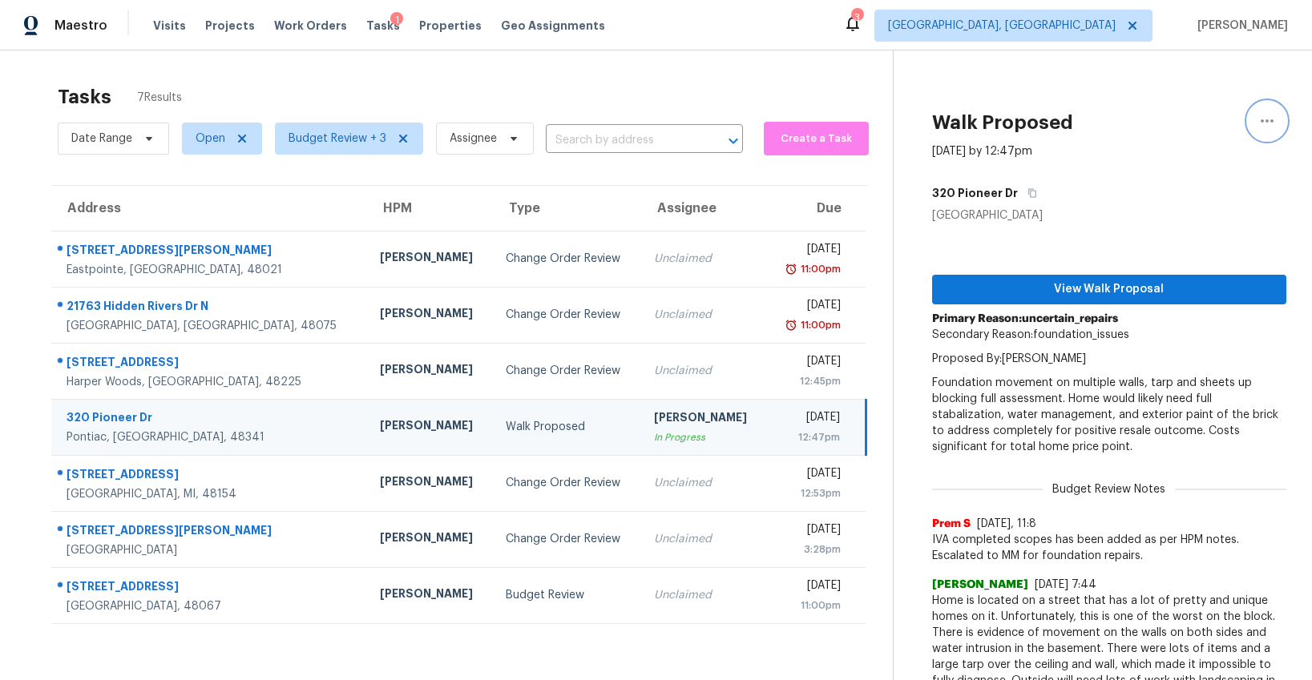
click at [1274, 121] on icon "button" at bounding box center [1267, 120] width 19 height 19
click at [1154, 103] on div "Cancel this task" at bounding box center [1175, 100] width 125 height 16
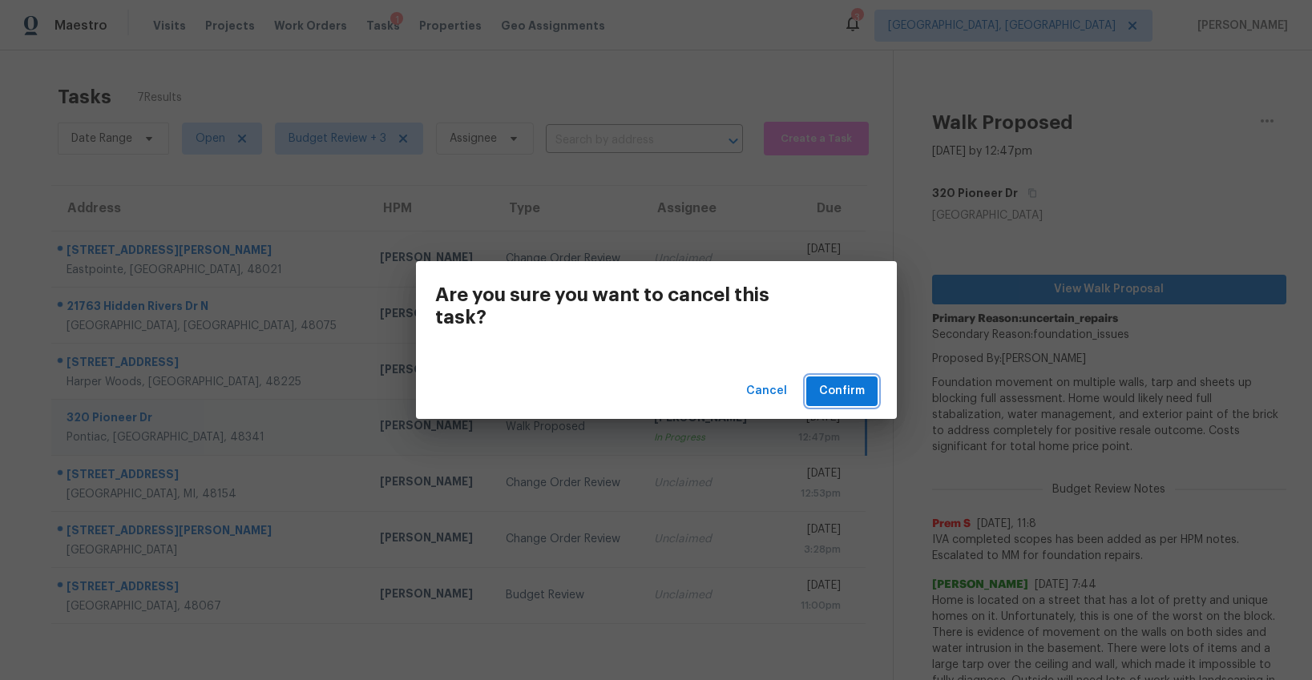
click at [833, 390] on span "Confirm" at bounding box center [842, 392] width 46 height 20
